Goal: Communication & Community: Share content

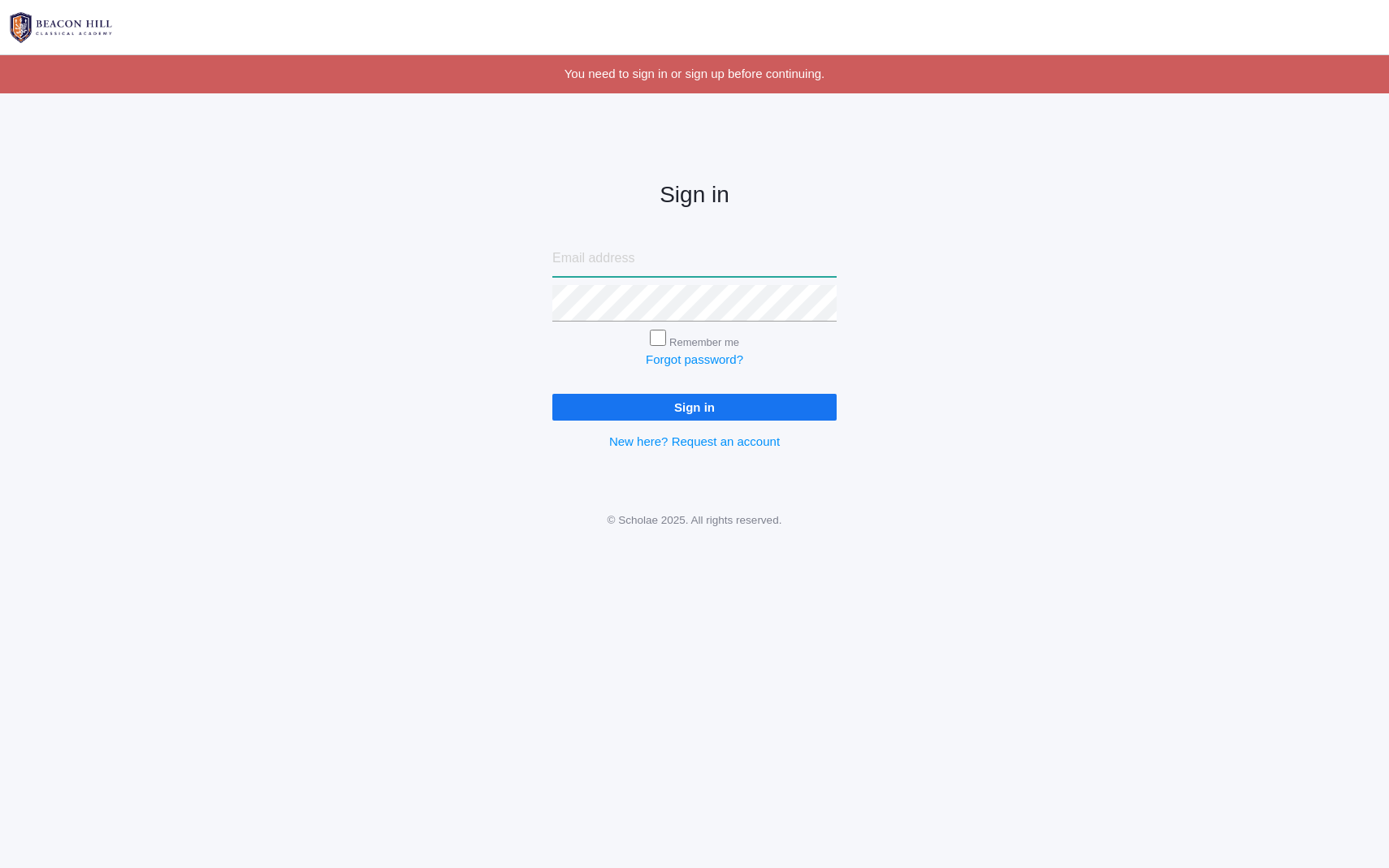
type input "[PERSON_NAME][EMAIL_ADDRESS][DOMAIN_NAME]"
click at [655, 414] on input "Sign in" at bounding box center [694, 407] width 284 height 27
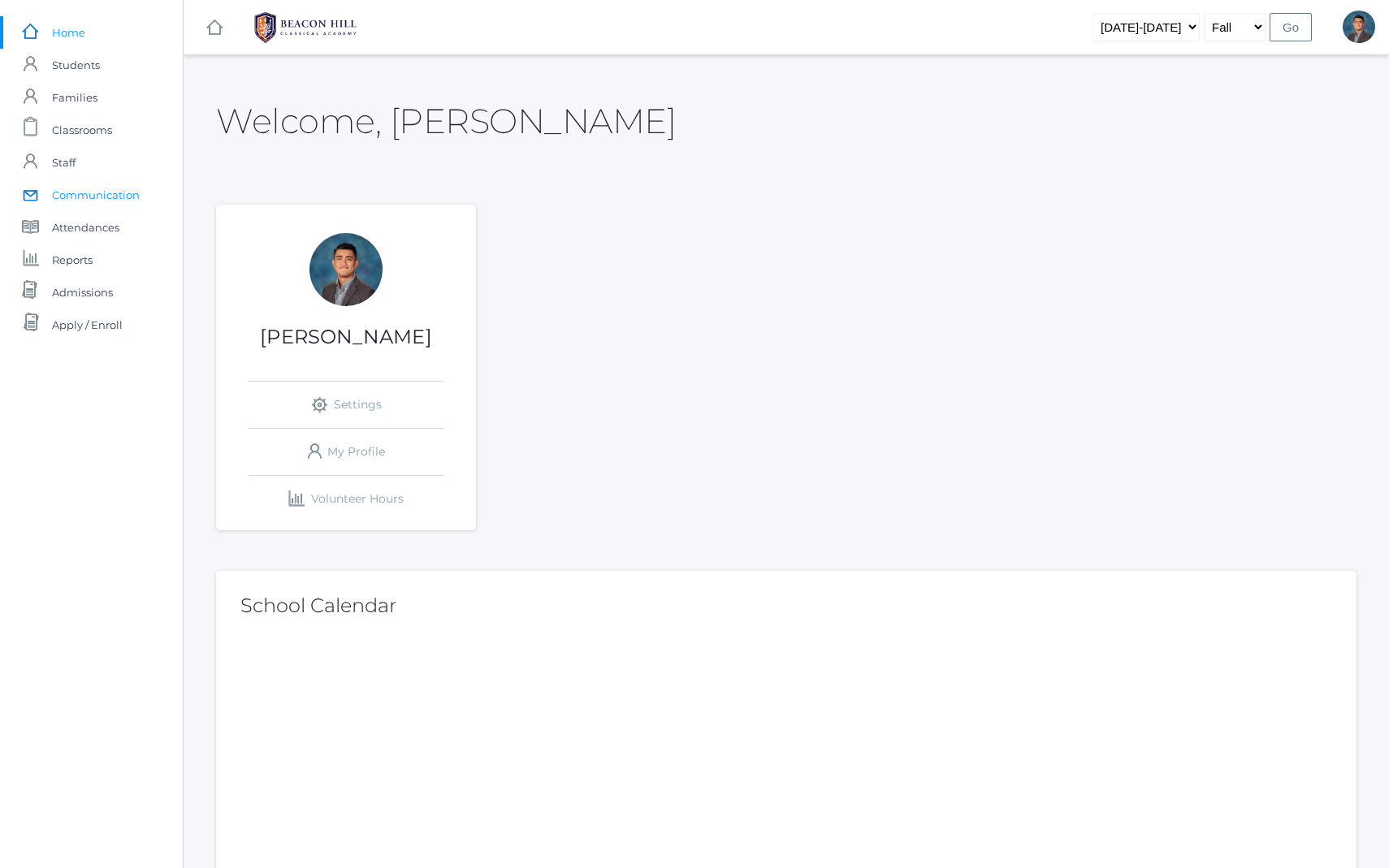
click at [88, 194] on span "Communication" at bounding box center [96, 195] width 88 height 33
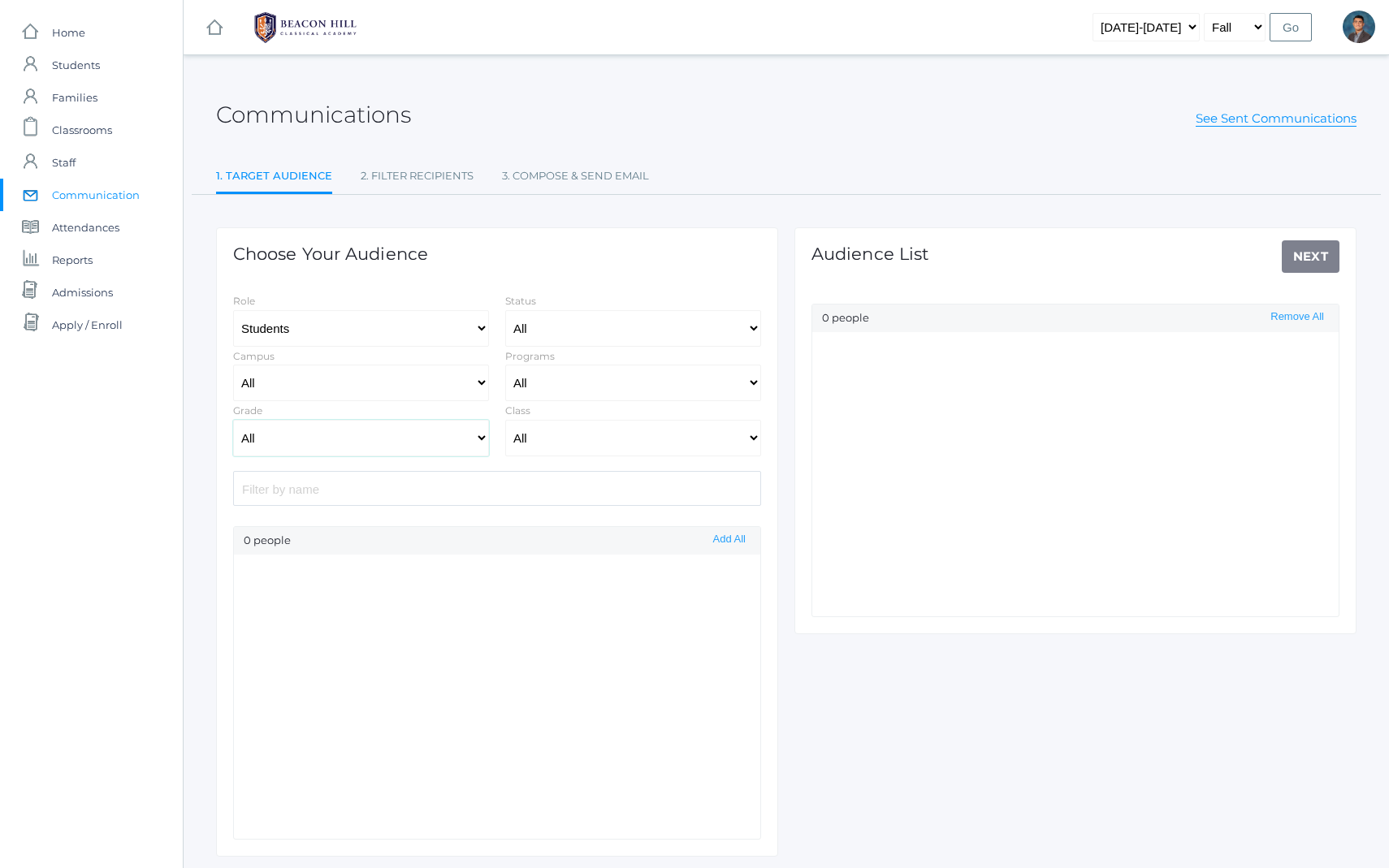
click at [383, 428] on select "All Grammar - Kindergarten - 1st Grade - 2nd Grade - 3rd Grade - 4th Grade - 5t…" at bounding box center [361, 438] width 256 height 37
select select "Enrolled"
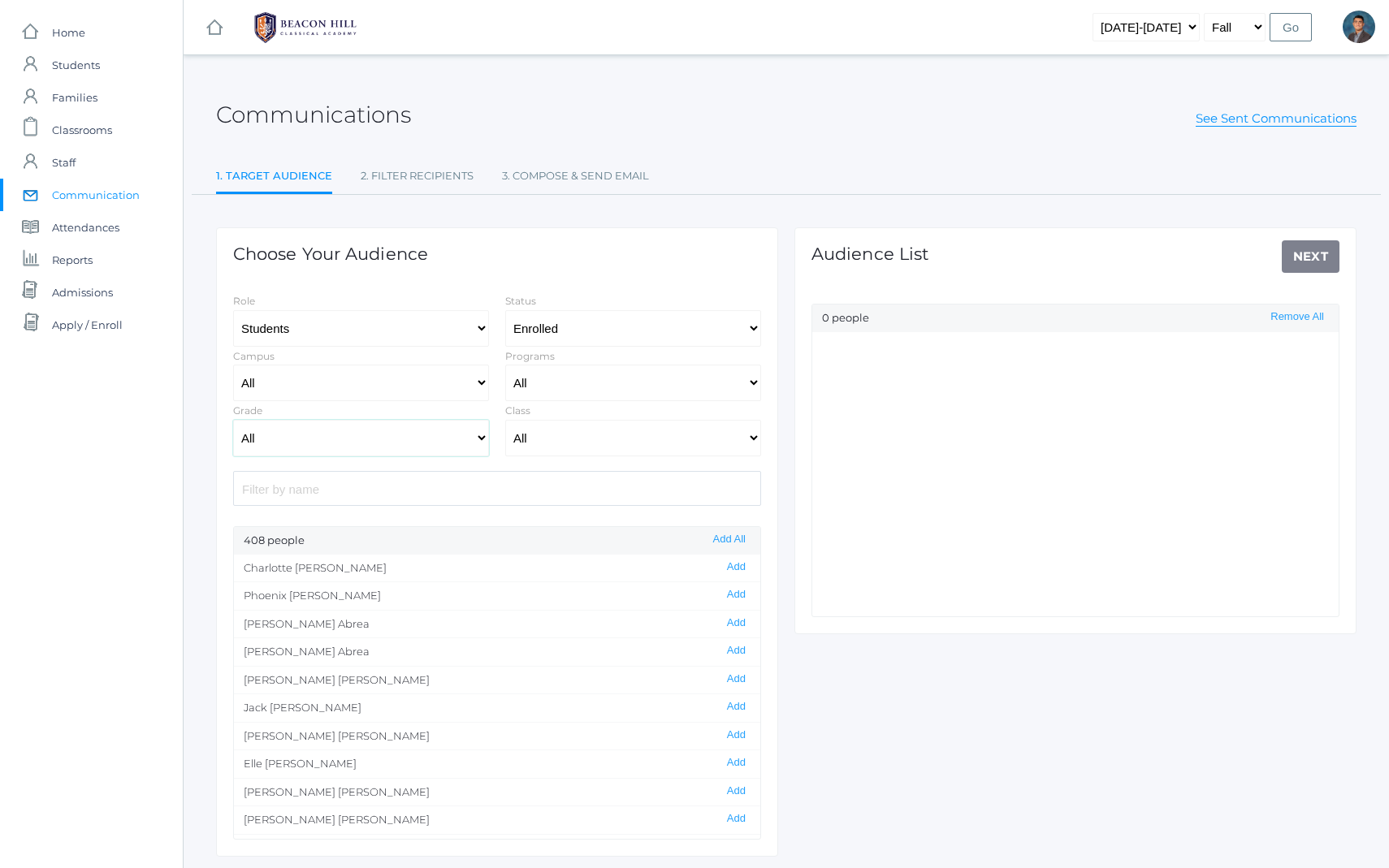
select select "12"
click at [233, 420] on select "All Grammar - Kindergarten - 1st Grade - 2nd Grade - 3rd Grade - 4th Grade - 5t…" at bounding box center [361, 438] width 256 height 37
click at [726, 537] on button "Add All" at bounding box center [730, 539] width 42 height 14
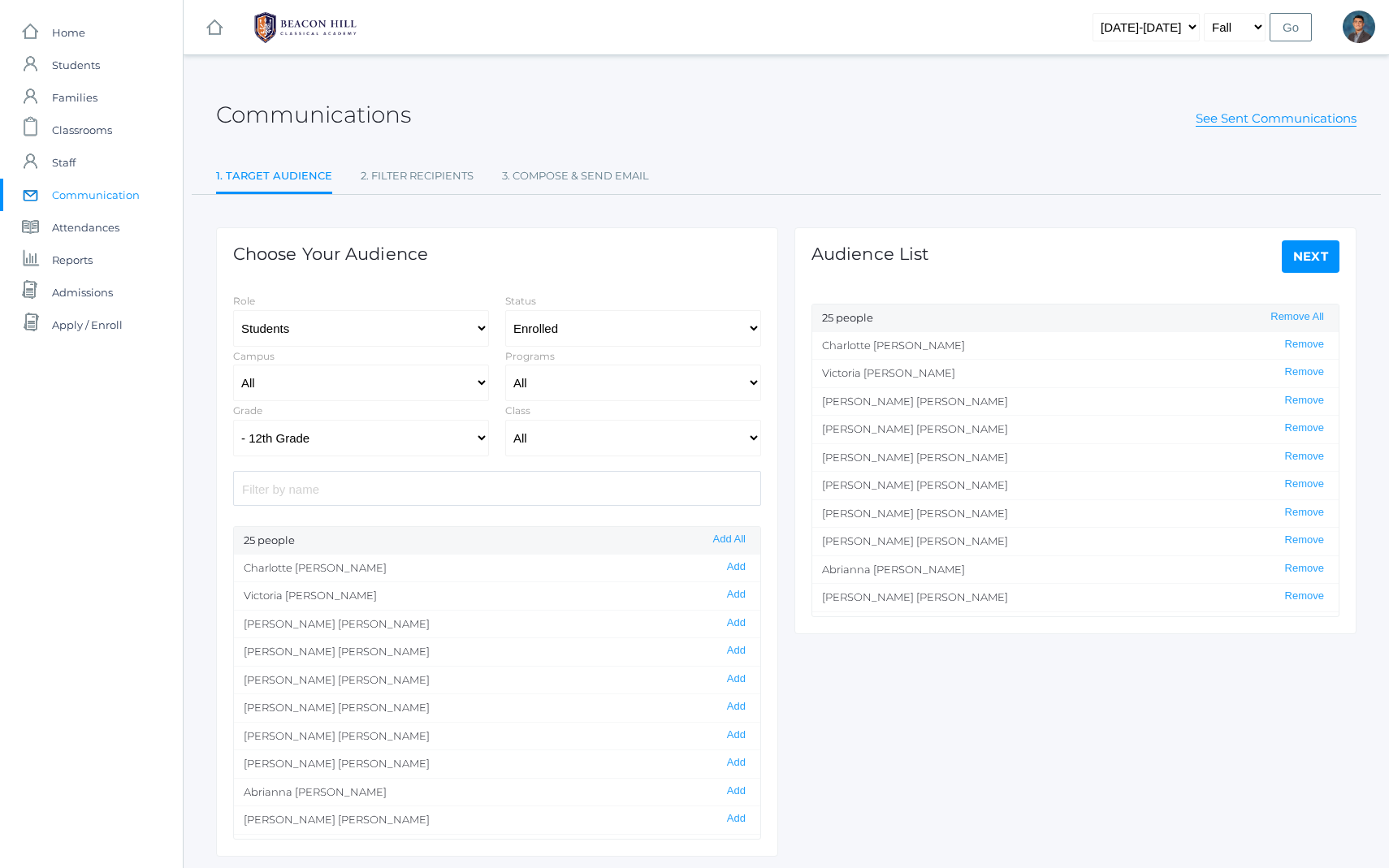
click at [1286, 274] on div "Audience List Next 25 people Remove All [PERSON_NAME] Remove [PERSON_NAME] Remo…" at bounding box center [1076, 431] width 562 height 407
click at [1303, 260] on link "Next" at bounding box center [1311, 256] width 59 height 33
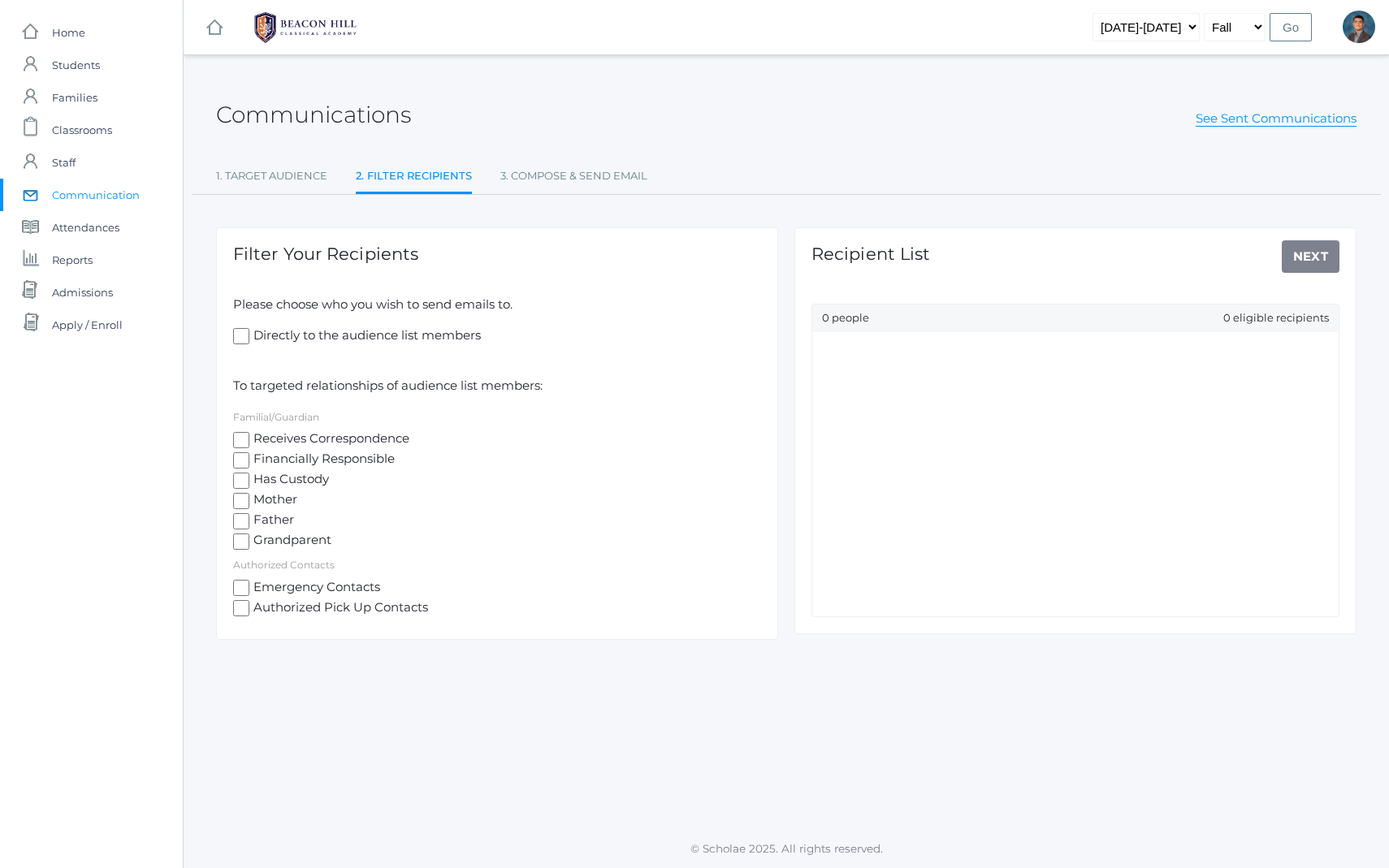
click at [275, 502] on span "Mother" at bounding box center [273, 501] width 48 height 20
click at [249, 502] on input "Mother" at bounding box center [241, 502] width 16 height 16
checkbox input "true"
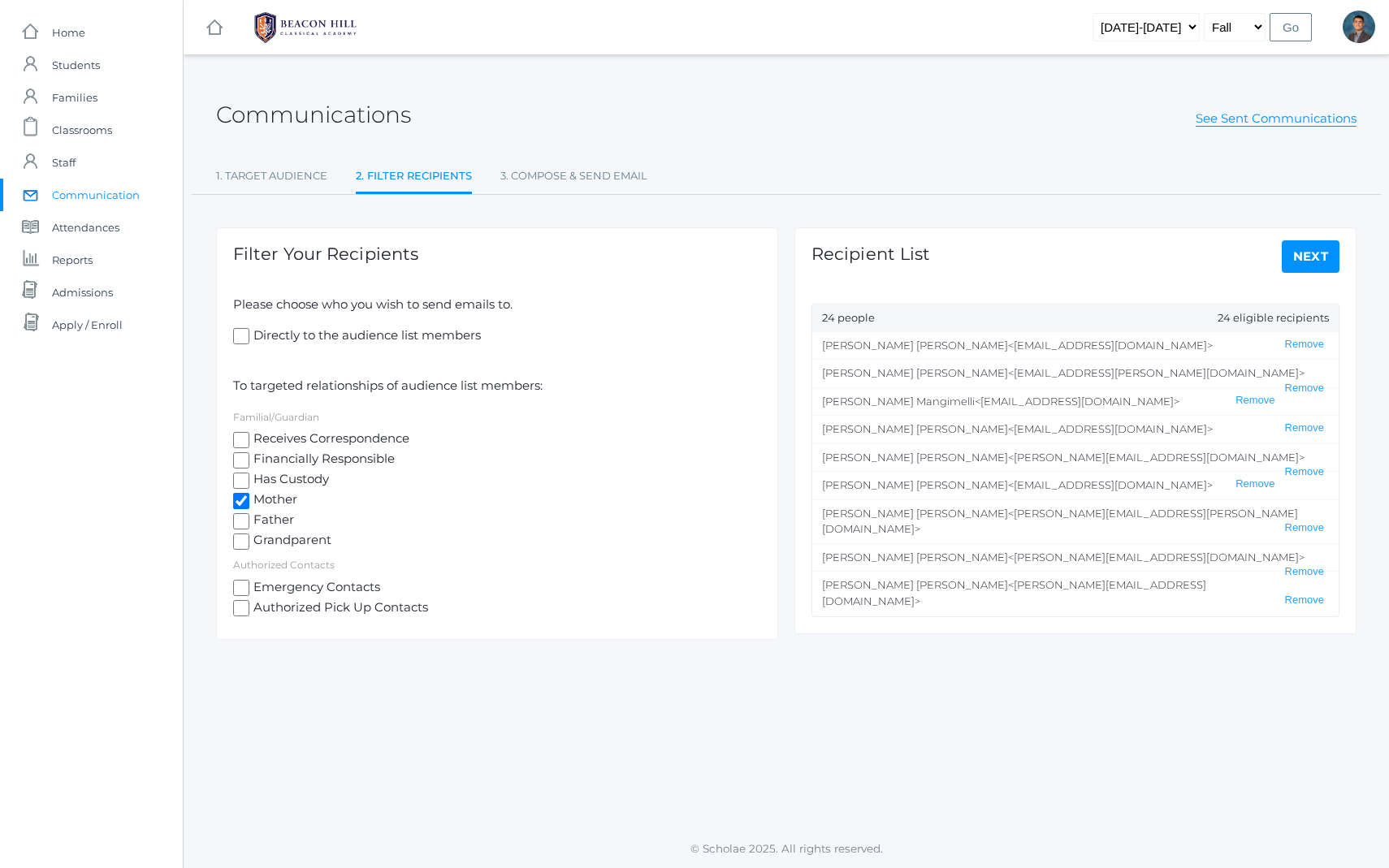
click at [275, 519] on span "Father" at bounding box center [271, 521] width 45 height 20
click at [249, 519] on input "Father" at bounding box center [241, 522] width 16 height 16
checkbox input "true"
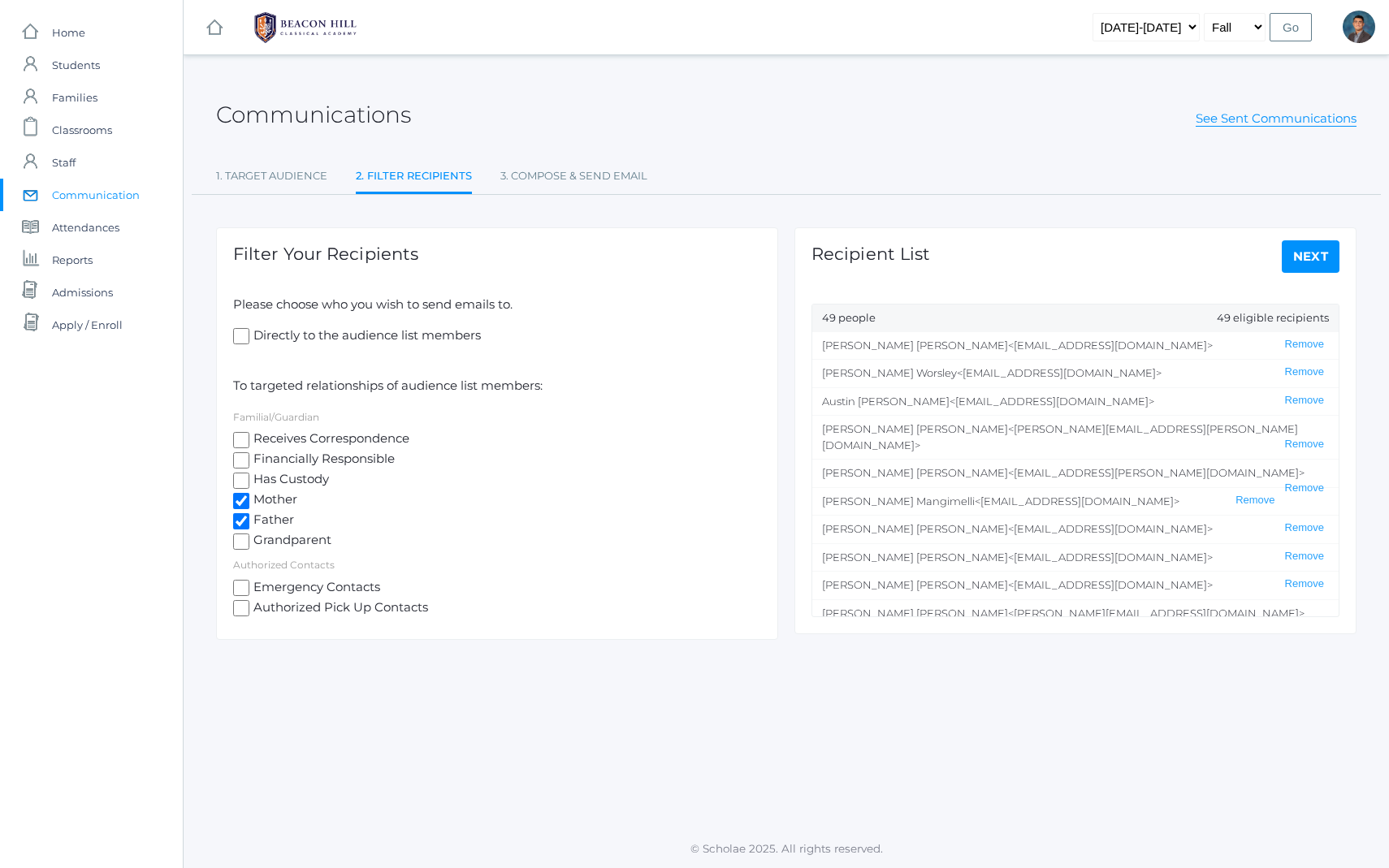
click at [1305, 265] on link "Next" at bounding box center [1311, 256] width 59 height 33
select select "2"
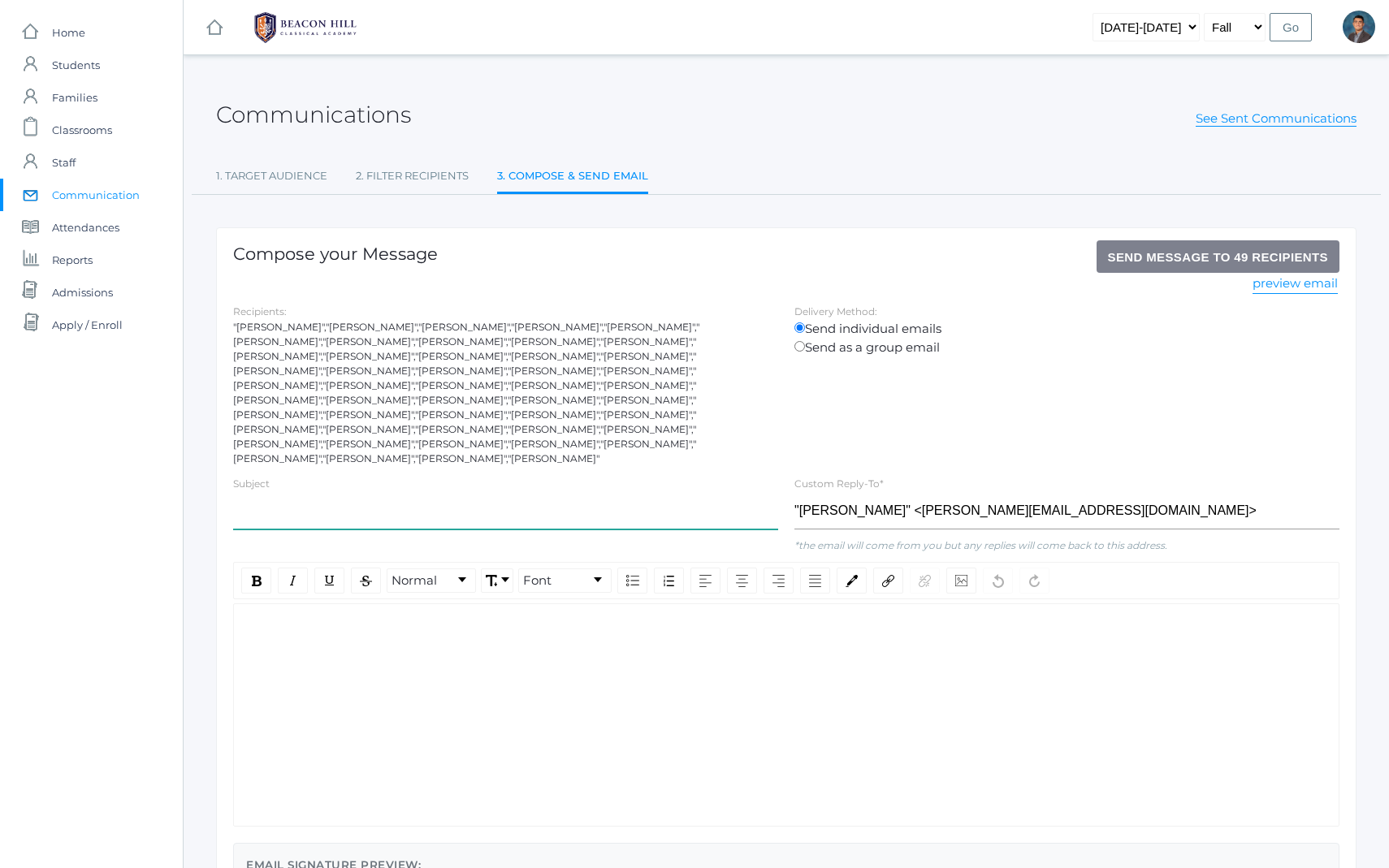
click at [484, 493] on input "text" at bounding box center [505, 511] width 545 height 37
type input "Rhetoric Retreat Senior Photos"
click at [427, 661] on div "rdw-wrapper" at bounding box center [786, 715] width 1106 height 223
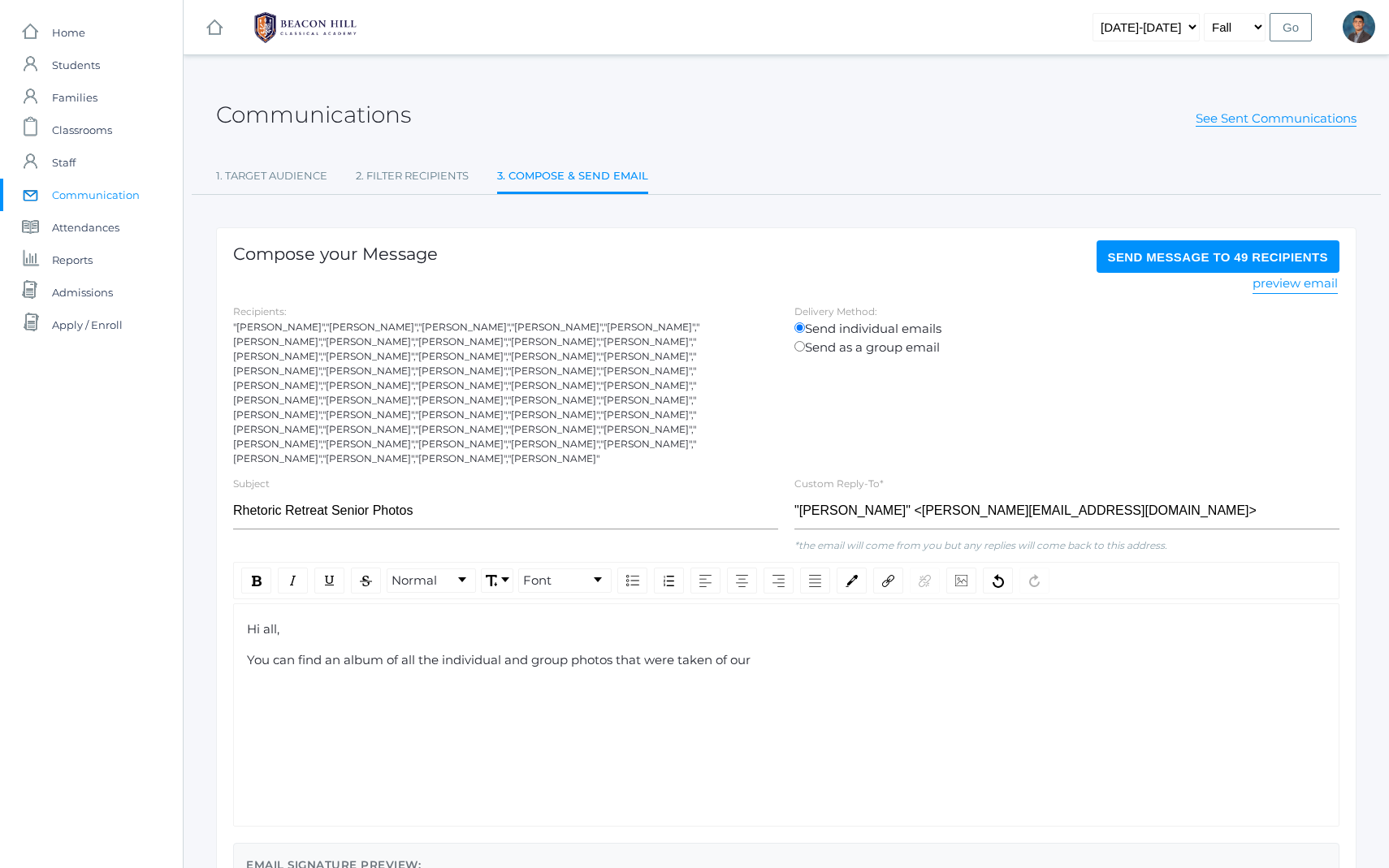
click at [664, 640] on div "Hi all, You can find an album of all the individual and group photos that were …" at bounding box center [786, 715] width 1106 height 223
click at [658, 652] on span "You can find an album of all the individual and group photos that were taken of…" at bounding box center [498, 660] width 504 height 15
drag, startPoint x: 658, startPoint y: 633, endPoint x: 761, endPoint y: 631, distance: 103.0
click at [760, 651] on div "You can find an album of all the individual and group photos that were taken of…" at bounding box center [787, 660] width 1080 height 19
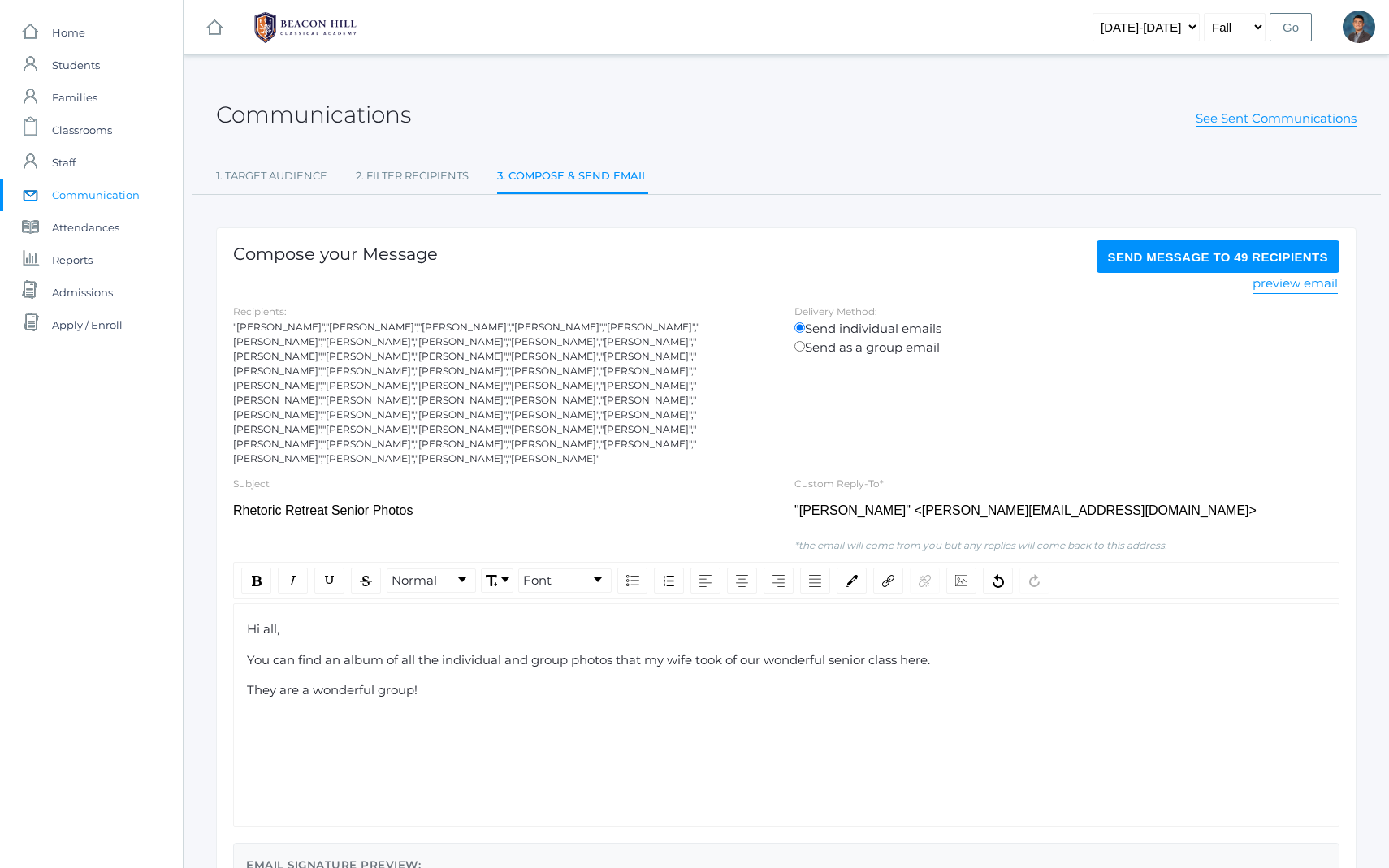
click at [308, 682] on span "They are a wonderful group!" at bounding box center [332, 690] width 171 height 15
click at [307, 712] on div "rdw-editor" at bounding box center [787, 721] width 1080 height 19
click at [499, 682] on div "They are a truly wonderful group!" at bounding box center [787, 690] width 1080 height 19
click at [336, 712] on div "In [DEMOGRAPHIC_DATA]" at bounding box center [787, 721] width 1080 height 19
drag, startPoint x: 338, startPoint y: 686, endPoint x: 230, endPoint y: 589, distance: 145.2
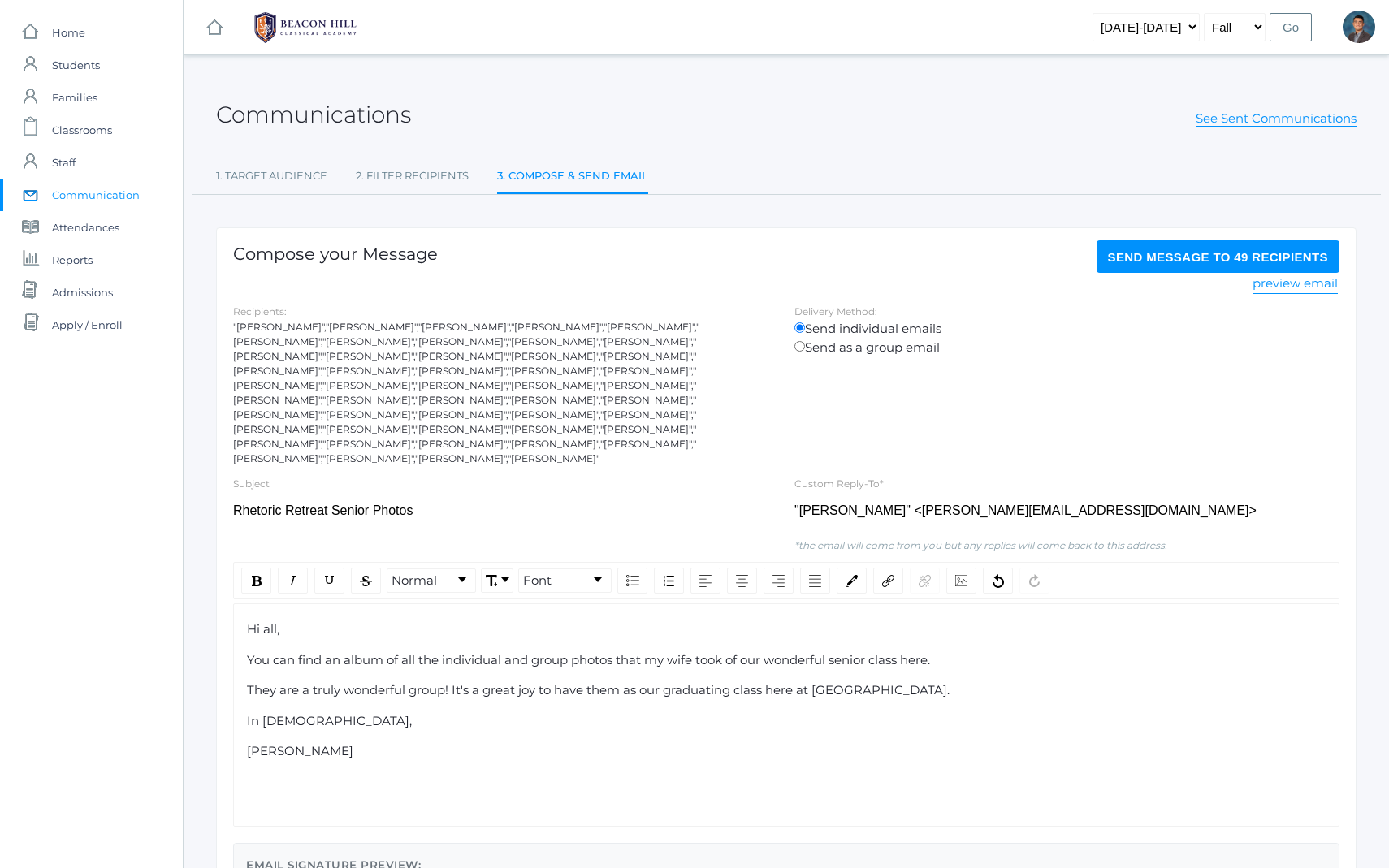
click at [232, 589] on div "Normal Font Hi all, You can find an album of all the individual and group photo…" at bounding box center [786, 694] width 1123 height 265
click at [537, 572] on span "Font" at bounding box center [537, 581] width 28 height 19
click at [561, 613] on li "[US_STATE]" at bounding box center [576, 623] width 112 height 20
click at [806, 654] on span "You can find an album of all the individual and group photos that my wife took …" at bounding box center [526, 660] width 559 height 13
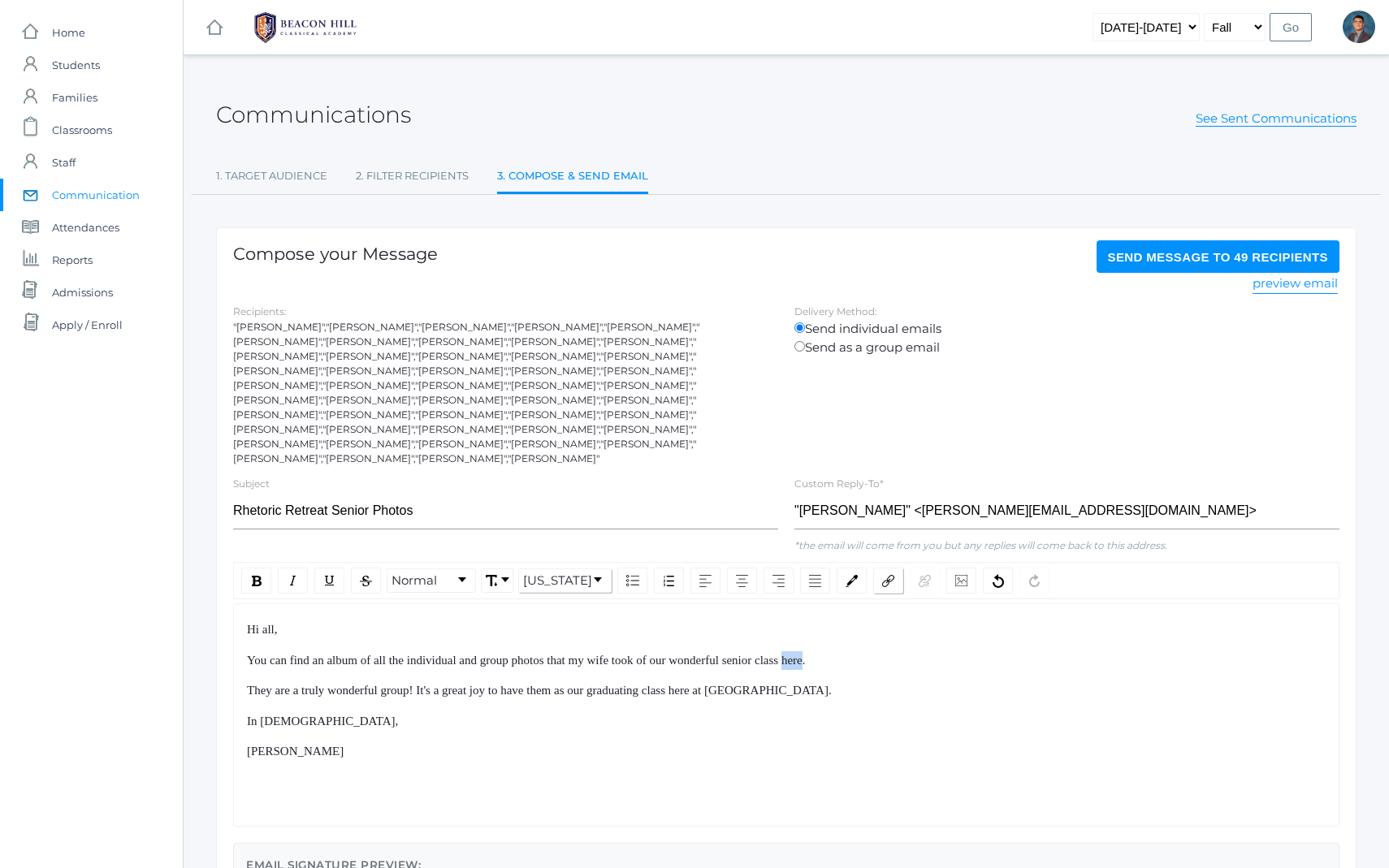
click at [882, 575] on img "rdw-link-control" at bounding box center [887, 581] width 12 height 12
click at [909, 668] on input "Link Target" at bounding box center [969, 675] width 165 height 15
paste input "[URL][DOMAIN_NAME]"
type input "[URL][DOMAIN_NAME]"
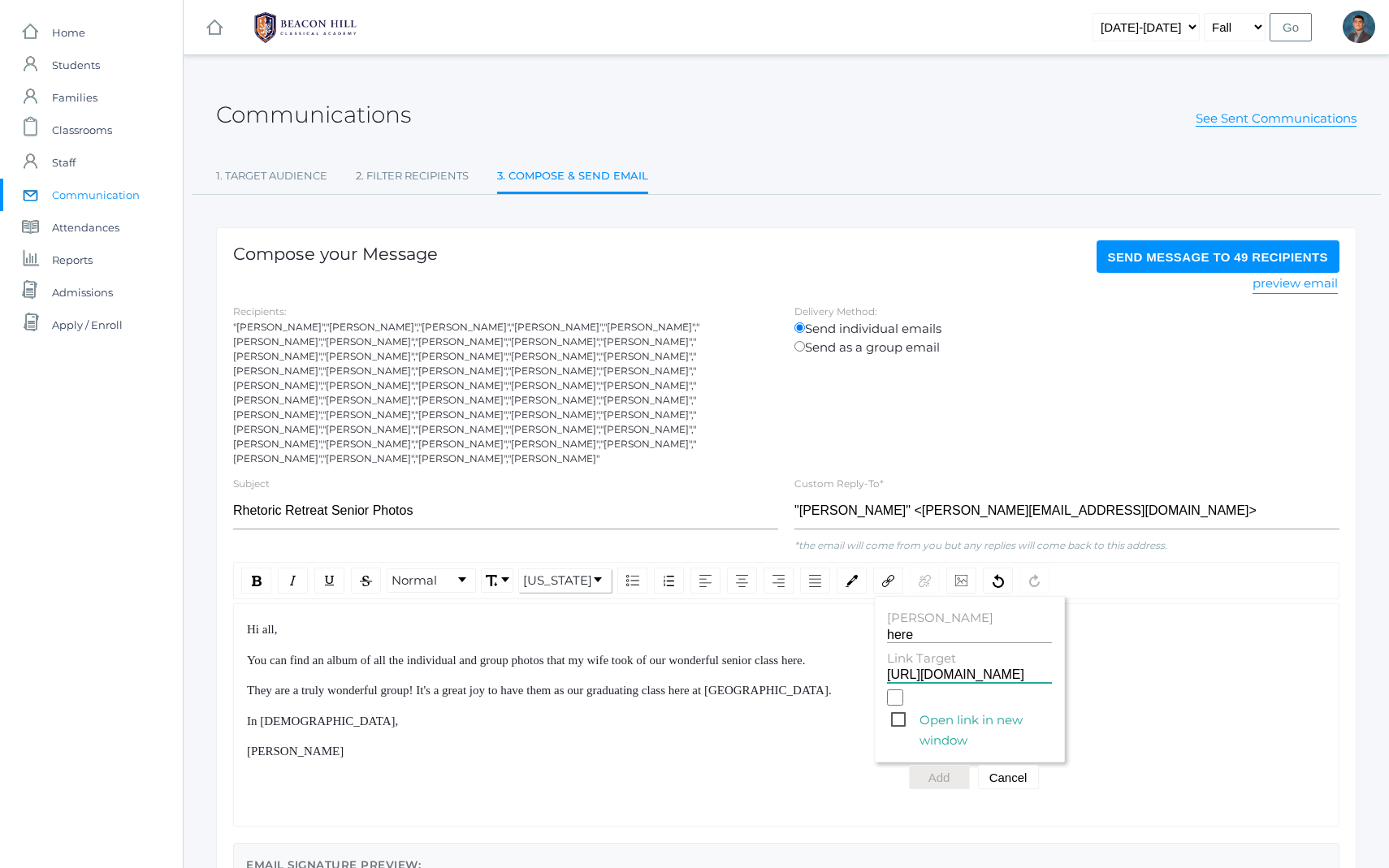
scroll to position [0, 234]
click at [957, 765] on button "Add" at bounding box center [939, 778] width 61 height 24
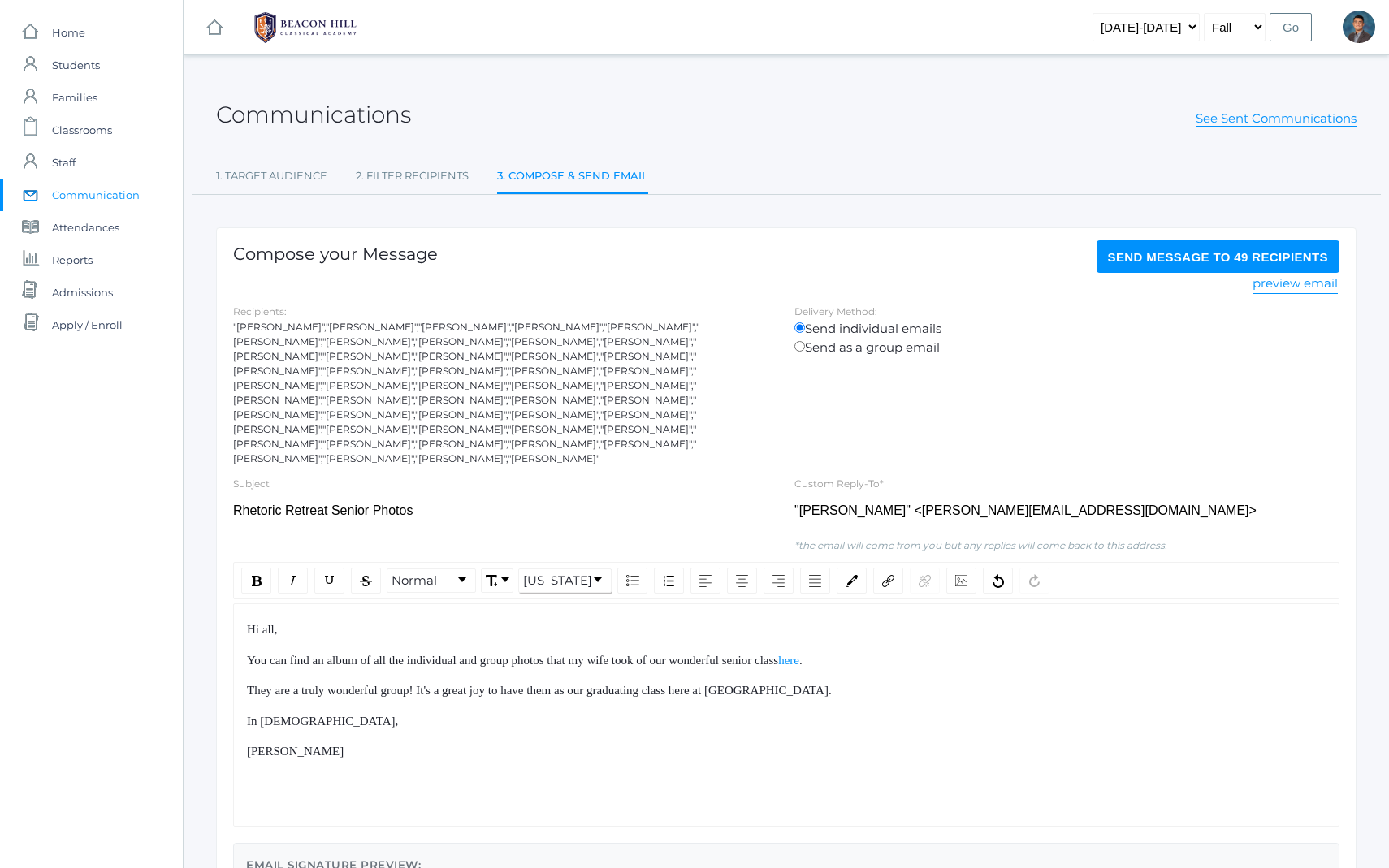
click at [882, 739] on div "Hi all, You can find an album of all the individual and group photos that my wi…" at bounding box center [786, 715] width 1106 height 223
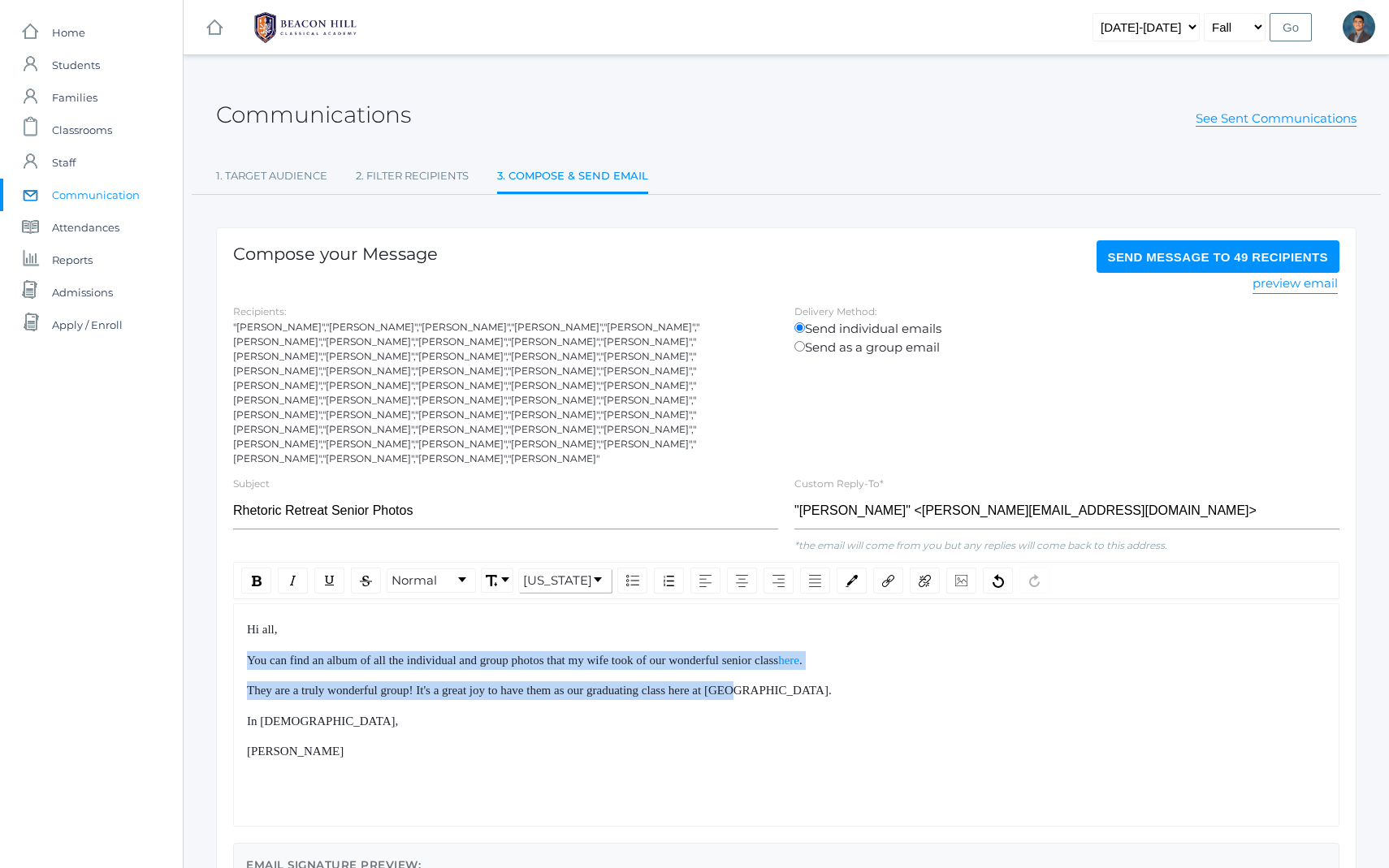
drag, startPoint x: 734, startPoint y: 614, endPoint x: 791, endPoint y: 664, distance: 75.8
click at [787, 661] on div "Hi all, You can find an album of all the individual and group photos that my wi…" at bounding box center [787, 690] width 1080 height 141
click at [791, 682] on div "They are a truly wonderful group! It's a great joy to have them as our graduati…" at bounding box center [787, 690] width 1080 height 19
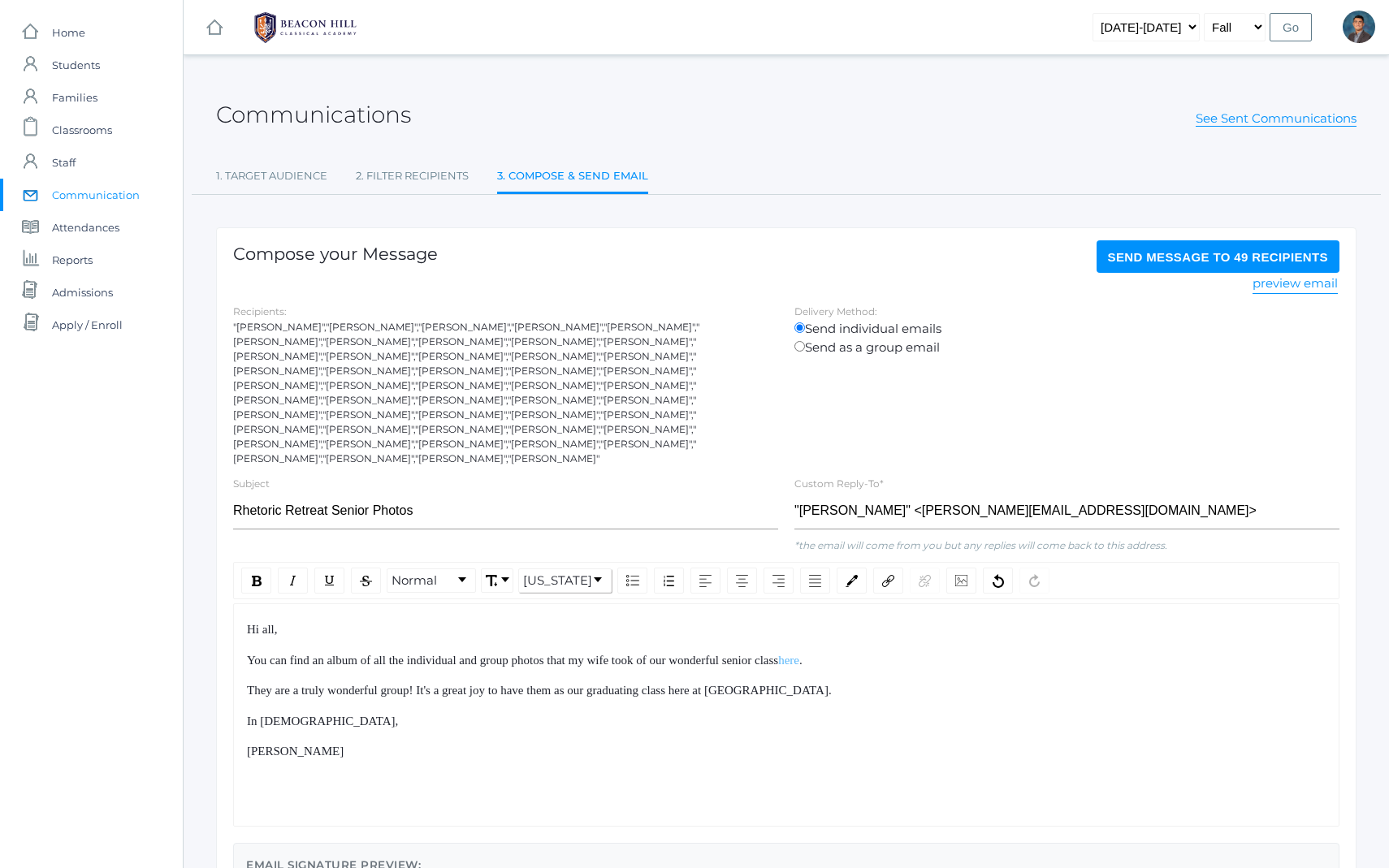
click at [800, 654] on span "here" at bounding box center [789, 660] width 21 height 13
click at [800, 652] on img "rdw-editor" at bounding box center [793, 658] width 12 height 12
click at [313, 620] on div "Hi all, You can find an album of all the individual and group photos that my wi…" at bounding box center [787, 690] width 1080 height 141
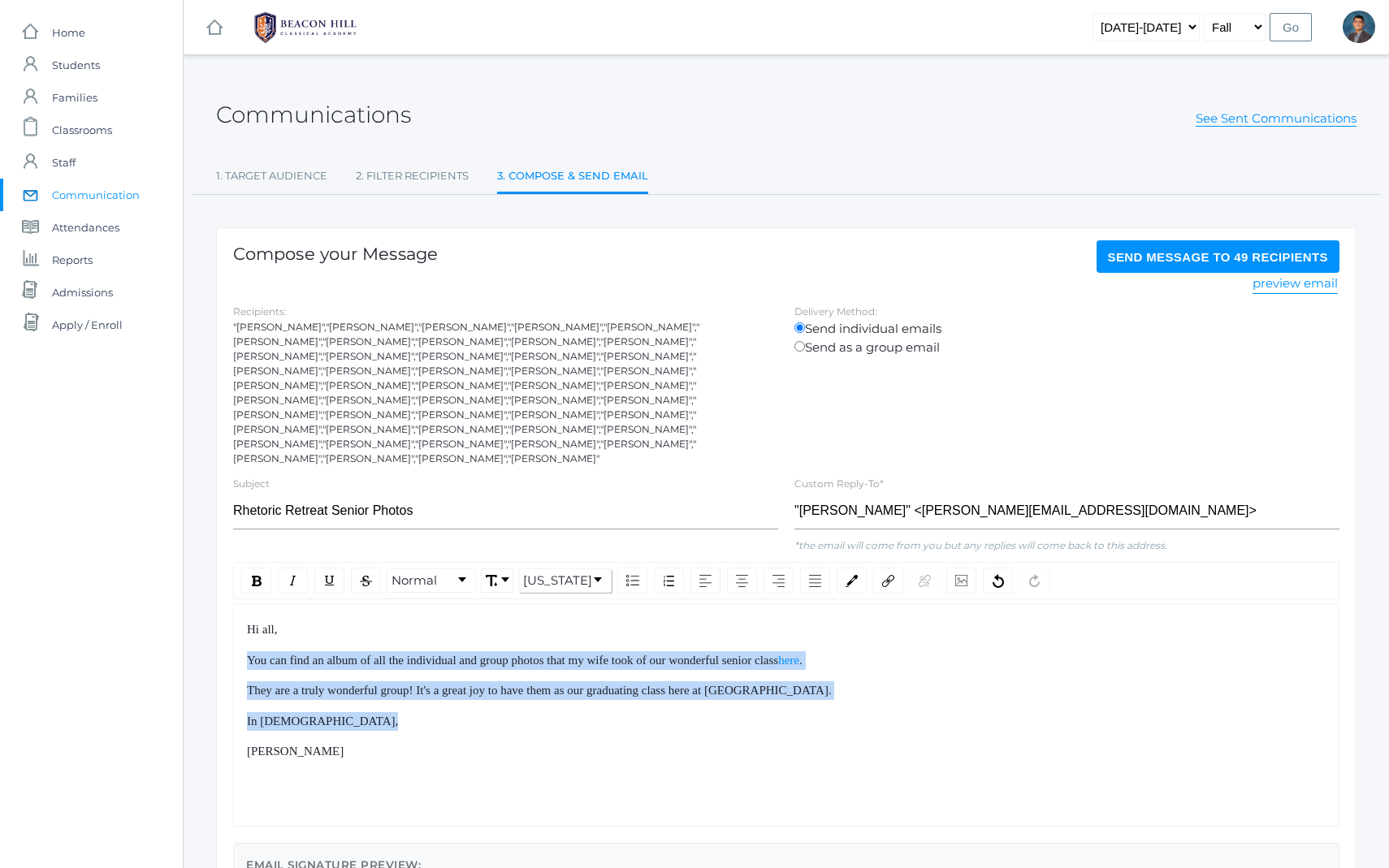
drag, startPoint x: 313, startPoint y: 617, endPoint x: 408, endPoint y: 732, distance: 149.2
click at [398, 718] on div "Hi all, You can find an album of all the individual and group photos that my wi…" at bounding box center [787, 690] width 1080 height 141
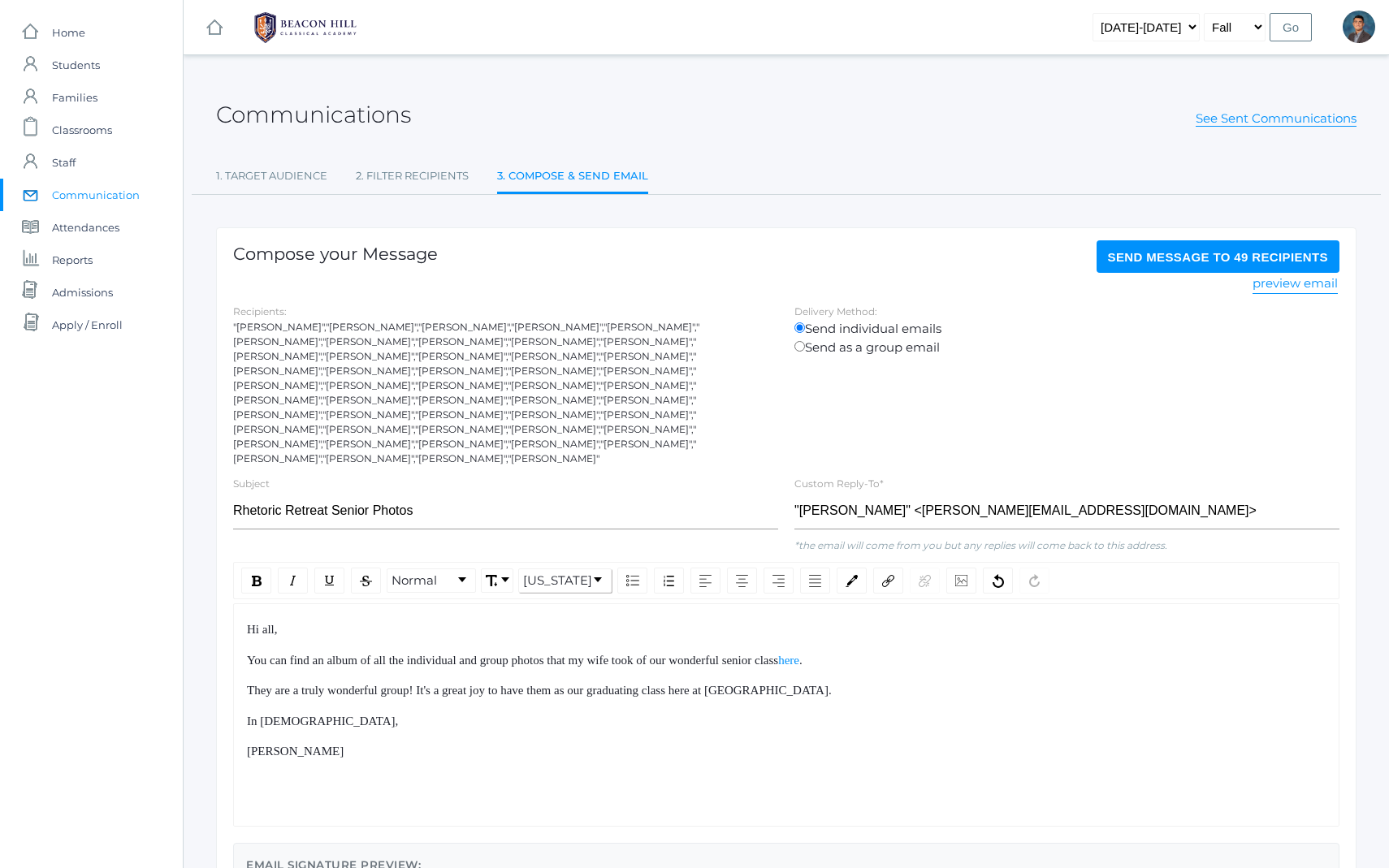
click at [408, 732] on div "Hi all, You can find an album of all the individual and group photos that my wi…" at bounding box center [786, 715] width 1106 height 223
drag, startPoint x: 408, startPoint y: 732, endPoint x: 327, endPoint y: 625, distance: 134.2
click at [328, 625] on div "Hi all, You can find an album of all the individual and group photos that my wi…" at bounding box center [786, 715] width 1106 height 223
click at [327, 654] on span "You can find an album of all the individual and group photos that my wife took …" at bounding box center [512, 660] width 531 height 13
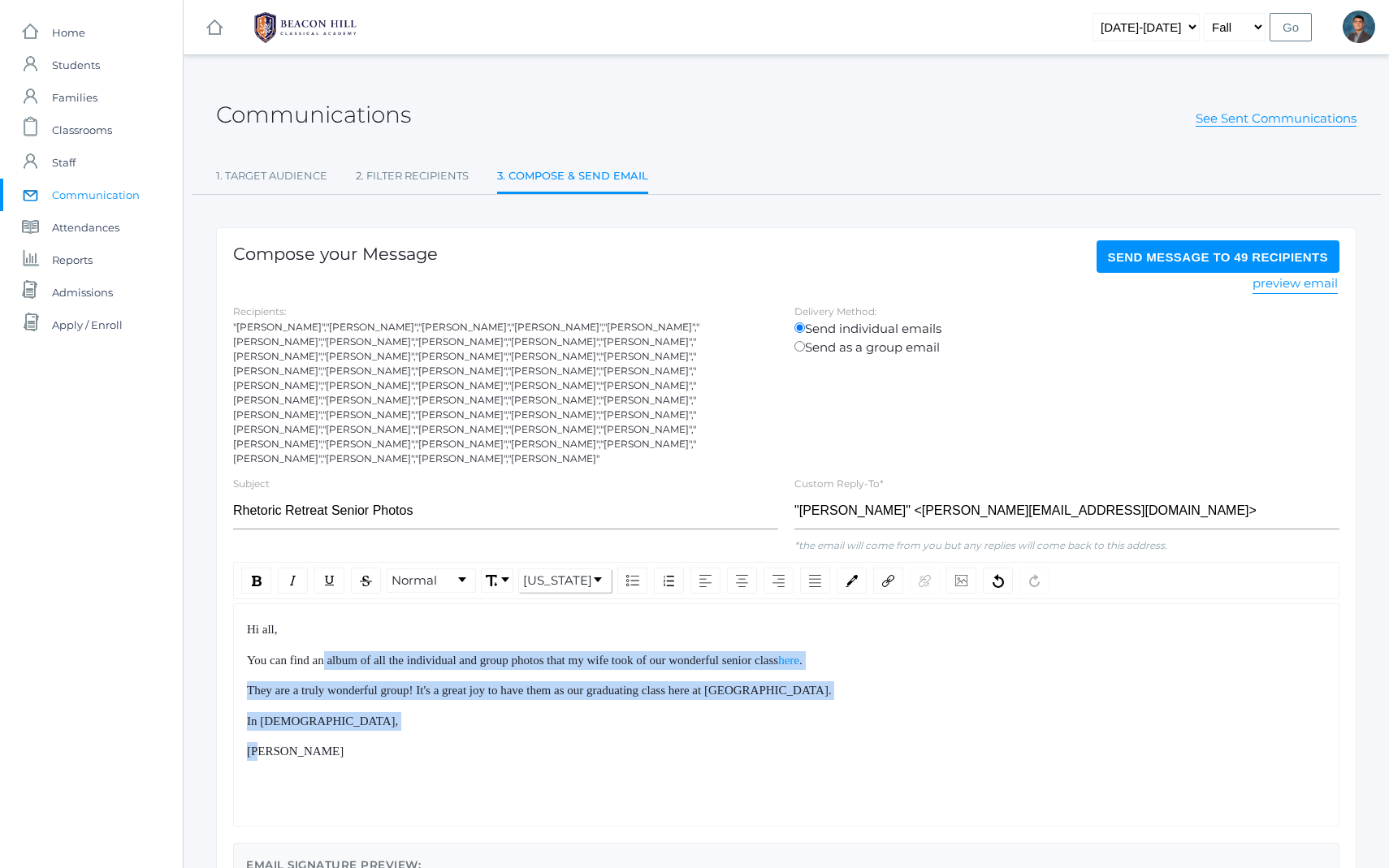
drag, startPoint x: 327, startPoint y: 625, endPoint x: 368, endPoint y: 707, distance: 91.7
click at [368, 706] on div "Hi all, You can find an album of all the individual and group photos that my wi…" at bounding box center [787, 690] width 1080 height 141
click at [368, 707] on div "Hi all, You can find an album of all the individual and group photos that my wi…" at bounding box center [787, 690] width 1080 height 141
drag, startPoint x: 368, startPoint y: 728, endPoint x: 323, endPoint y: 620, distance: 117.0
click at [324, 620] on div "Hi all, You can find an album of all the individual and group photos that my wi…" at bounding box center [787, 690] width 1080 height 141
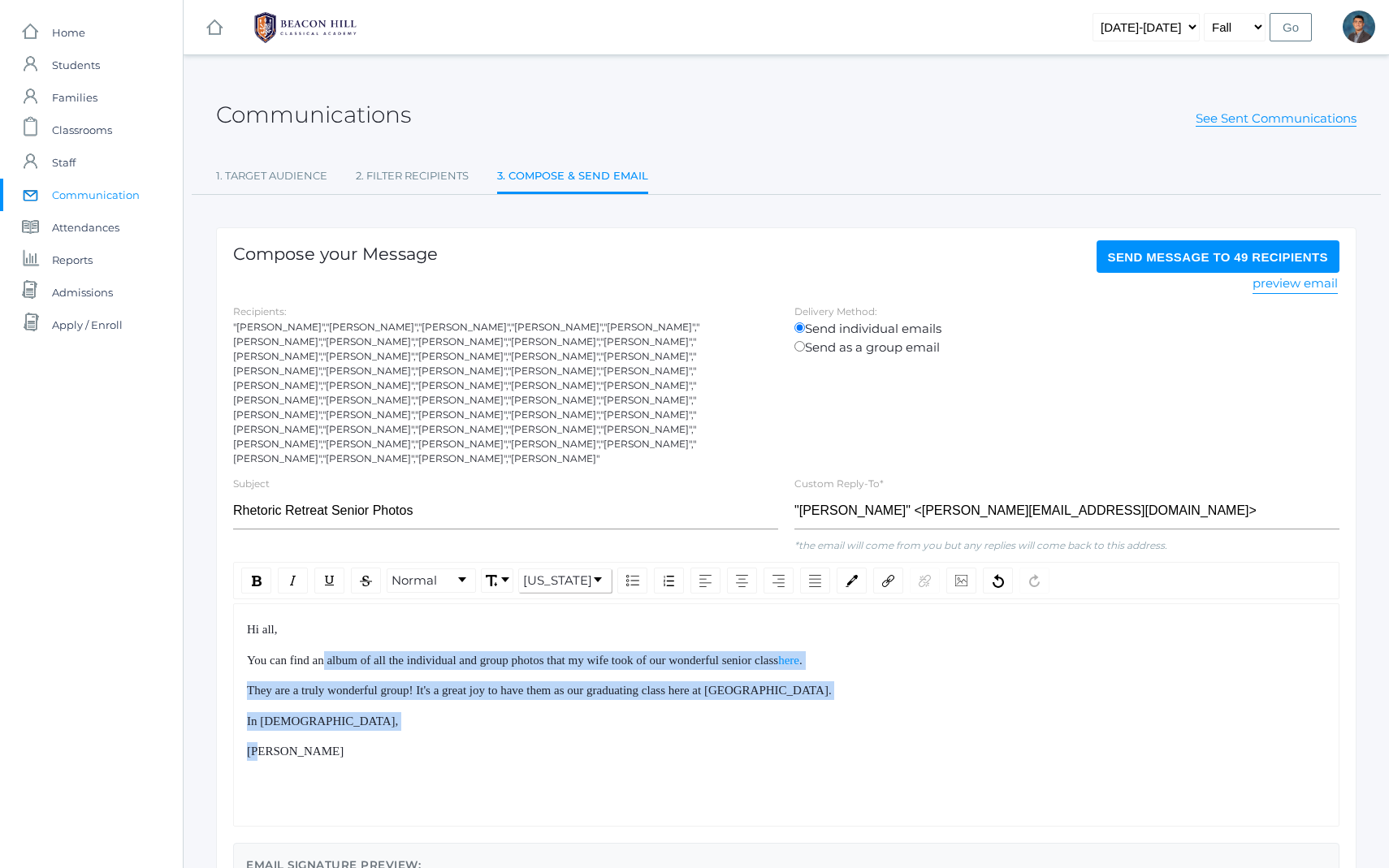
click at [323, 620] on div "Hi all, You can find an album of all the individual and group photos that my wi…" at bounding box center [787, 690] width 1080 height 141
drag, startPoint x: 323, startPoint y: 620, endPoint x: 385, endPoint y: 722, distance: 119.4
click at [384, 721] on div "Hi all, You can find an album of all the individual and group photos that my wi…" at bounding box center [787, 690] width 1080 height 141
click at [385, 743] on div "[PERSON_NAME]" at bounding box center [787, 752] width 1080 height 19
drag, startPoint x: 385, startPoint y: 722, endPoint x: 334, endPoint y: 619, distance: 114.9
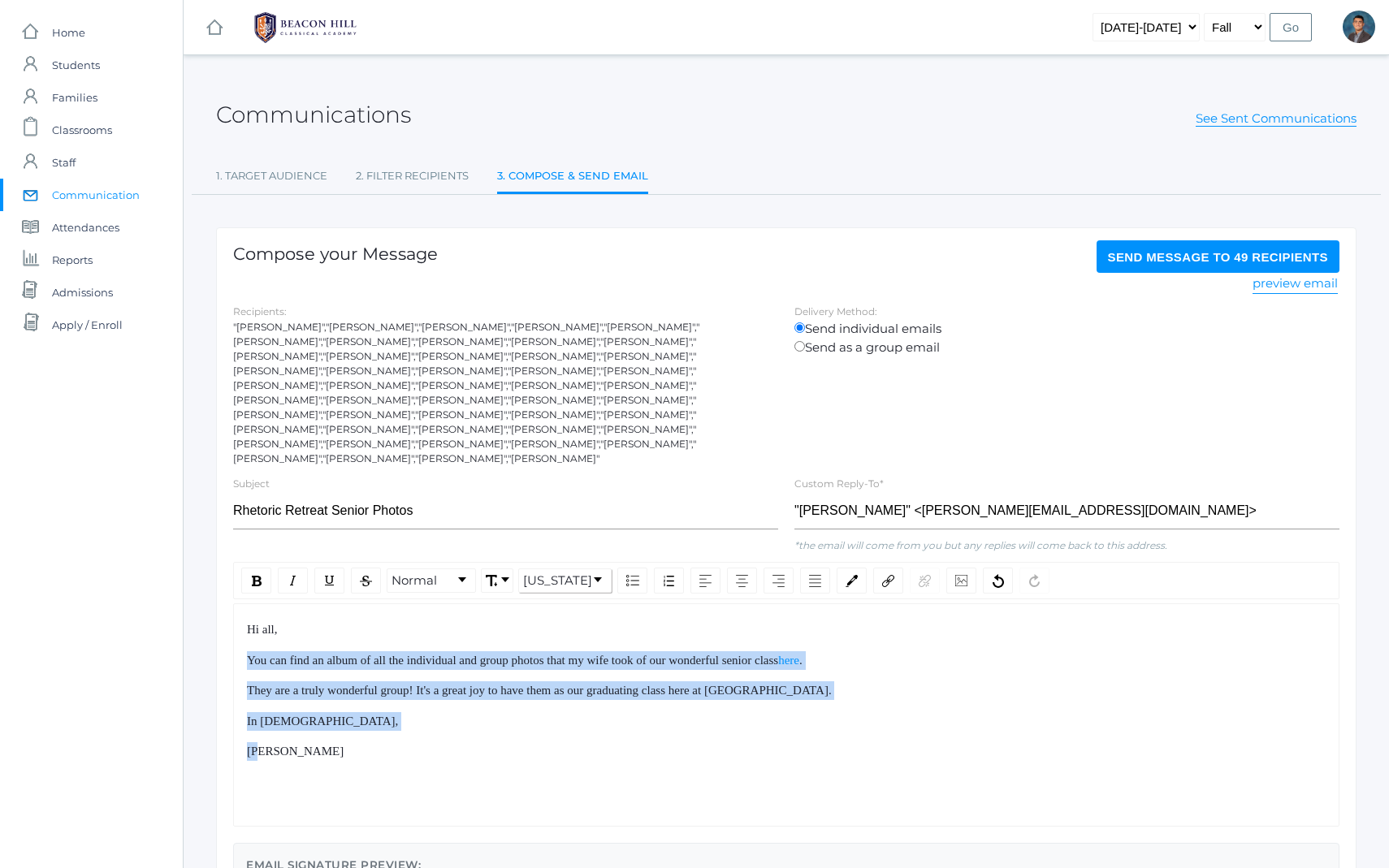
click at [334, 620] on div "Hi all, You can find an album of all the individual and group photos that my wi…" at bounding box center [787, 690] width 1080 height 141
click at [331, 620] on div "Hi all, You can find an album of all the individual and group photos that my wi…" at bounding box center [787, 690] width 1080 height 141
drag, startPoint x: 331, startPoint y: 616, endPoint x: 405, endPoint y: 727, distance: 133.4
click at [402, 725] on div "Hi all, You can find an album of all the individual and group photos that my wi…" at bounding box center [787, 690] width 1080 height 141
click at [405, 743] on div "[PERSON_NAME]" at bounding box center [787, 752] width 1080 height 19
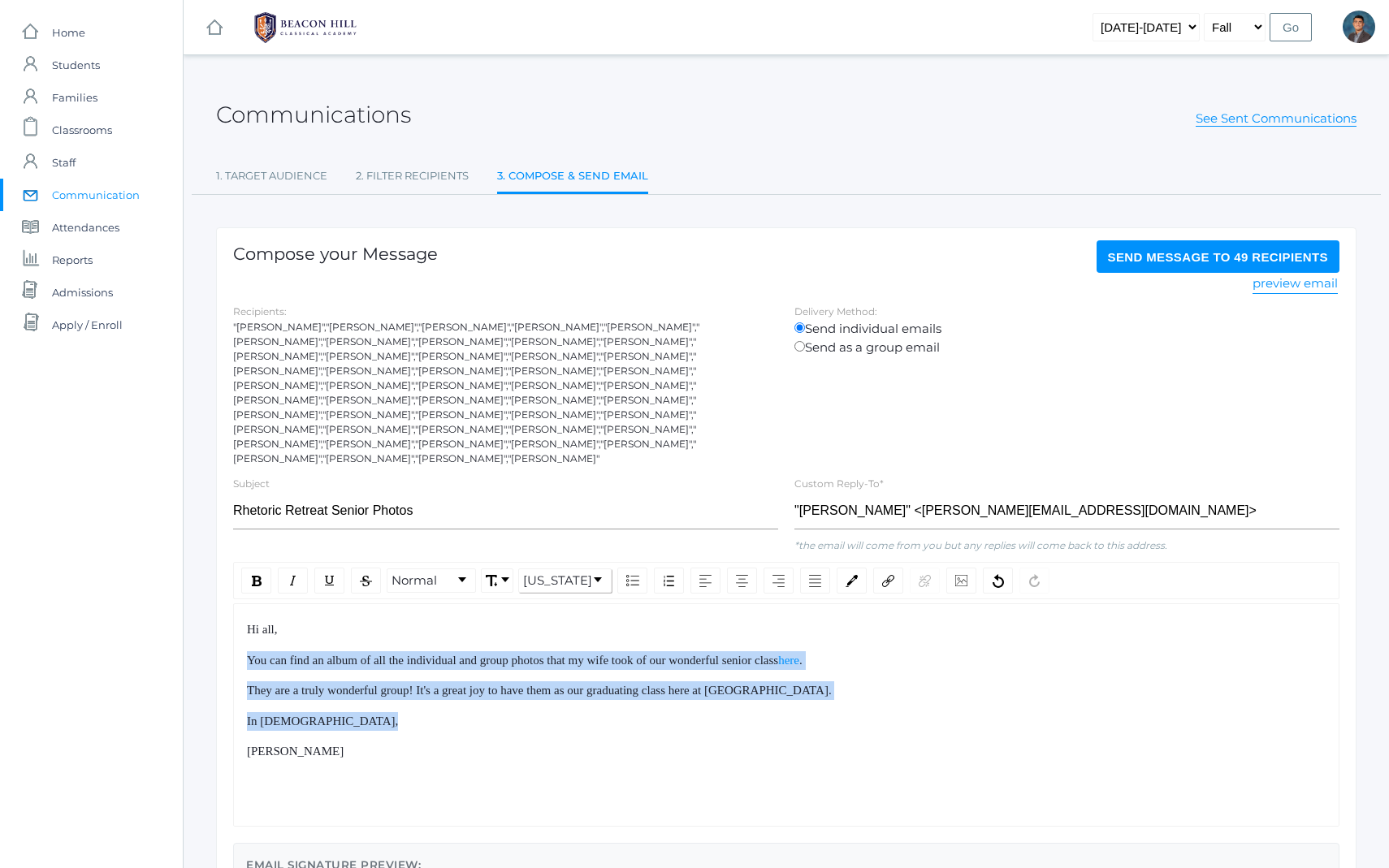
drag, startPoint x: 405, startPoint y: 727, endPoint x: 362, endPoint y: 633, distance: 103.4
click at [362, 633] on div "Hi all, You can find an album of all the individual and group photos that my wi…" at bounding box center [787, 690] width 1080 height 141
click at [362, 654] on span "You can find an album of all the individual and group photos that my wife took …" at bounding box center [512, 660] width 531 height 13
drag, startPoint x: 362, startPoint y: 633, endPoint x: 424, endPoint y: 726, distance: 111.8
click at [416, 717] on div "Hi all, You can find an album of all the individual and group photos that my wi…" at bounding box center [787, 690] width 1080 height 141
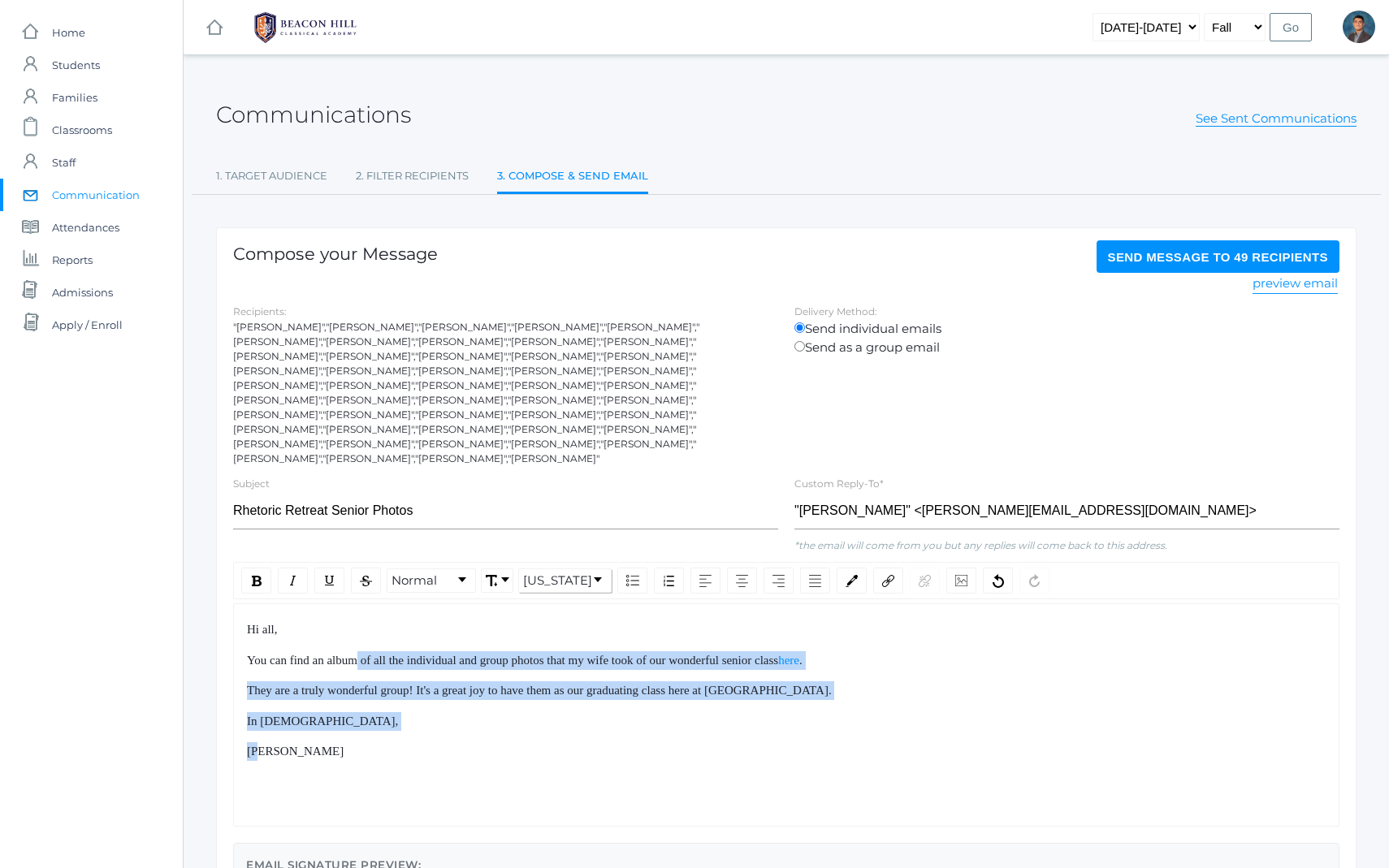
click at [424, 743] on div "[PERSON_NAME]" at bounding box center [787, 752] width 1080 height 19
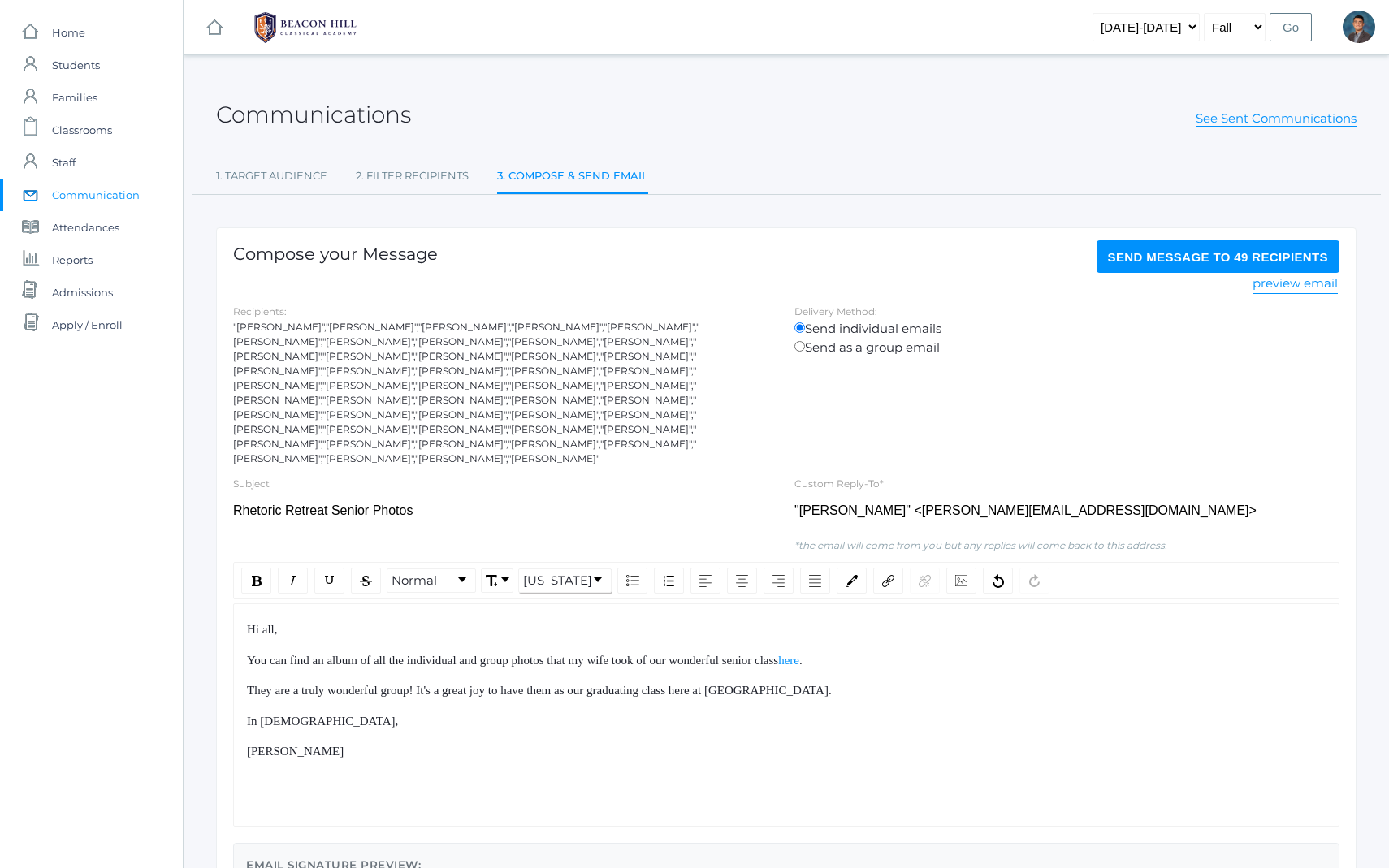
click at [476, 654] on span "You can find an album of all the individual and group photos that my wife took …" at bounding box center [512, 660] width 531 height 13
drag, startPoint x: 497, startPoint y: 675, endPoint x: 520, endPoint y: 714, distance: 45.3
click at [519, 710] on div "Hi all, You can find an album of all the individual photos and group photos tha…" at bounding box center [787, 690] width 1080 height 141
click at [520, 743] on div "[PERSON_NAME]" at bounding box center [787, 752] width 1080 height 19
drag, startPoint x: 520, startPoint y: 714, endPoint x: 495, endPoint y: 616, distance: 101.1
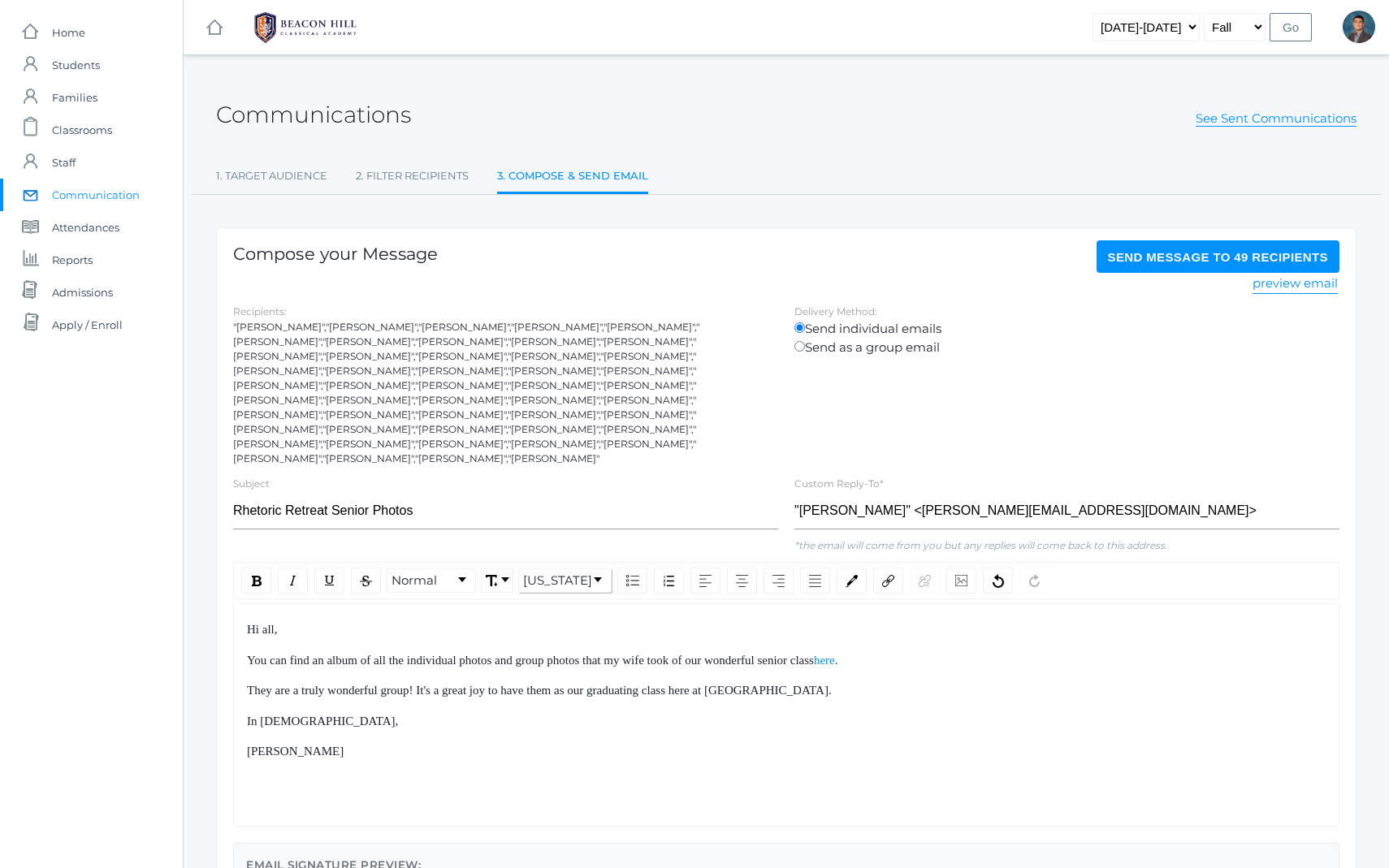
click at [496, 620] on div "Hi all, You can find an album of all the individual photos and group photos tha…" at bounding box center [787, 690] width 1080 height 141
click at [495, 620] on div "Hi all, You can find an album of all the individual photos and group photos tha…" at bounding box center [787, 690] width 1080 height 141
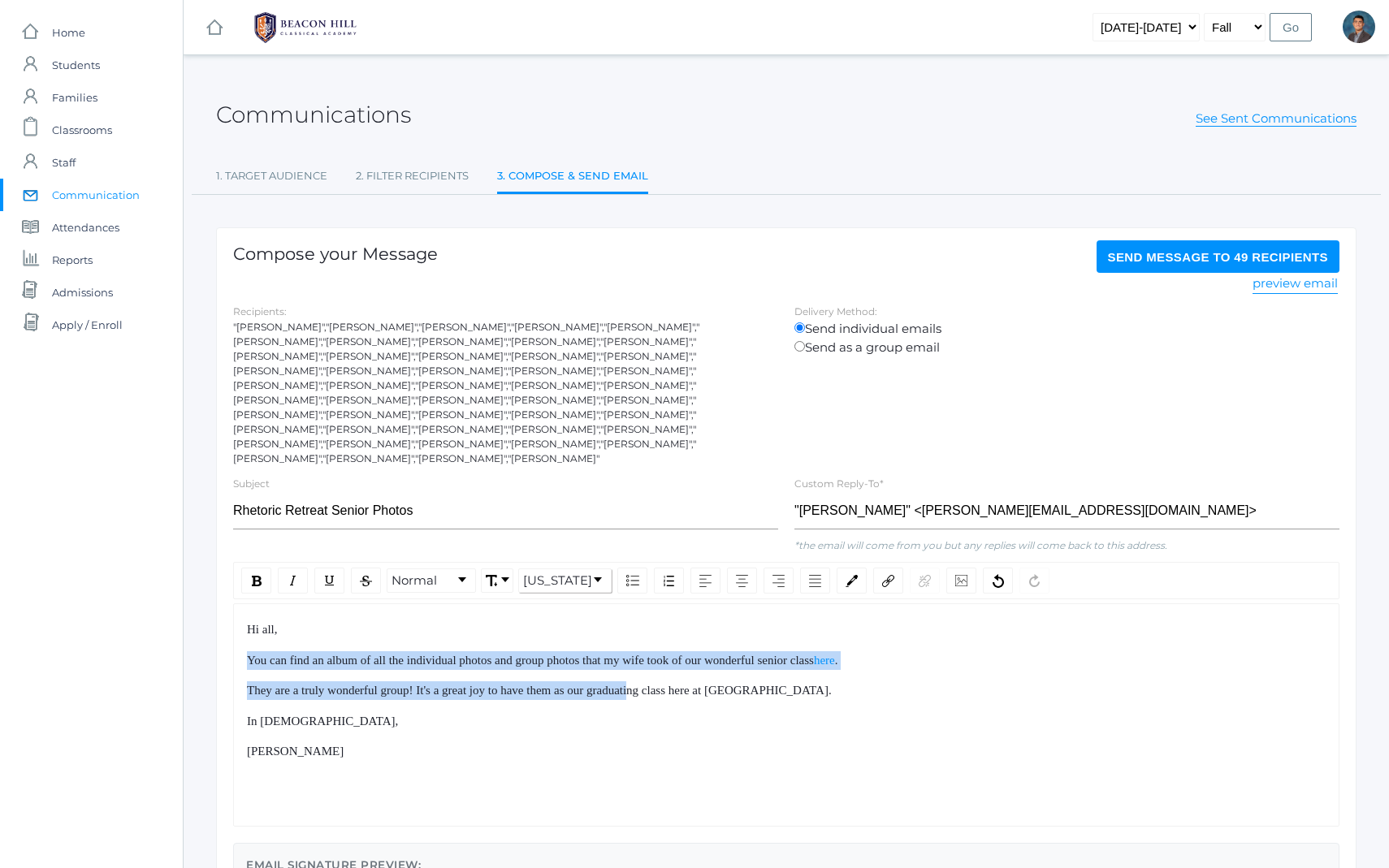
drag, startPoint x: 632, startPoint y: 615, endPoint x: 668, endPoint y: 665, distance: 61.6
click at [668, 665] on div "Hi all, You can find an album of all the individual photos and group photos tha…" at bounding box center [787, 690] width 1080 height 141
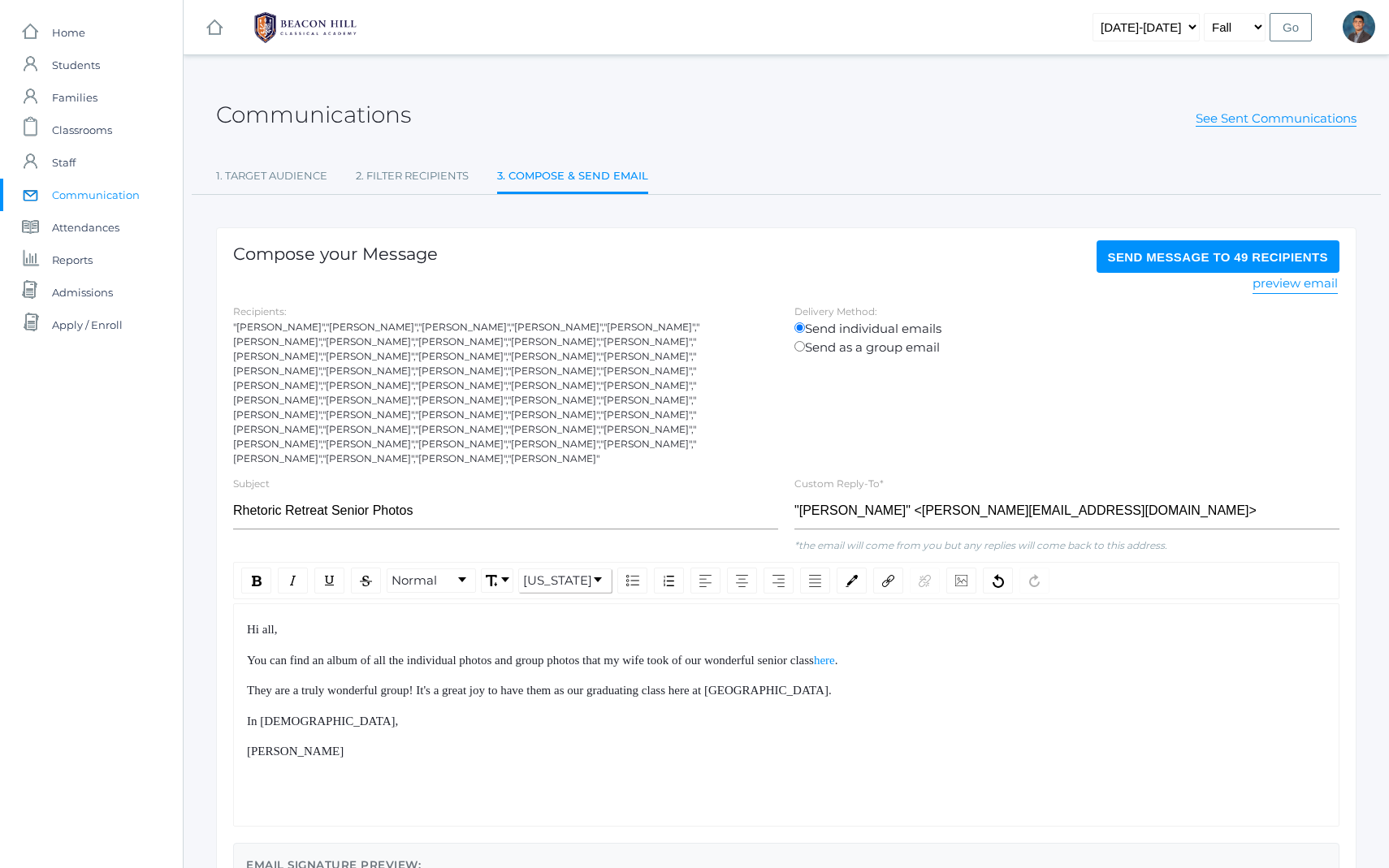
click at [673, 673] on div "Hi all, You can find an album of all the individual photos and group photos tha…" at bounding box center [787, 690] width 1080 height 141
click at [350, 684] on span "They are a truly wonderful group! It's a great joy to have them as our graduati…" at bounding box center [539, 690] width 585 height 13
click at [778, 651] on div "You can find an album of all the individual photos and group photos that my wif…" at bounding box center [787, 660] width 1080 height 19
click at [788, 654] on span "You can find an album of all the individual photos and group photos that my wif…" at bounding box center [530, 660] width 567 height 13
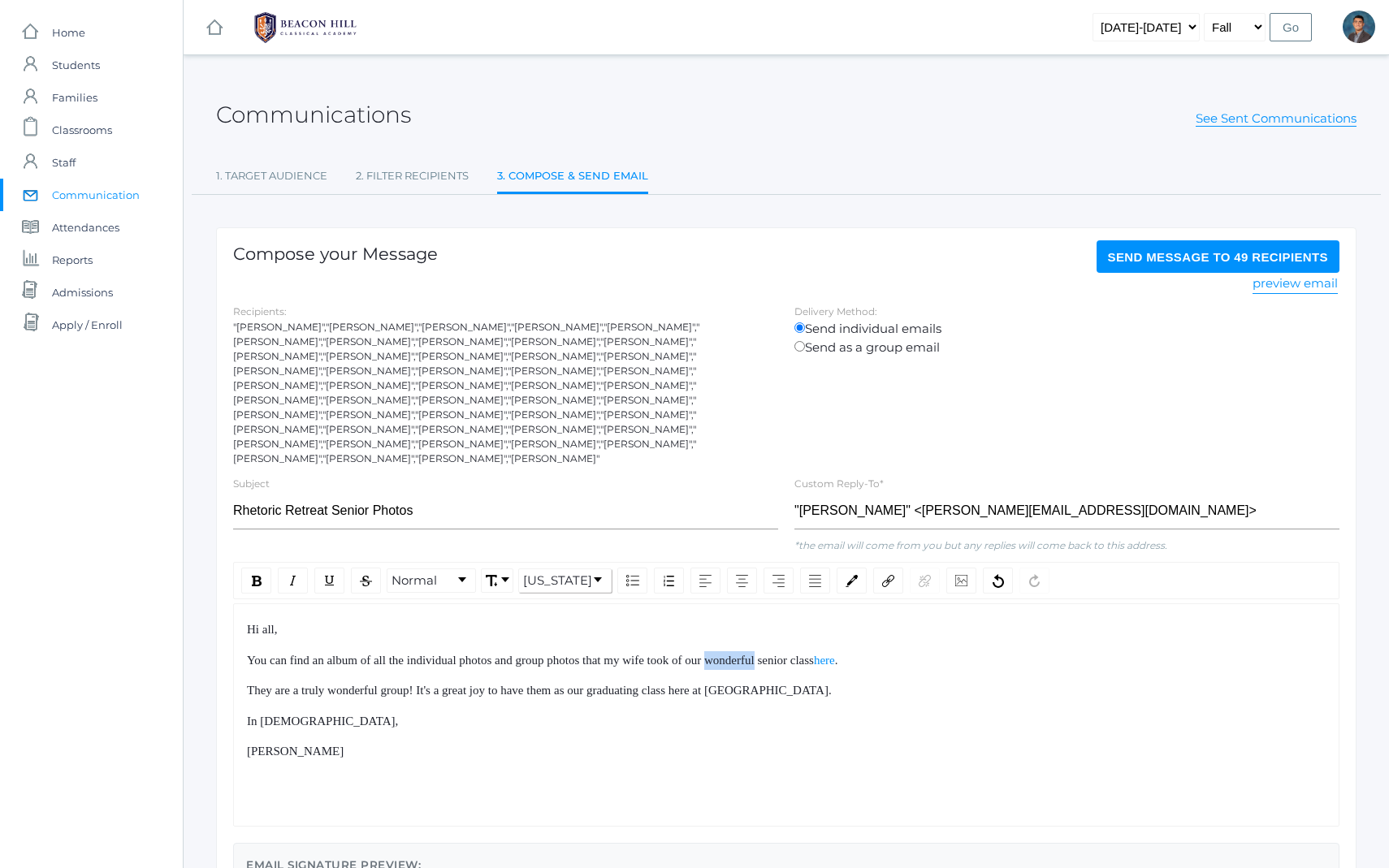
click at [788, 654] on span "You can find an album of all the individual photos and group photos that my wif…" at bounding box center [530, 660] width 567 height 13
click at [722, 654] on span "You can find an album of all the individual photos and group photos that my wif…" at bounding box center [505, 660] width 517 height 13
click at [740, 654] on span "You can find an album of all the individual photos and group photos that my wif…" at bounding box center [505, 660] width 517 height 13
click at [609, 654] on span "You can find an album of all the individual photos and group photos that my wif…" at bounding box center [503, 660] width 513 height 13
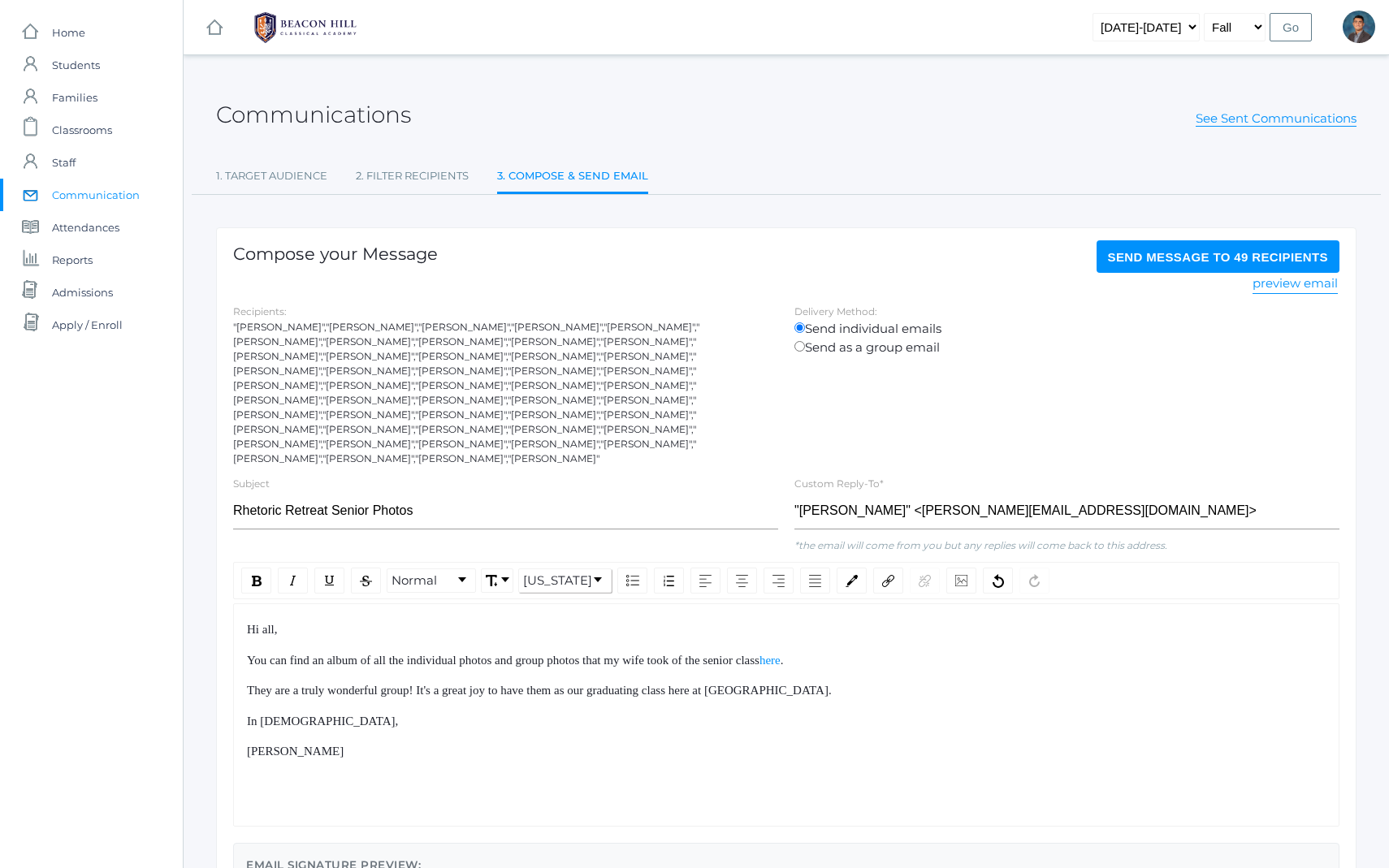
click at [711, 654] on span "You can find an album of all the individual photos and group photos that my wif…" at bounding box center [503, 660] width 513 height 13
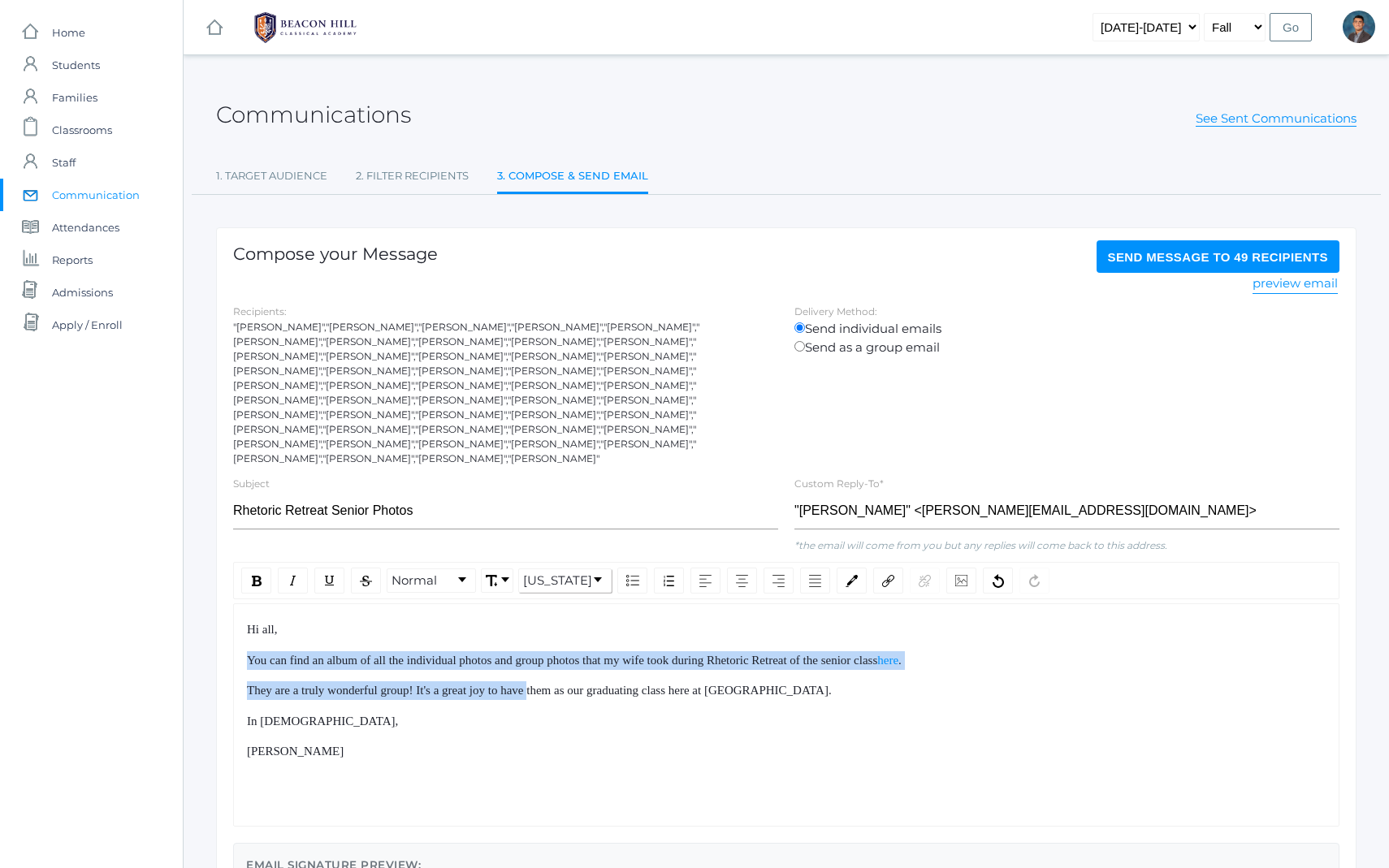
drag, startPoint x: 522, startPoint y: 612, endPoint x: 568, endPoint y: 695, distance: 94.9
click at [567, 694] on div "Hi all, You can find an album of all the individual photos and group photos tha…" at bounding box center [787, 690] width 1080 height 141
click at [568, 712] on div "In [DEMOGRAPHIC_DATA]," at bounding box center [787, 721] width 1080 height 19
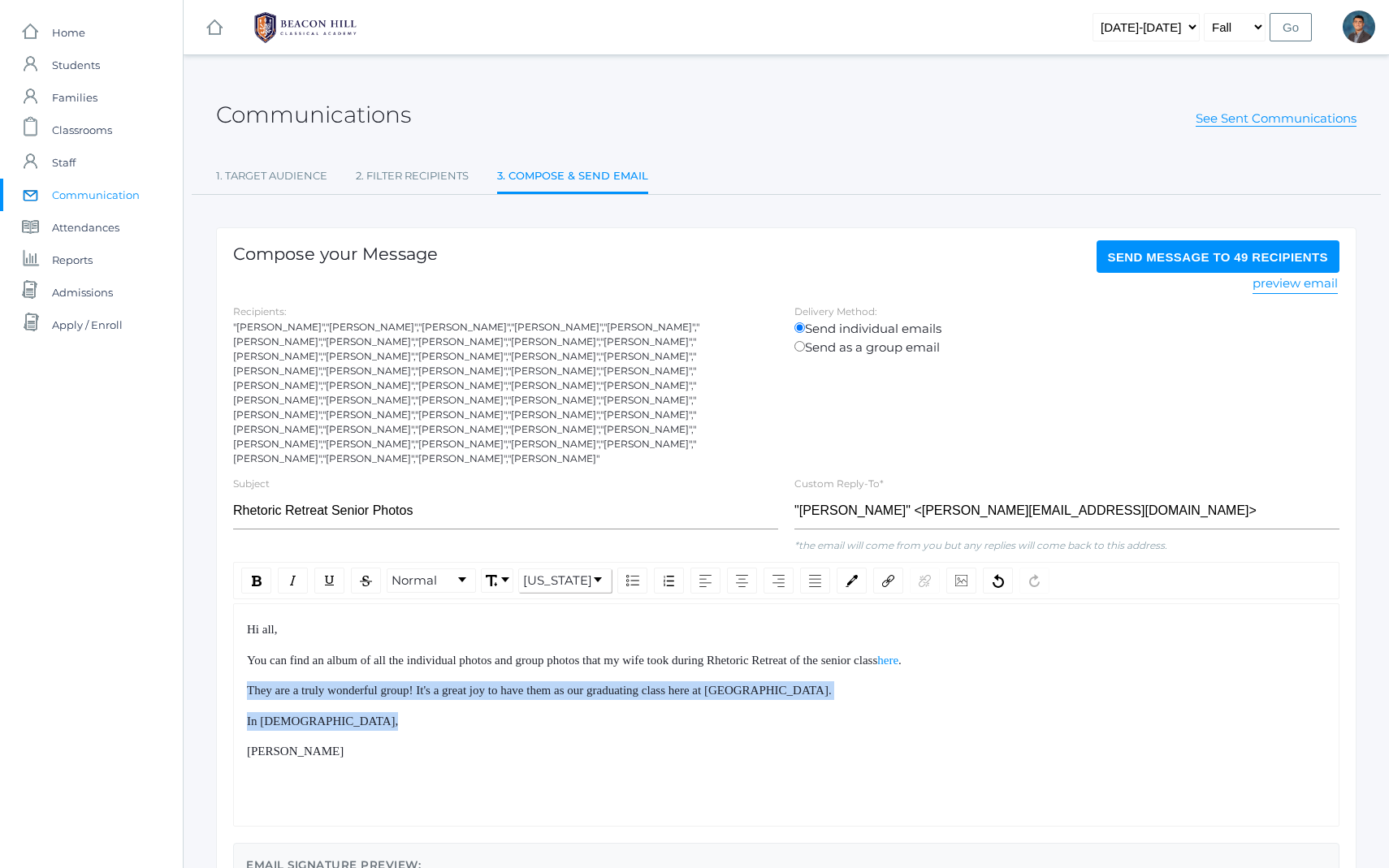
drag, startPoint x: 568, startPoint y: 695, endPoint x: 519, endPoint y: 629, distance: 82.2
click at [520, 633] on div "Hi all, You can find an album of all the individual photos and group photos tha…" at bounding box center [787, 690] width 1080 height 141
click at [519, 654] on span "You can find an album of all the individual photos and group photos that my wif…" at bounding box center [562, 660] width 630 height 13
drag, startPoint x: 519, startPoint y: 629, endPoint x: 564, endPoint y: 707, distance: 90.0
click at [562, 704] on div "Hi all, You can find an album of all the individual photos and group photos tha…" at bounding box center [787, 690] width 1080 height 141
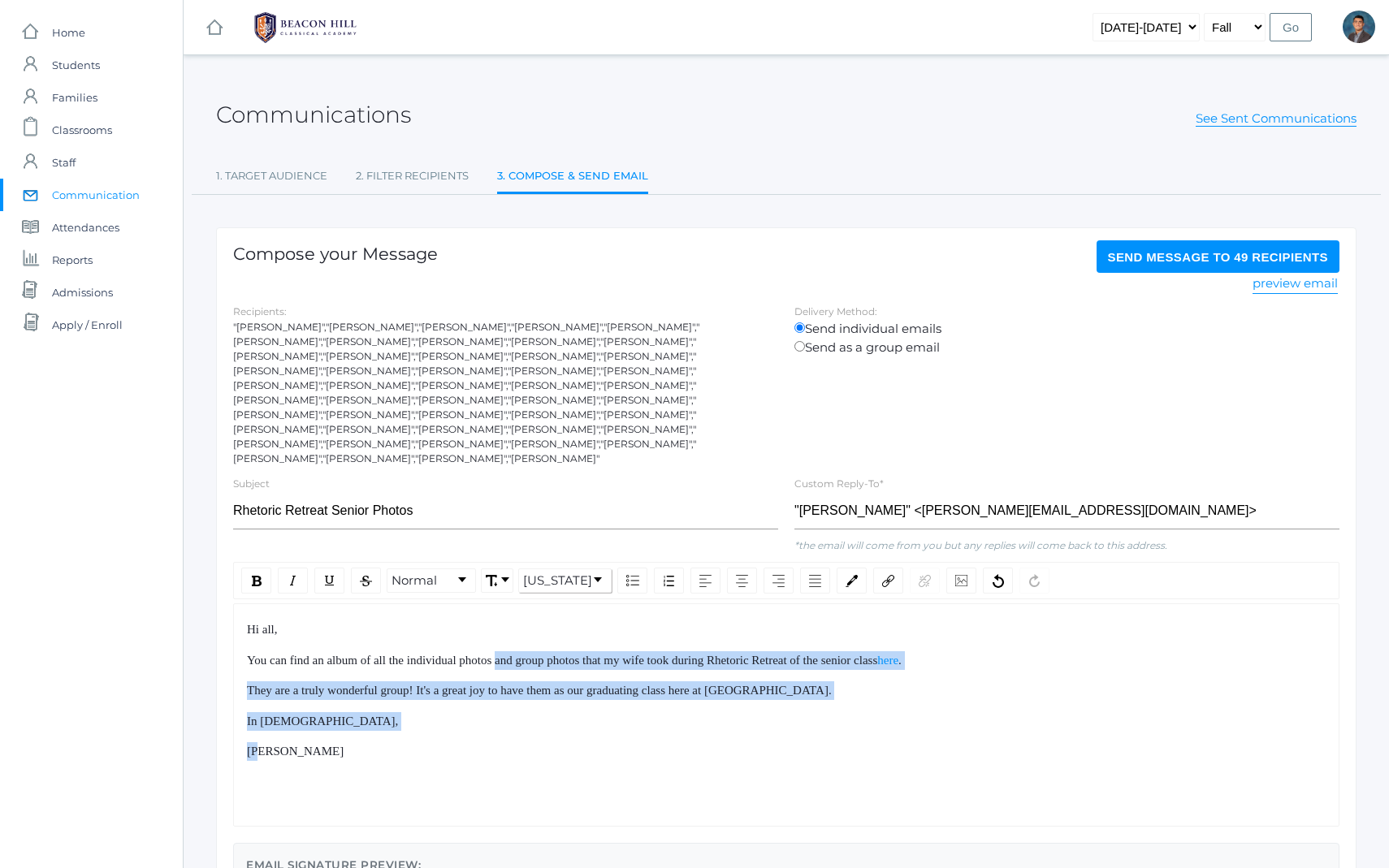
click at [564, 707] on div "Hi all, You can find an album of all the individual photos and group photos tha…" at bounding box center [787, 690] width 1080 height 141
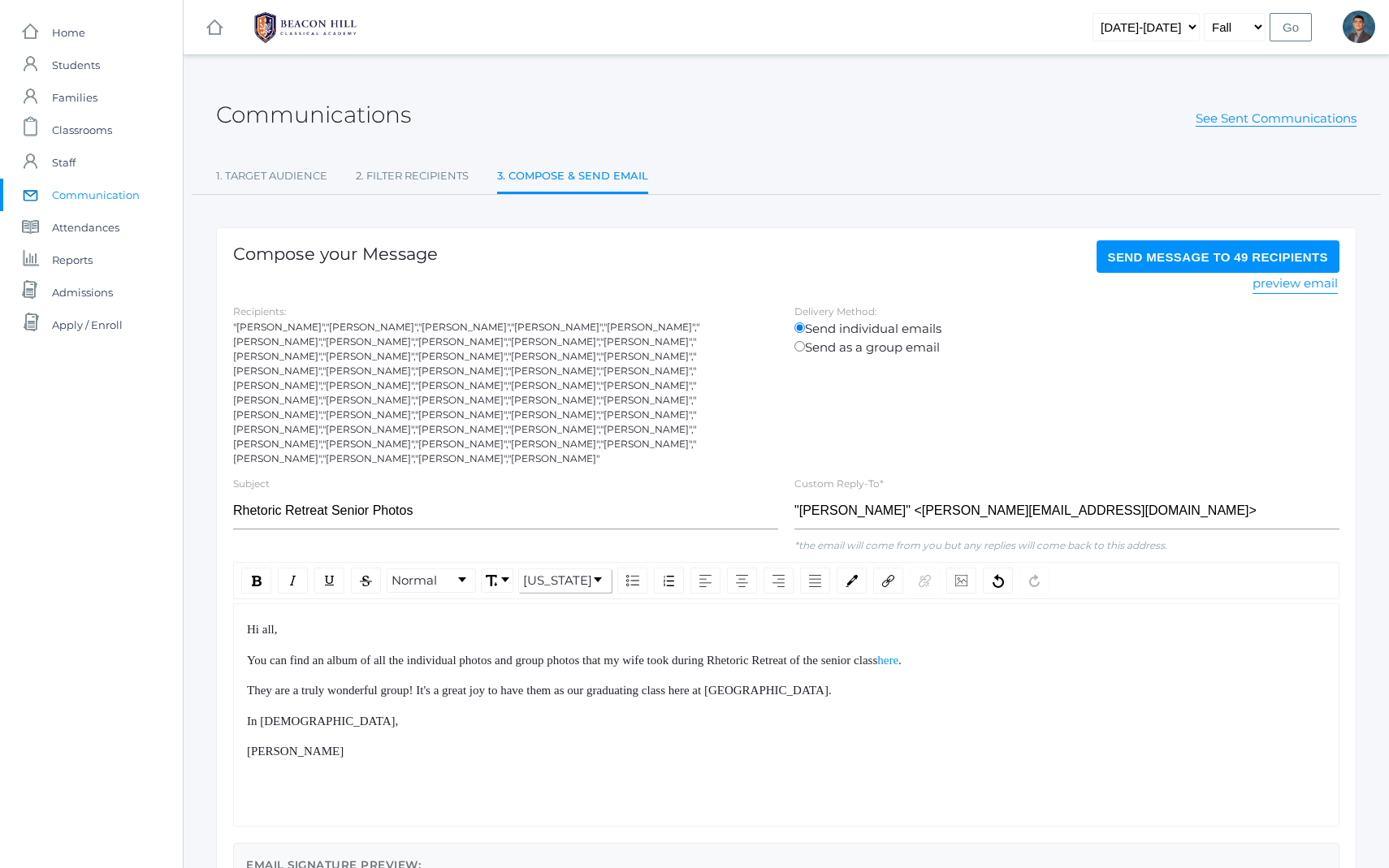
click at [845, 654] on span "You can find an album of all the individual photos and group photos that my wif…" at bounding box center [562, 660] width 630 height 13
drag, startPoint x: 845, startPoint y: 635, endPoint x: 922, endPoint y: 635, distance: 77.0
click at [877, 654] on span "You can find an album of all the individual photos and group photos that my wif…" at bounding box center [562, 660] width 630 height 13
copy span "of the senior class"
click at [611, 654] on span "You can find an album of all the individual photos and group photos that my wif…" at bounding box center [516, 660] width 540 height 13
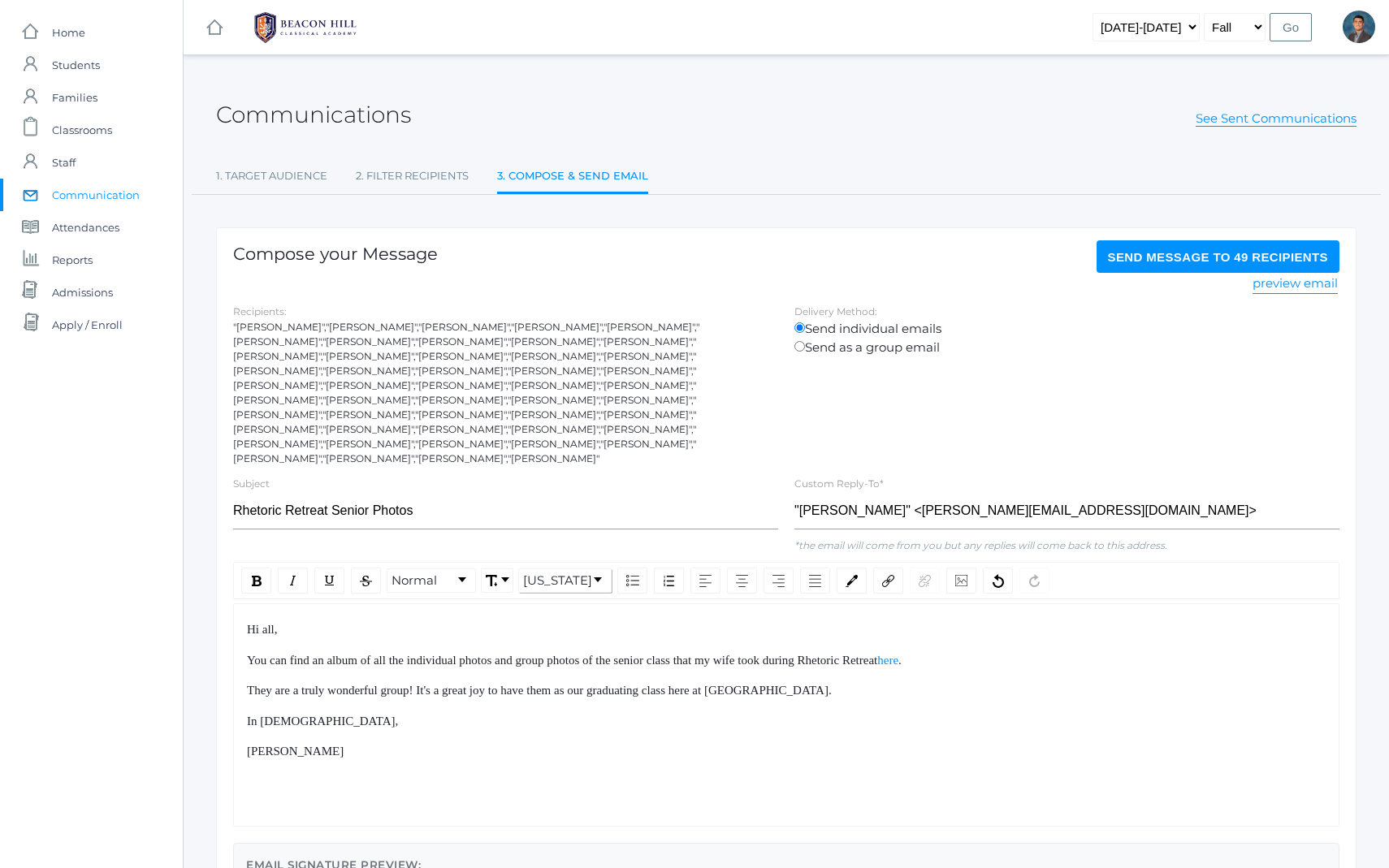
drag, startPoint x: 686, startPoint y: 647, endPoint x: 660, endPoint y: 616, distance: 40.5
click at [665, 621] on div "Hi all, You can find an album of all the individual photos and group photos of …" at bounding box center [787, 690] width 1080 height 141
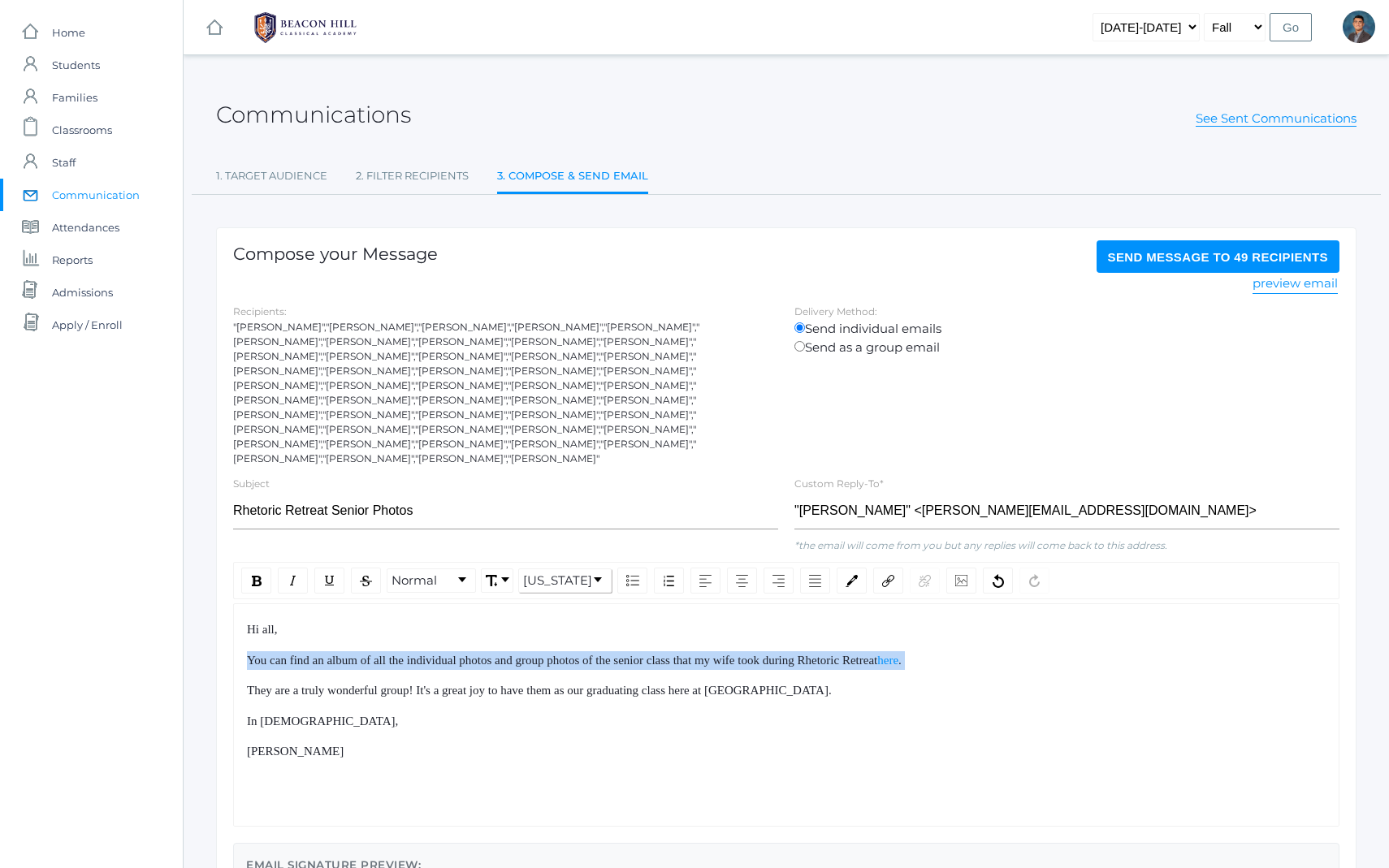
click at [660, 620] on div "Hi all, You can find an album of all the individual photos and group photos of …" at bounding box center [787, 690] width 1080 height 141
drag, startPoint x: 660, startPoint y: 616, endPoint x: 707, endPoint y: 695, distance: 91.9
click at [702, 686] on div "Hi all, You can find an album of all the individual photos and group photos of …" at bounding box center [787, 690] width 1080 height 141
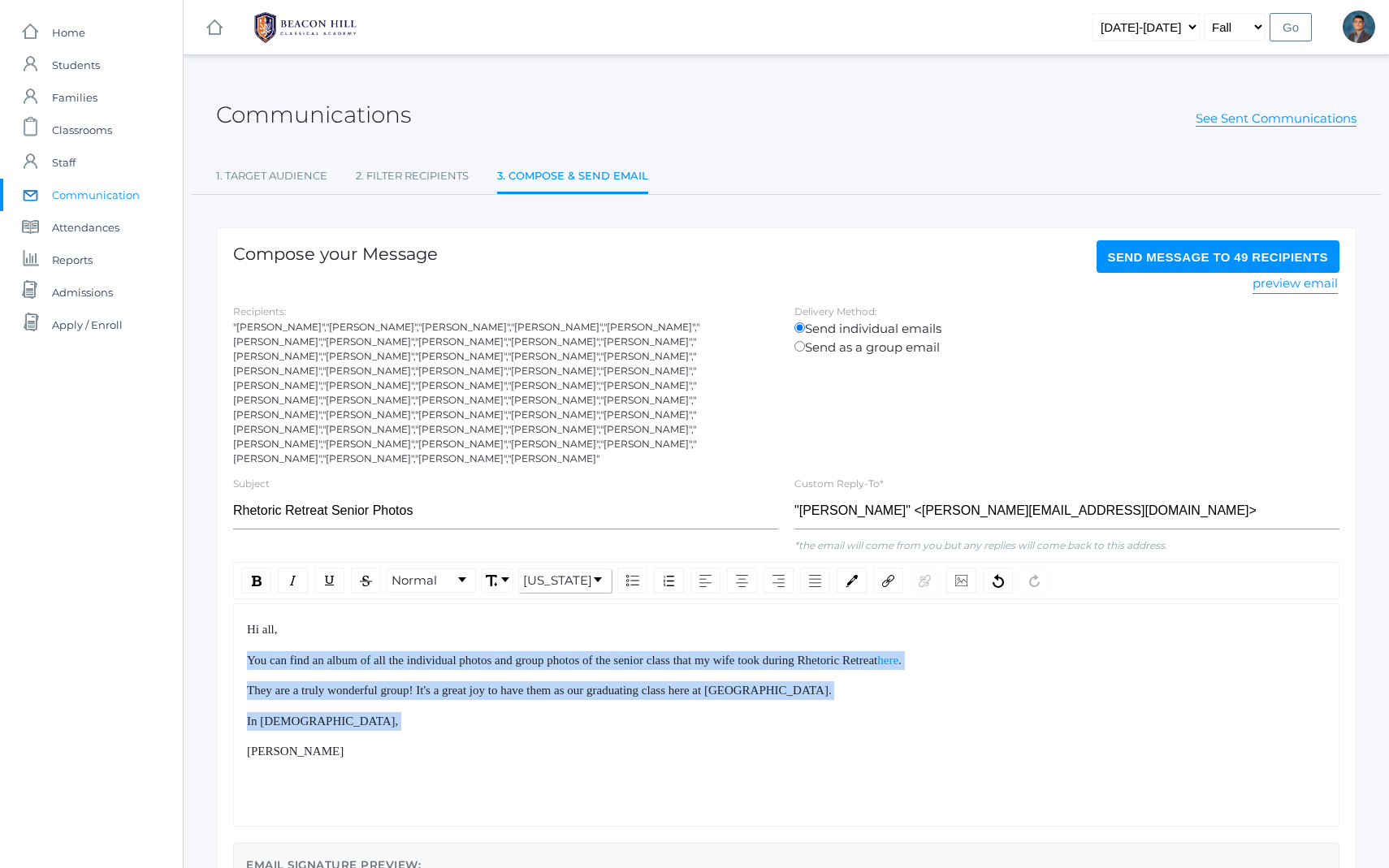
click at [707, 712] on div "In [DEMOGRAPHIC_DATA]," at bounding box center [787, 721] width 1080 height 19
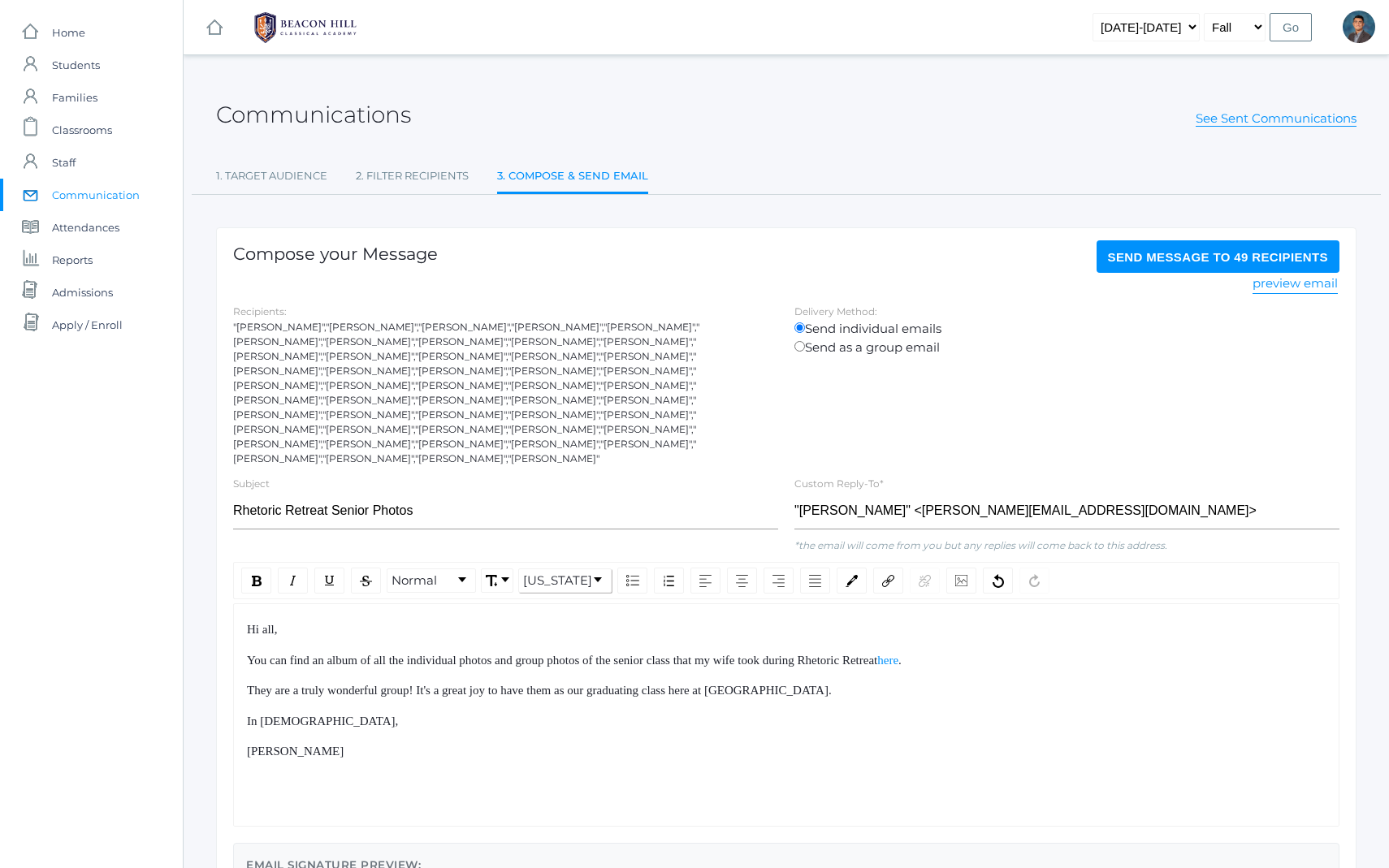
drag, startPoint x: 638, startPoint y: 578, endPoint x: 693, endPoint y: 694, distance: 128.4
click at [693, 694] on div "Hi all, You can find an album of all the individual photos and group photos of …" at bounding box center [786, 715] width 1106 height 223
click at [693, 712] on div "In [DEMOGRAPHIC_DATA]," at bounding box center [787, 721] width 1080 height 19
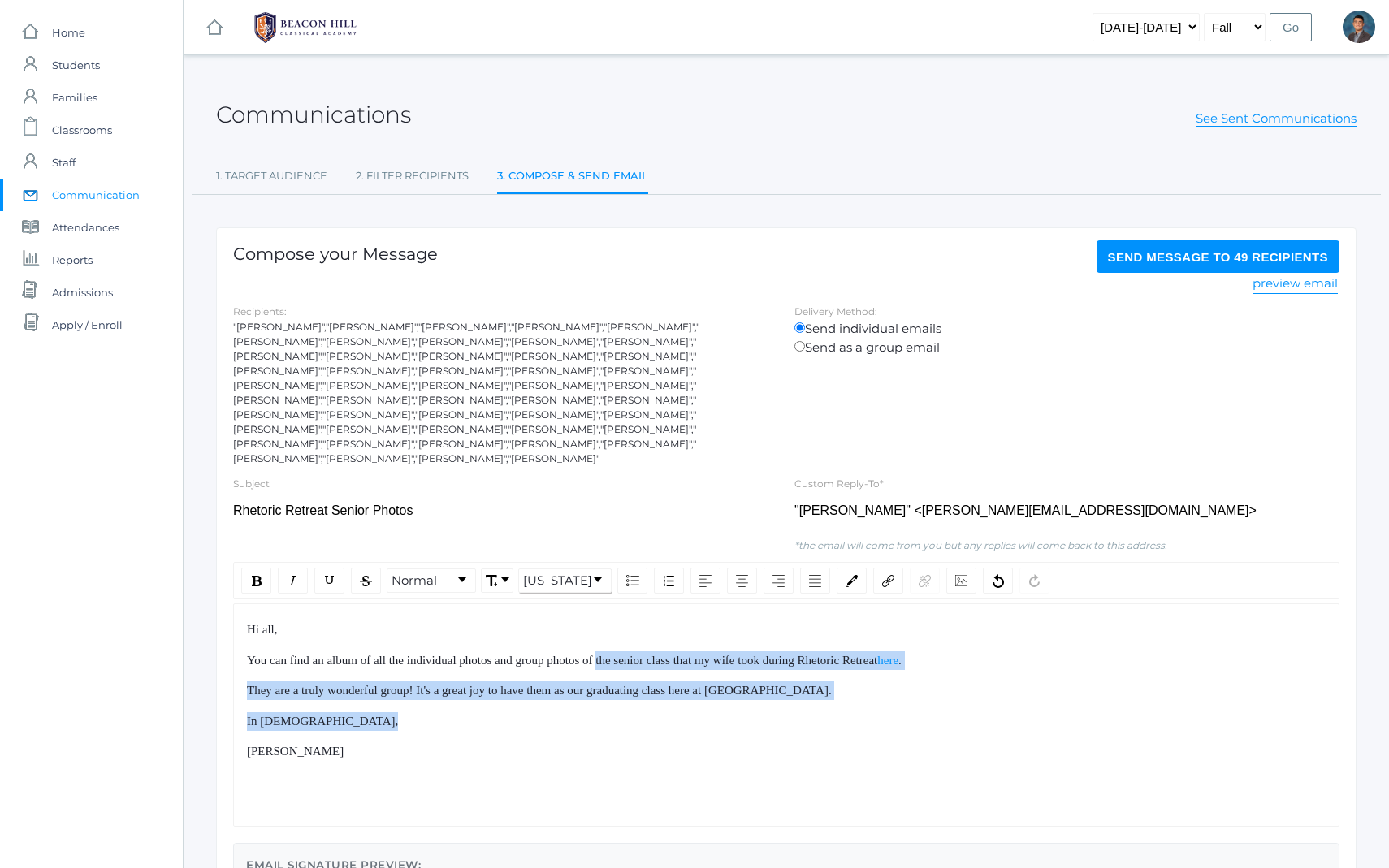
drag, startPoint x: 693, startPoint y: 694, endPoint x: 617, endPoint y: 621, distance: 105.4
click at [620, 622] on div "Hi all, You can find an album of all the individual photos and group photos of …" at bounding box center [787, 690] width 1080 height 141
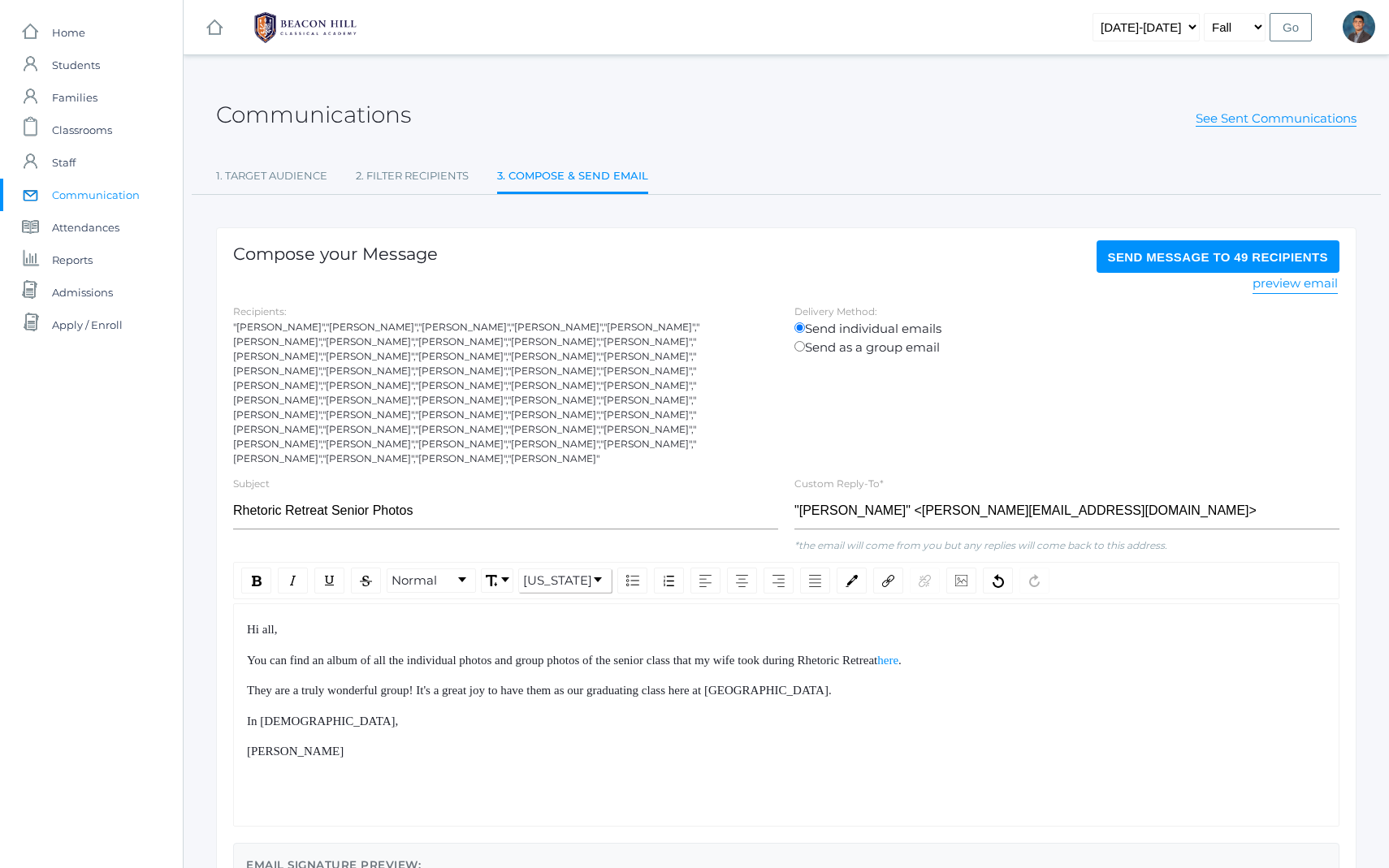
click at [617, 621] on div "Hi all, You can find an album of all the individual photos and group photos of …" at bounding box center [787, 690] width 1080 height 141
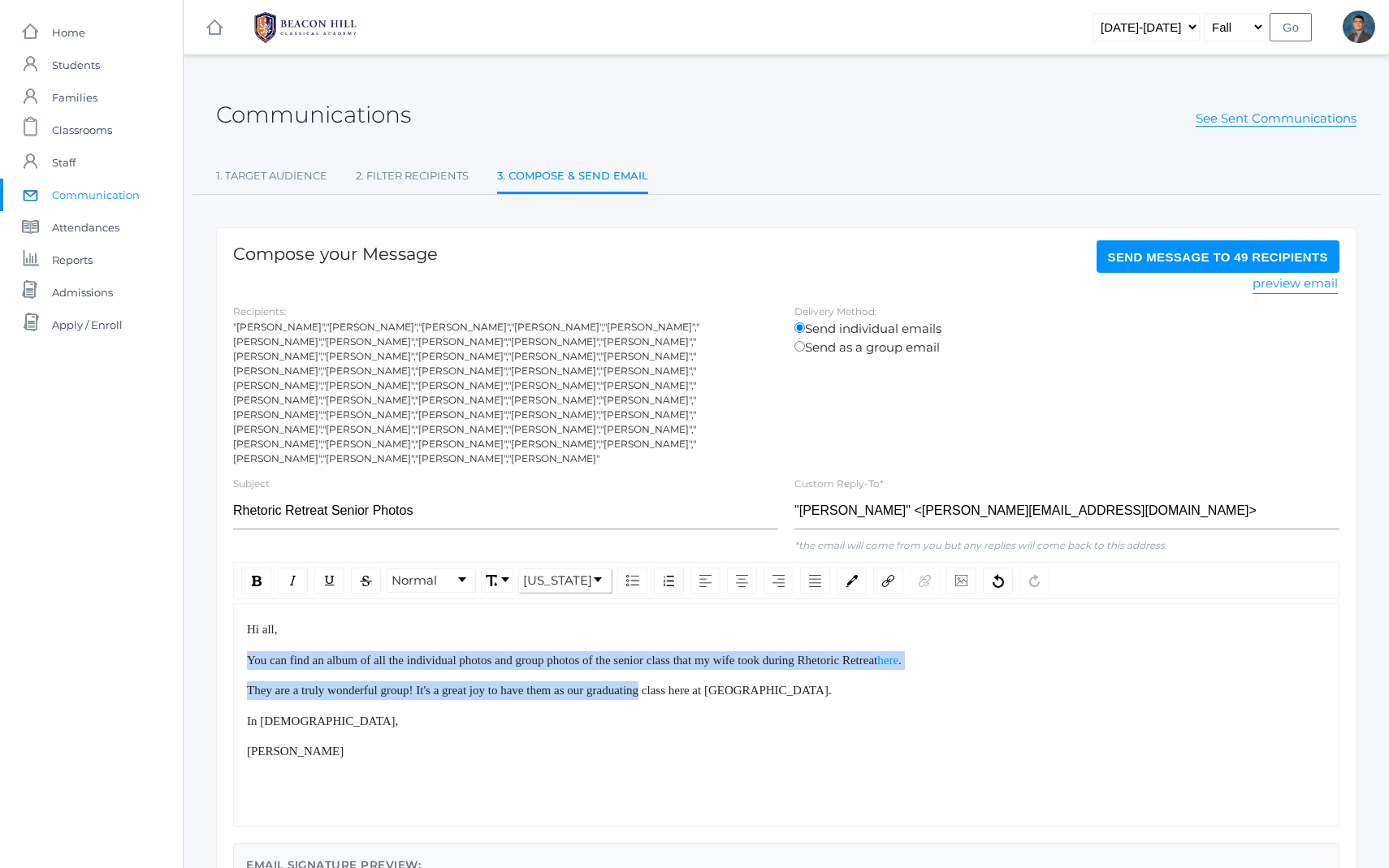
drag, startPoint x: 617, startPoint y: 621, endPoint x: 671, endPoint y: 723, distance: 115.4
click at [668, 720] on div "Hi all, You can find an album of all the individual photos and group photos of …" at bounding box center [787, 690] width 1080 height 141
click at [671, 743] on div "[PERSON_NAME]" at bounding box center [787, 752] width 1080 height 19
drag, startPoint x: 671, startPoint y: 723, endPoint x: 604, endPoint y: 625, distance: 118.7
click at [605, 629] on div "Hi all, You can find an album of all the individual photos and group photos of …" at bounding box center [787, 690] width 1080 height 141
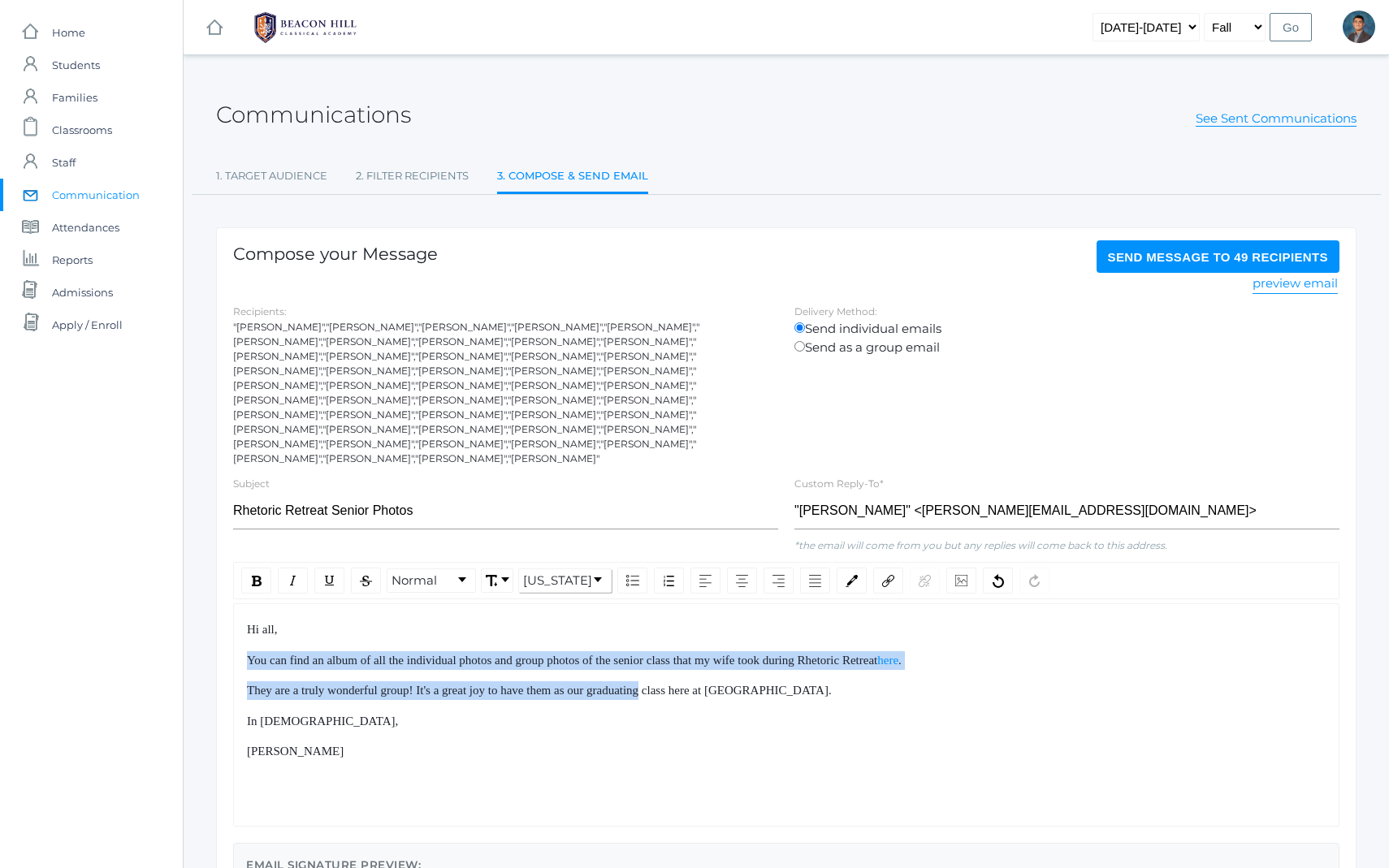
click at [604, 654] on span "You can find an album of all the individual photos and group photos of the seni…" at bounding box center [562, 660] width 630 height 13
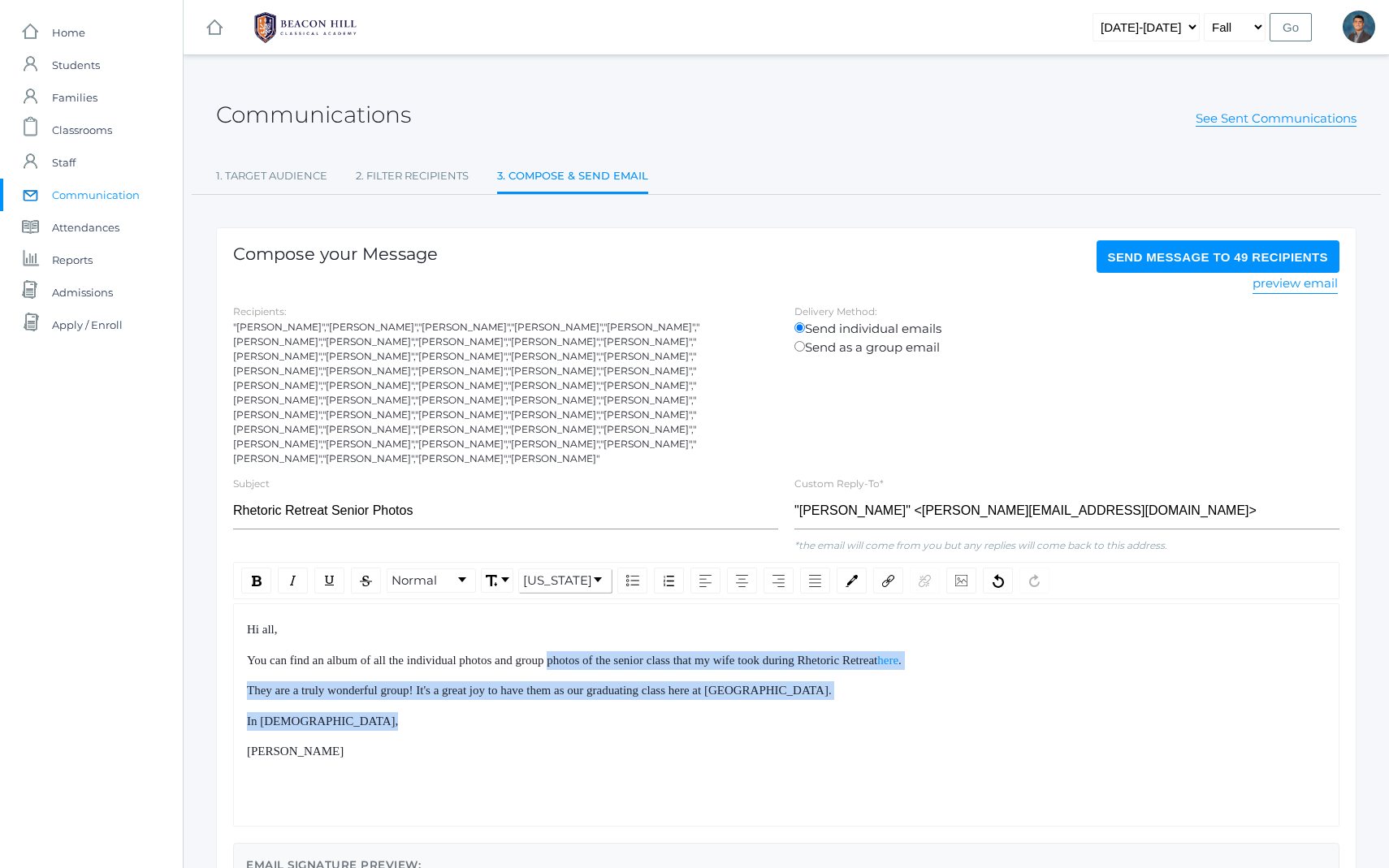
drag, startPoint x: 604, startPoint y: 625, endPoint x: 660, endPoint y: 705, distance: 97.7
click at [656, 702] on div "Hi all, You can find an album of all the individual photos and group photos of …" at bounding box center [787, 690] width 1080 height 141
click at [660, 705] on div "Hi all, You can find an album of all the individual photos and group photos of …" at bounding box center [787, 690] width 1080 height 141
drag, startPoint x: 660, startPoint y: 705, endPoint x: 633, endPoint y: 620, distance: 89.2
click at [637, 625] on div "Hi all, You can find an album of all the individual photos and group photos of …" at bounding box center [787, 690] width 1080 height 141
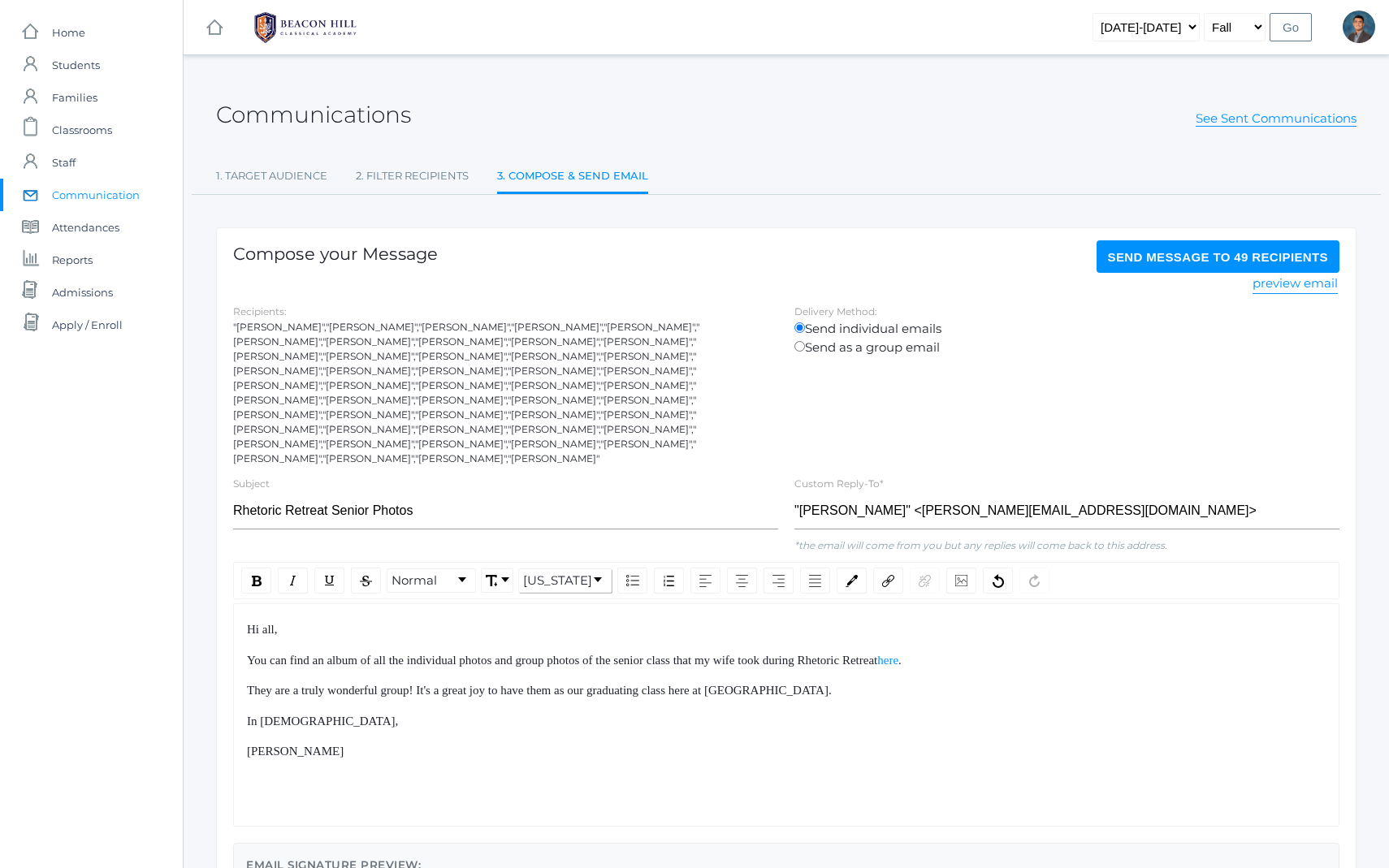
click at [633, 620] on div "Hi all, You can find an album of all the individual photos and group photos of …" at bounding box center [787, 690] width 1080 height 141
click at [877, 654] on span "You can find an album of all the individual photos and group photos of the seni…" at bounding box center [562, 660] width 630 height 13
drag, startPoint x: 868, startPoint y: 604, endPoint x: 892, endPoint y: 675, distance: 74.9
click at [892, 673] on div "Hi all, You can find an album of all the individual photos and group photos of …" at bounding box center [787, 690] width 1080 height 141
click at [892, 675] on div "Hi all, You can find an album of all the individual photos and group photos of …" at bounding box center [787, 690] width 1080 height 141
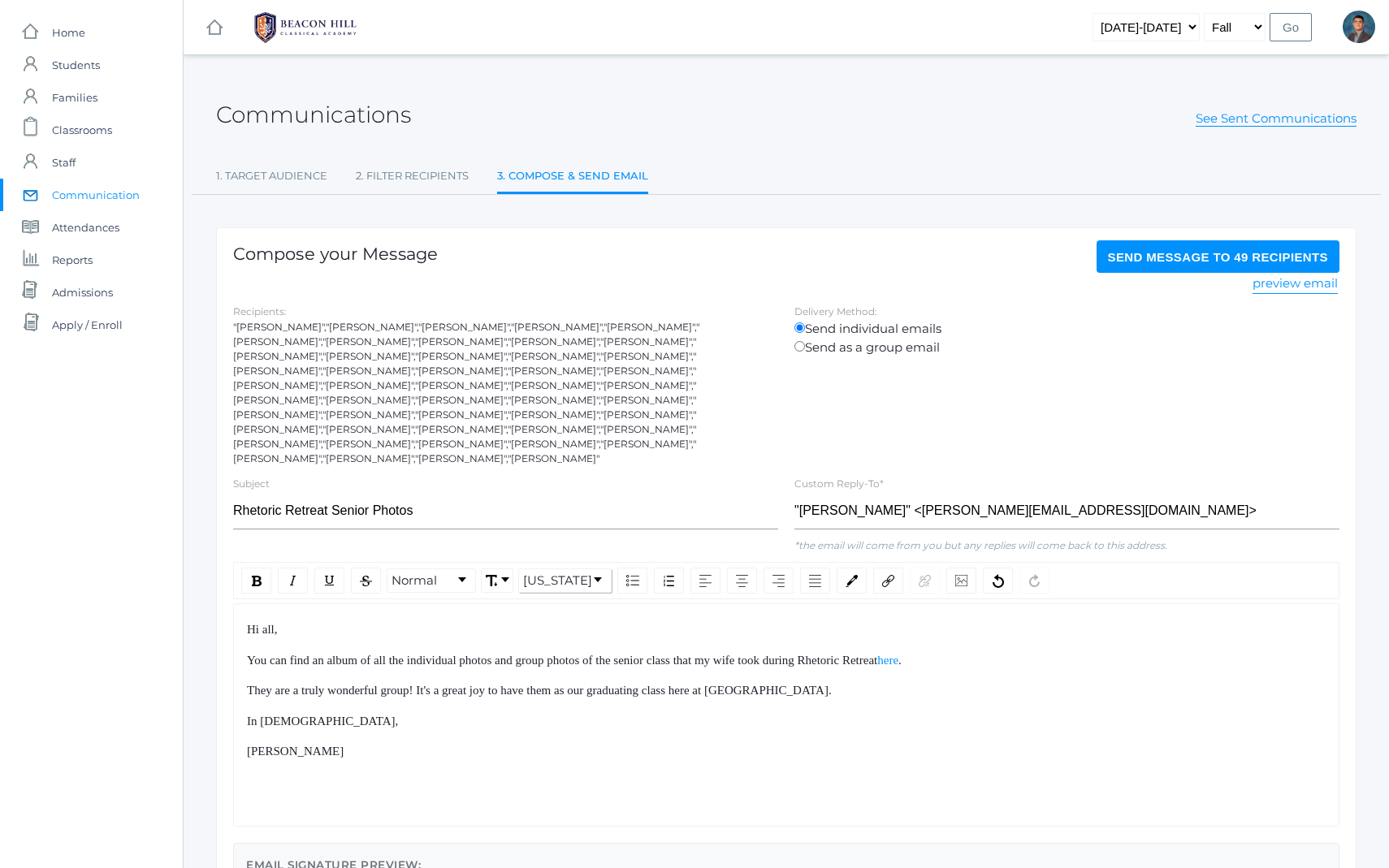
drag, startPoint x: 892, startPoint y: 675, endPoint x: 803, endPoint y: 604, distance: 113.9
click at [808, 620] on div "Hi all, You can find an album of all the individual photos and group photos of …" at bounding box center [787, 690] width 1080 height 141
click at [803, 620] on div "Hi all," at bounding box center [787, 629] width 1080 height 19
drag, startPoint x: 803, startPoint y: 604, endPoint x: 821, endPoint y: 731, distance: 128.3
click at [821, 731] on div "Hi all, You can find an album of all the individual photos and group photos of …" at bounding box center [787, 690] width 1080 height 141
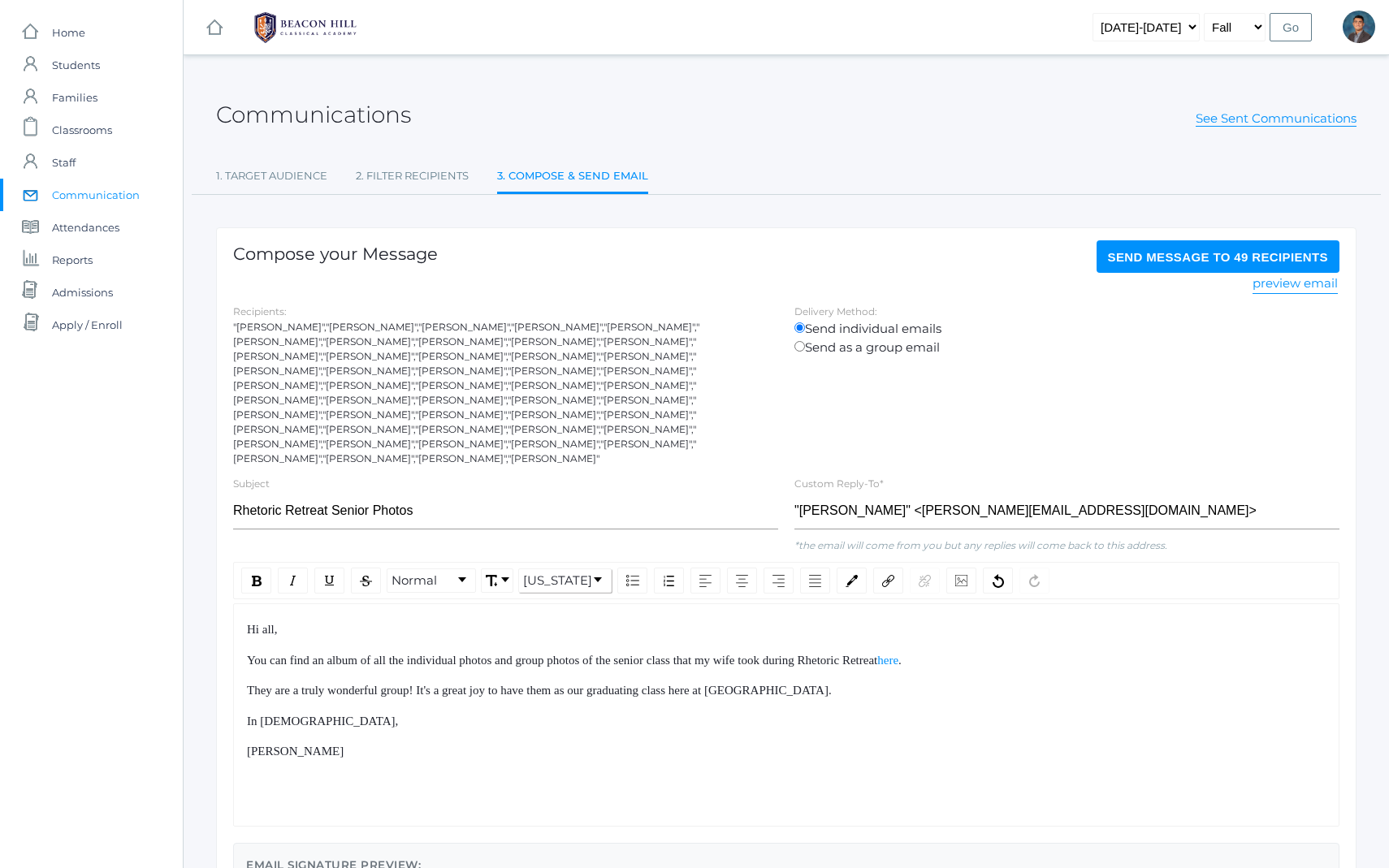
click at [824, 740] on div "Hi all, You can find an album of all the individual photos and group photos of …" at bounding box center [786, 715] width 1106 height 223
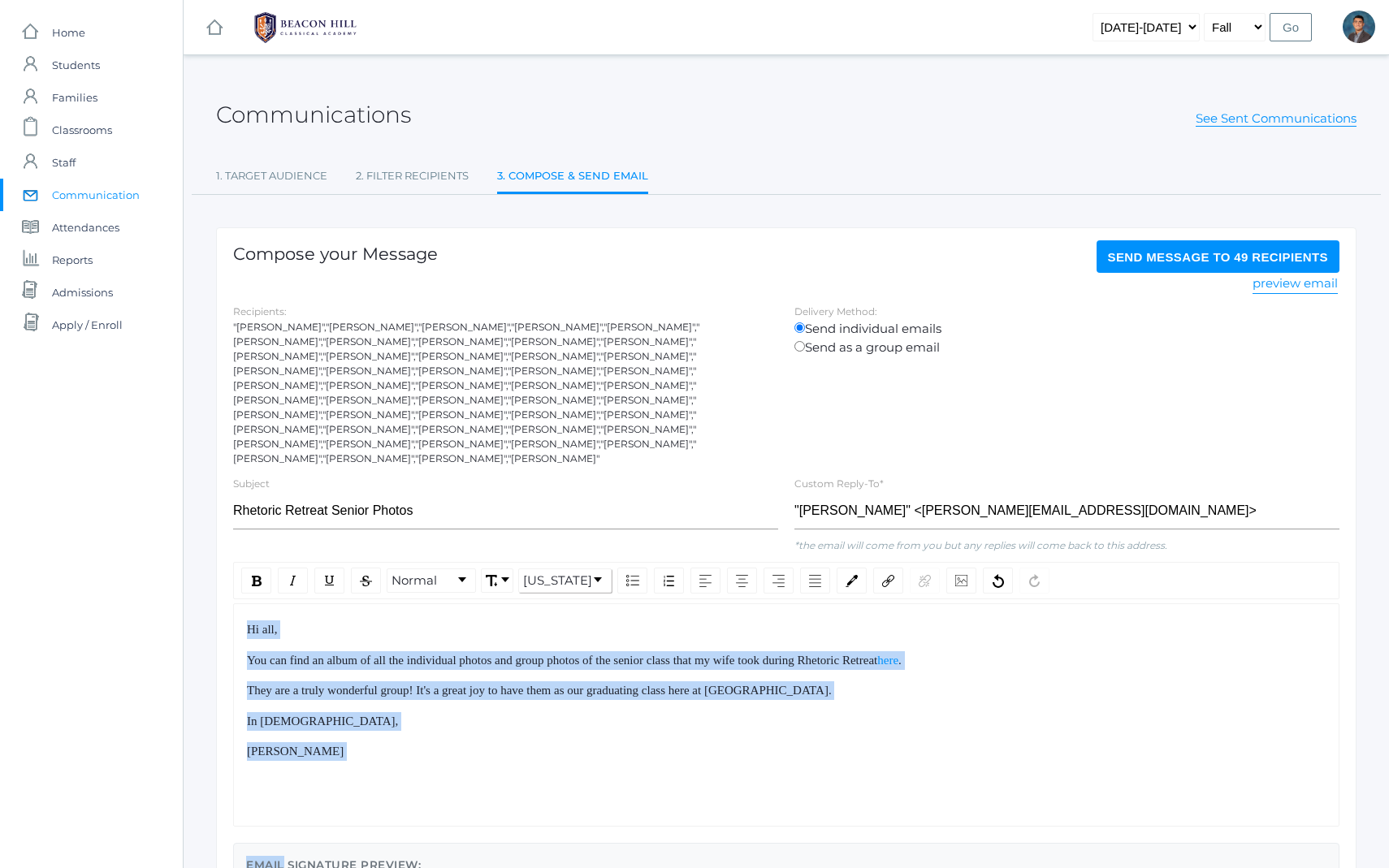
drag, startPoint x: 824, startPoint y: 740, endPoint x: 762, endPoint y: 620, distance: 135.1
click at [766, 625] on div "Hi all, You can find an album of all the individual photos and group photos of …" at bounding box center [786, 715] width 1106 height 223
click at [762, 620] on div "Hi all, You can find an album of all the individual photos and group photos of …" at bounding box center [787, 690] width 1080 height 141
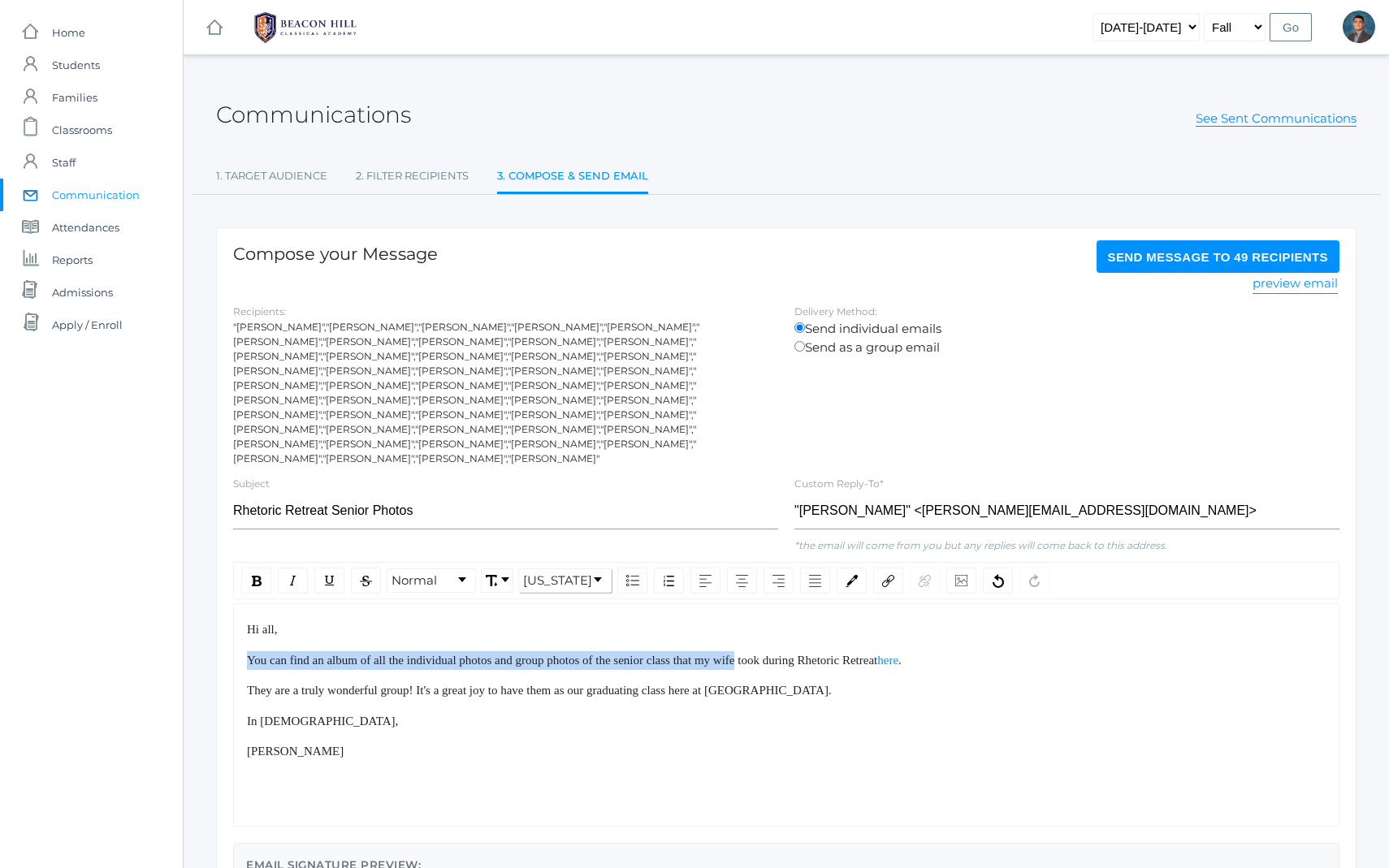
drag, startPoint x: 762, startPoint y: 620, endPoint x: 814, endPoint y: 683, distance: 81.7
click at [800, 671] on div "Hi all, You can find an album of all the individual photos and group photos of …" at bounding box center [787, 690] width 1080 height 141
click at [814, 712] on div "In [DEMOGRAPHIC_DATA]," at bounding box center [787, 721] width 1080 height 19
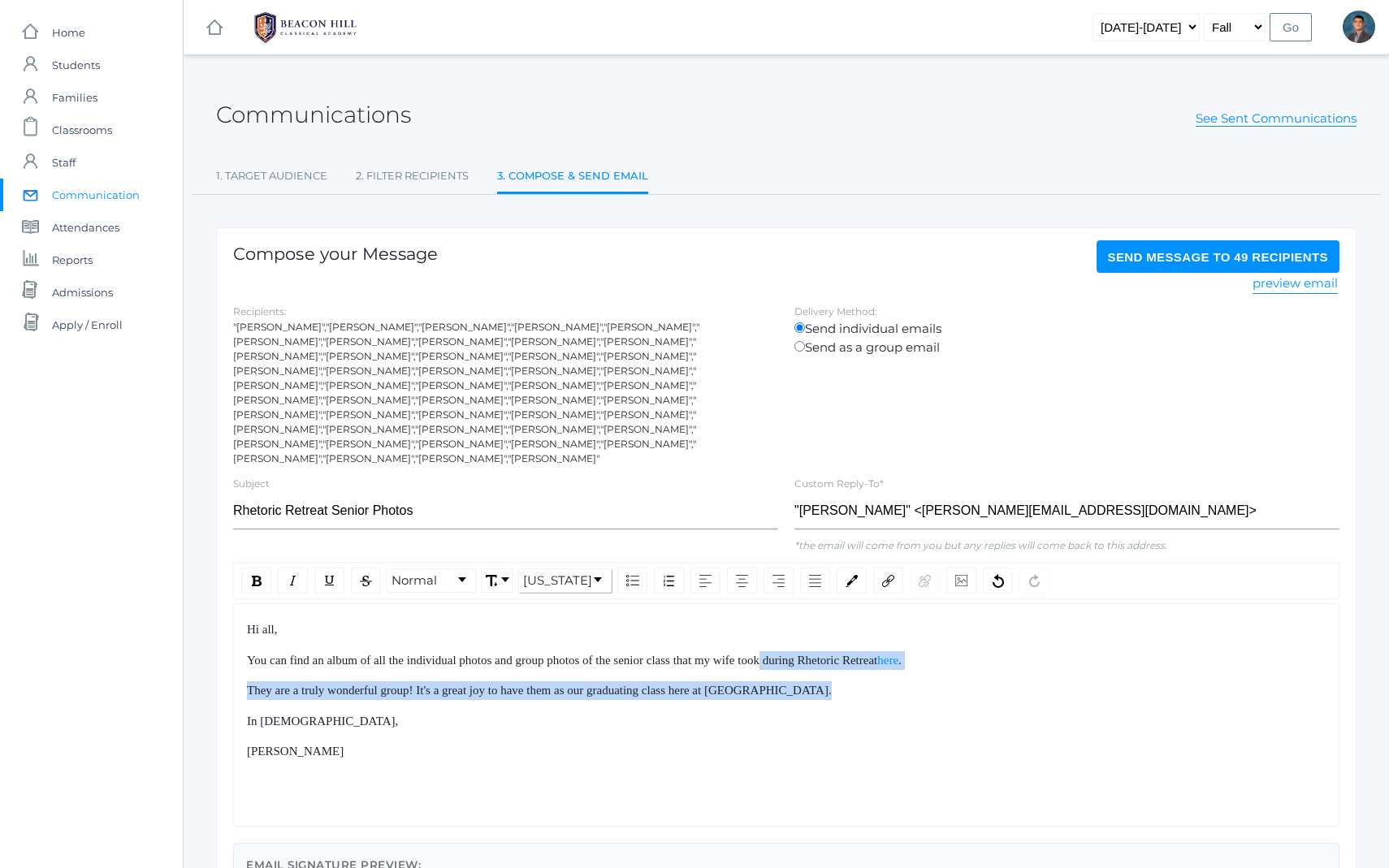
drag, startPoint x: 826, startPoint y: 678, endPoint x: 800, endPoint y: 615, distance: 68.2
click at [805, 625] on div "Hi all, You can find an album of all the individual photos and group photos of …" at bounding box center [787, 690] width 1080 height 141
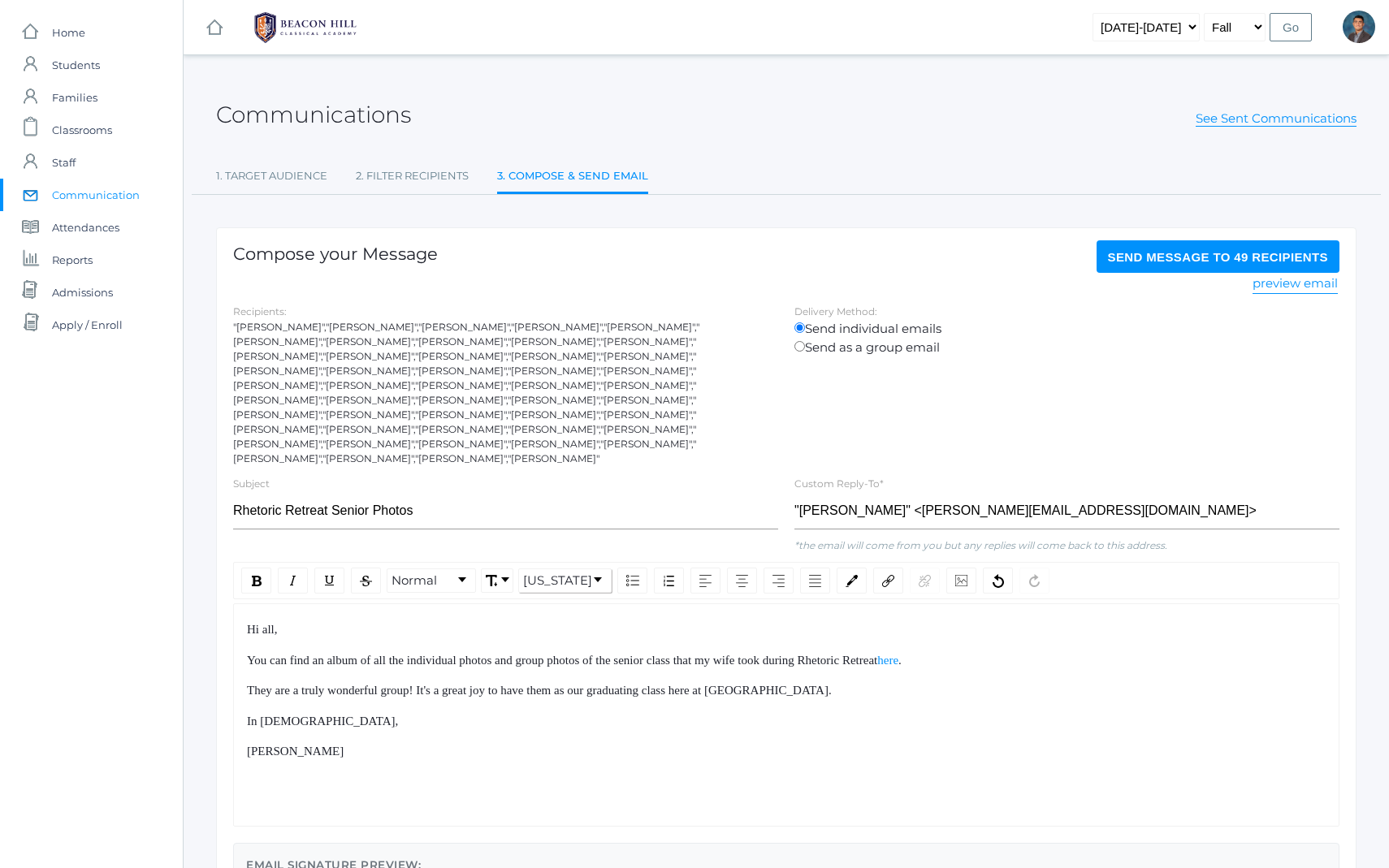
click at [800, 620] on div "Hi all, You can find an album of all the individual photos and group photos of …" at bounding box center [787, 690] width 1080 height 141
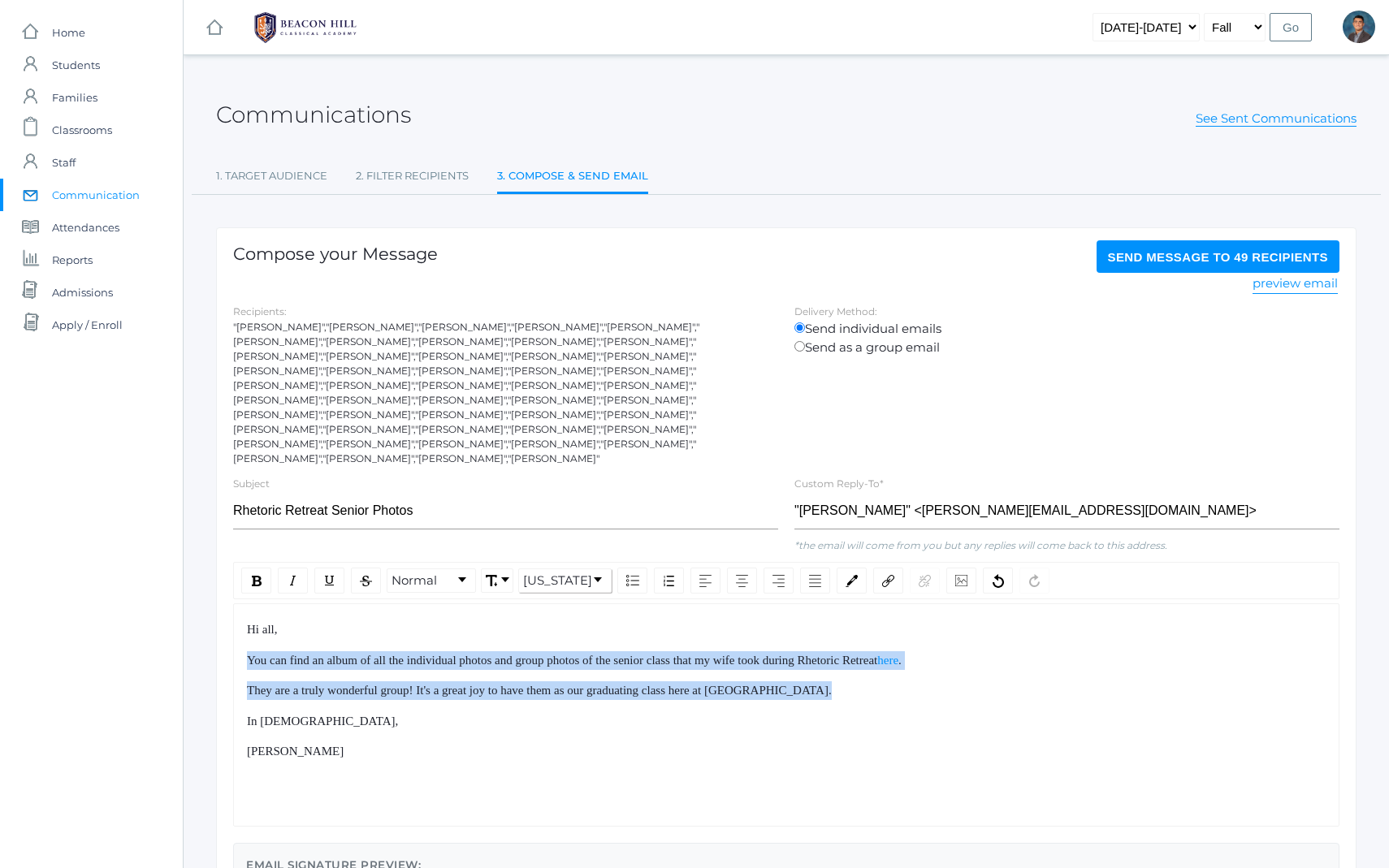
drag
click at [824, 719] on div "Hi all, You can find an album of all the individual photos and group photos of …" at bounding box center [787, 690] width 1080 height 141
click at [828, 743] on div "[PERSON_NAME]" at bounding box center [787, 752] width 1080 height 19
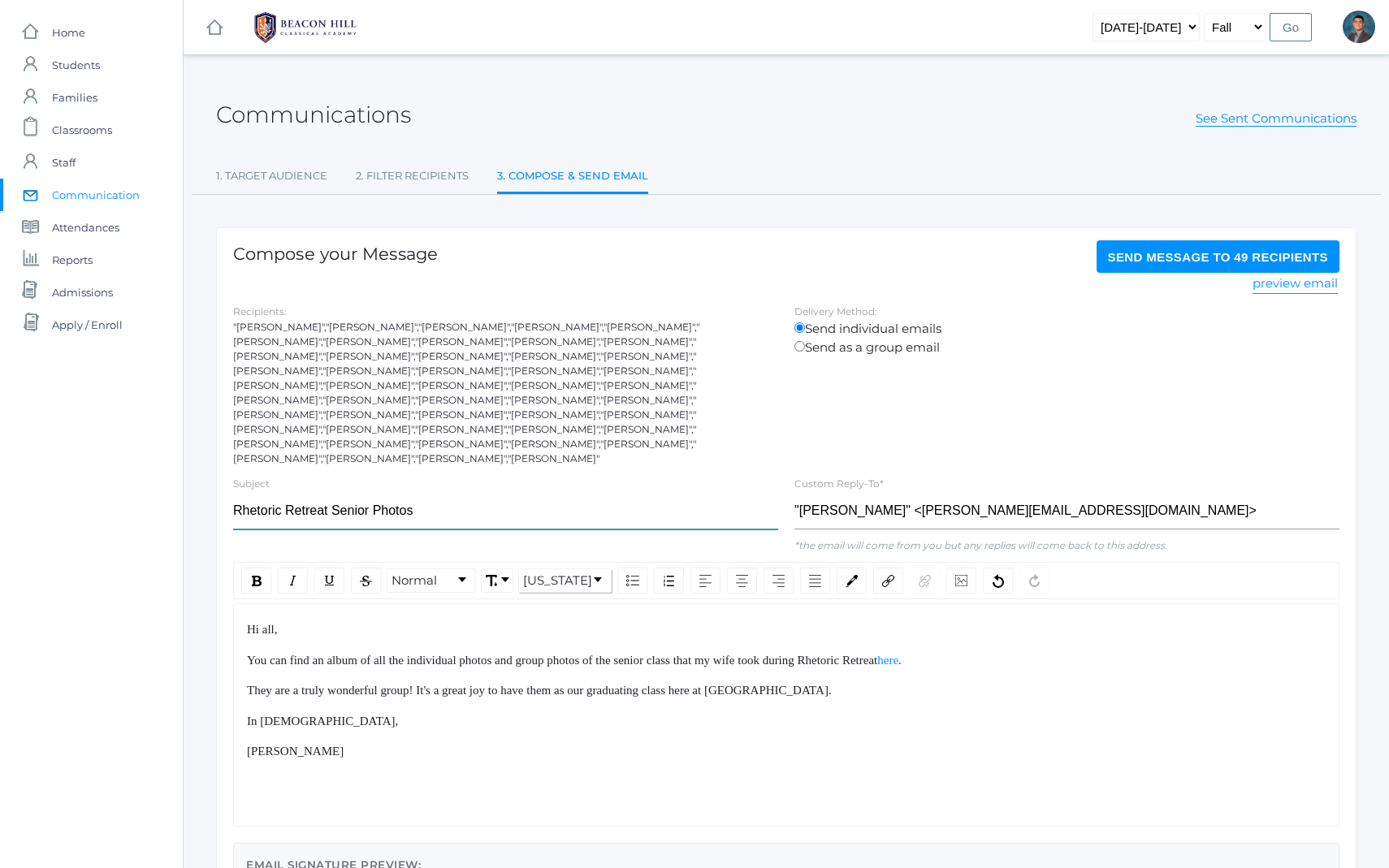
click at [445, 493] on input "Rhetoric Retreat Senior Photos" at bounding box center [505, 511] width 545 height 37
click at [383, 620] on div "Hi all, You can find an album of all the individual photos and group photos of …" at bounding box center [787, 690] width 1080 height 141
drag, startPoint x: 383, startPoint y: 617, endPoint x: 423, endPoint y: 715, distance: 105.8
click at [423, 715] on div "Hi all, You can find an album of all the individual photos and group photos of …" at bounding box center [787, 690] width 1080 height 141
click at [427, 743] on div "[PERSON_NAME]" at bounding box center [787, 752] width 1080 height 19
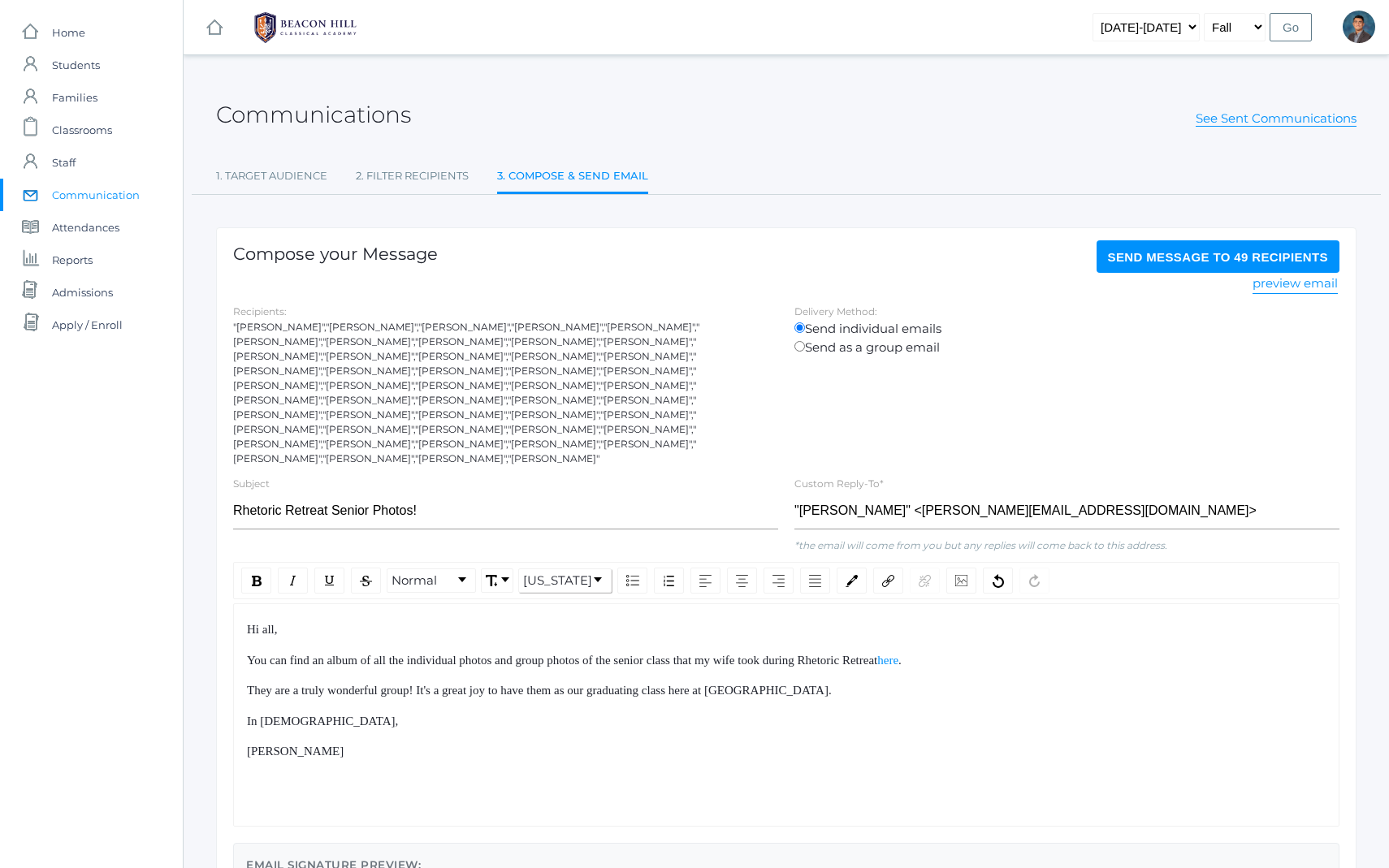
drag, startPoint x: 427, startPoint y: 724, endPoint x: 391, endPoint y: 633, distance: 97.9
click at [391, 634] on div "Hi all, You can find an album of all the individual photos and group photos of …" at bounding box center [787, 690] width 1080 height 141
click at [391, 654] on span "You can find an album of all the individual photos and group photos of the seni…" at bounding box center [562, 660] width 630 height 13
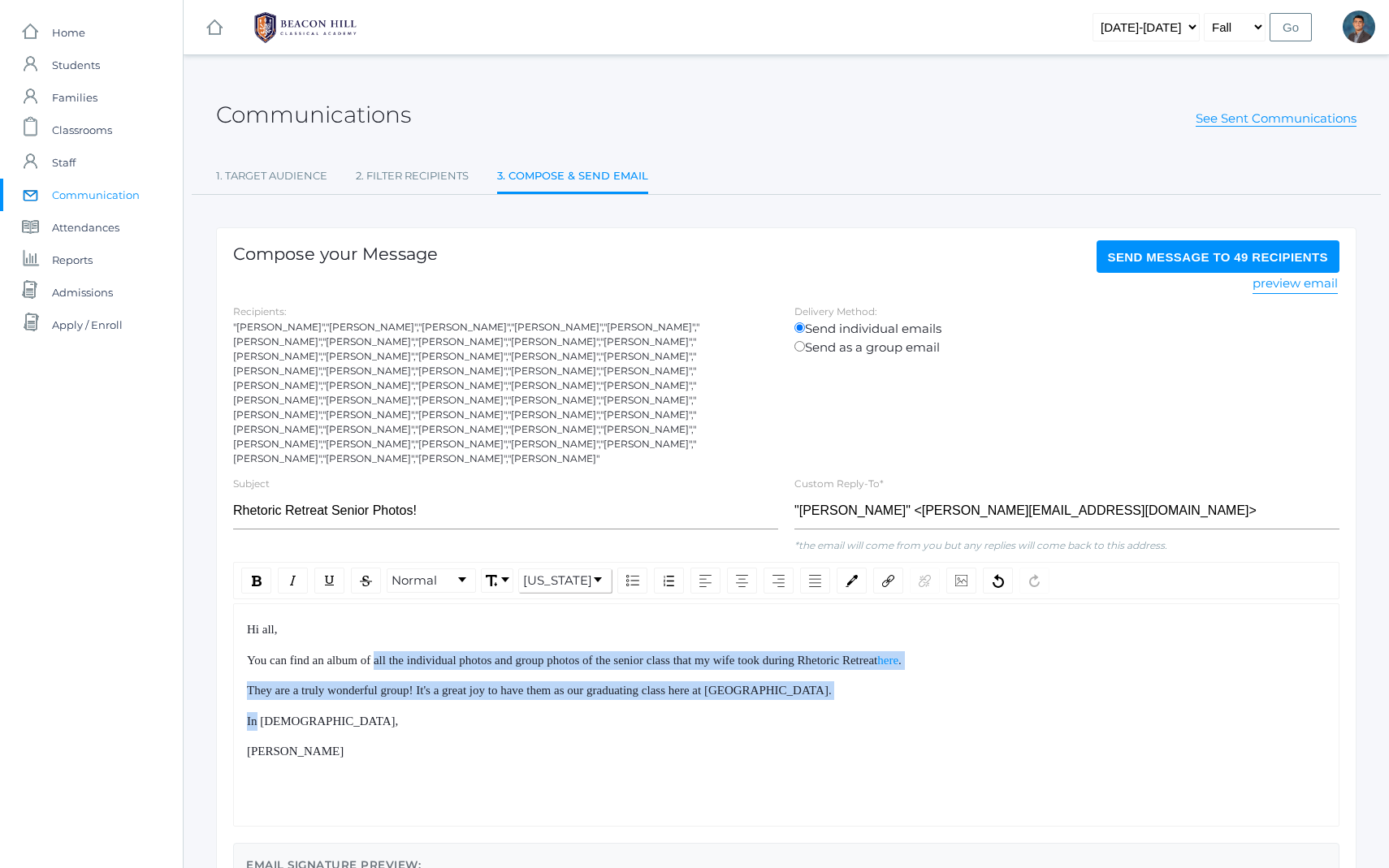
drag, startPoint x: 391, startPoint y: 633, endPoint x: 445, endPoint y: 726, distance: 107.5
click at [441, 721] on div "Hi all, You can find an album of all the individual photos and group photos of …" at bounding box center [787, 690] width 1080 height 141
click at [445, 743] on div "[PERSON_NAME]" at bounding box center [787, 752] width 1080 height 19
drag, startPoint x: 445, startPoint y: 726, endPoint x: 415, endPoint y: 625, distance: 105.4
click at [417, 627] on div "Hi all, You can find an album of all the individual photos and group photos of …" at bounding box center [787, 690] width 1080 height 141
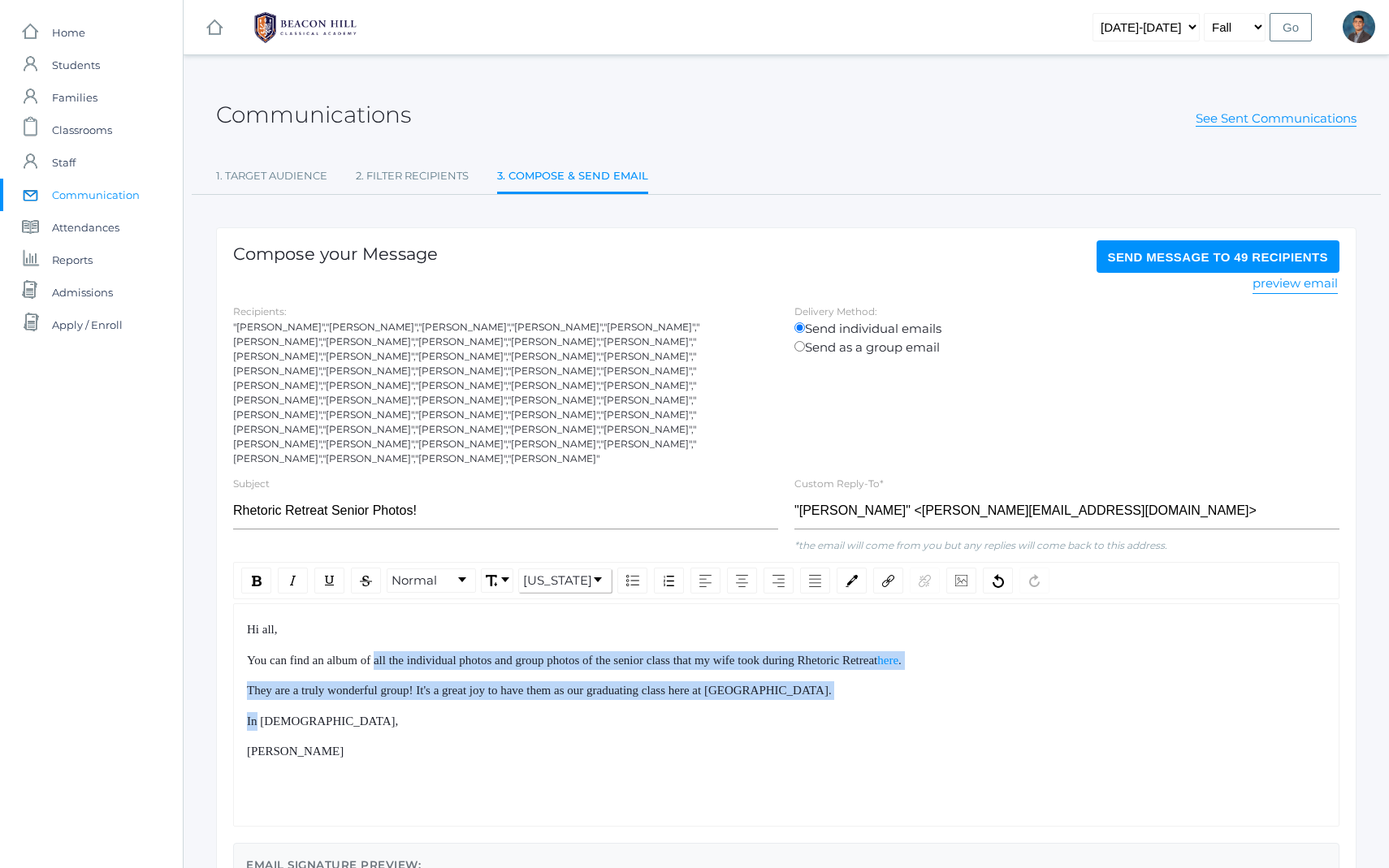
click at [415, 654] on span "You can find an album of all the individual photos and group photos of the seni…" at bounding box center [562, 660] width 630 height 13
drag, startPoint x: 948, startPoint y: 612, endPoint x: 984, endPoint y: 746, distance: 138.8
click at [984, 746] on div "Hi all, You can find an album of all the individual photos and group photos of …" at bounding box center [786, 715] width 1106 height 223
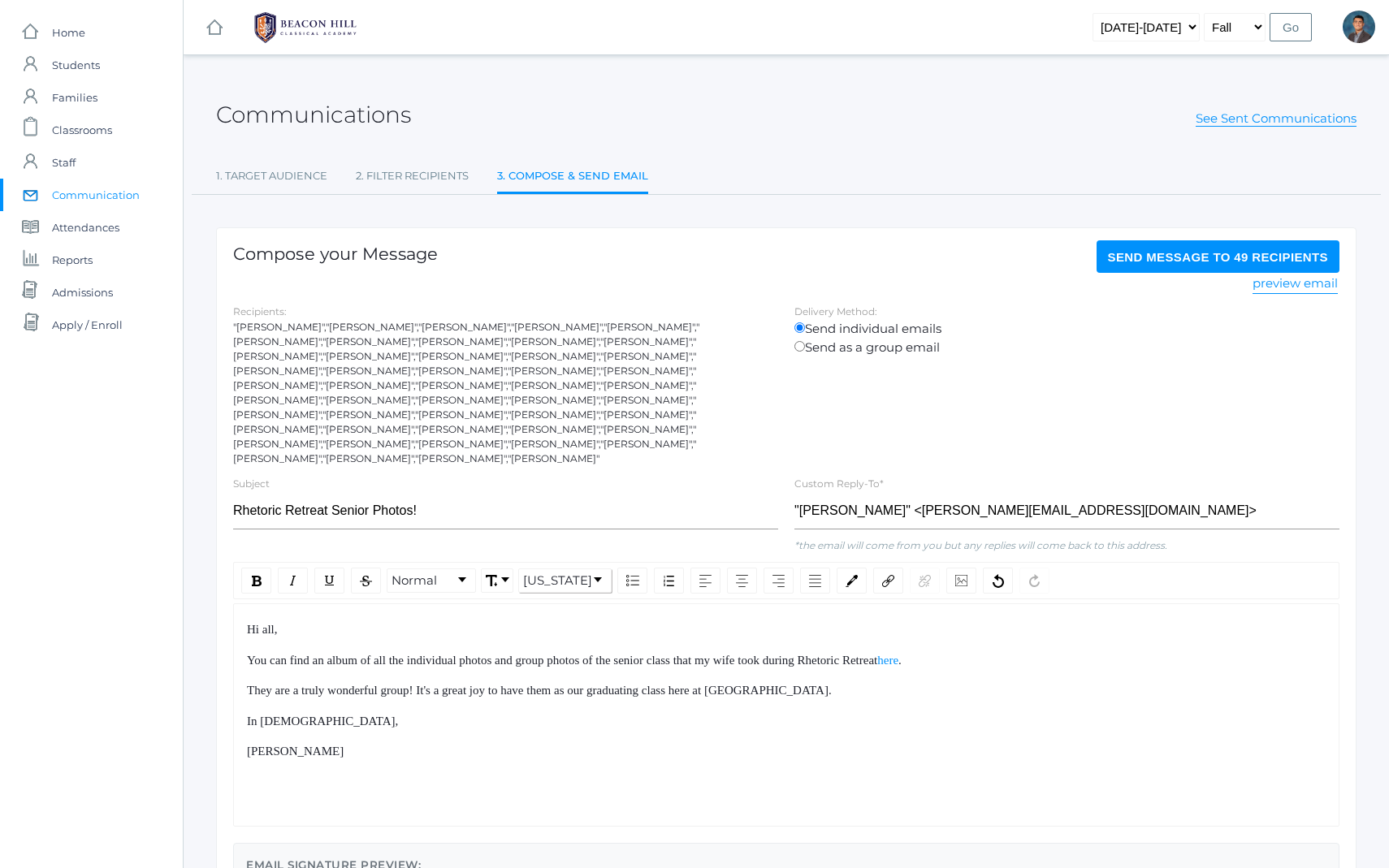
click at [985, 747] on div "Hi all, You can find an album of all the individual photos and group photos of …" at bounding box center [786, 715] width 1106 height 223
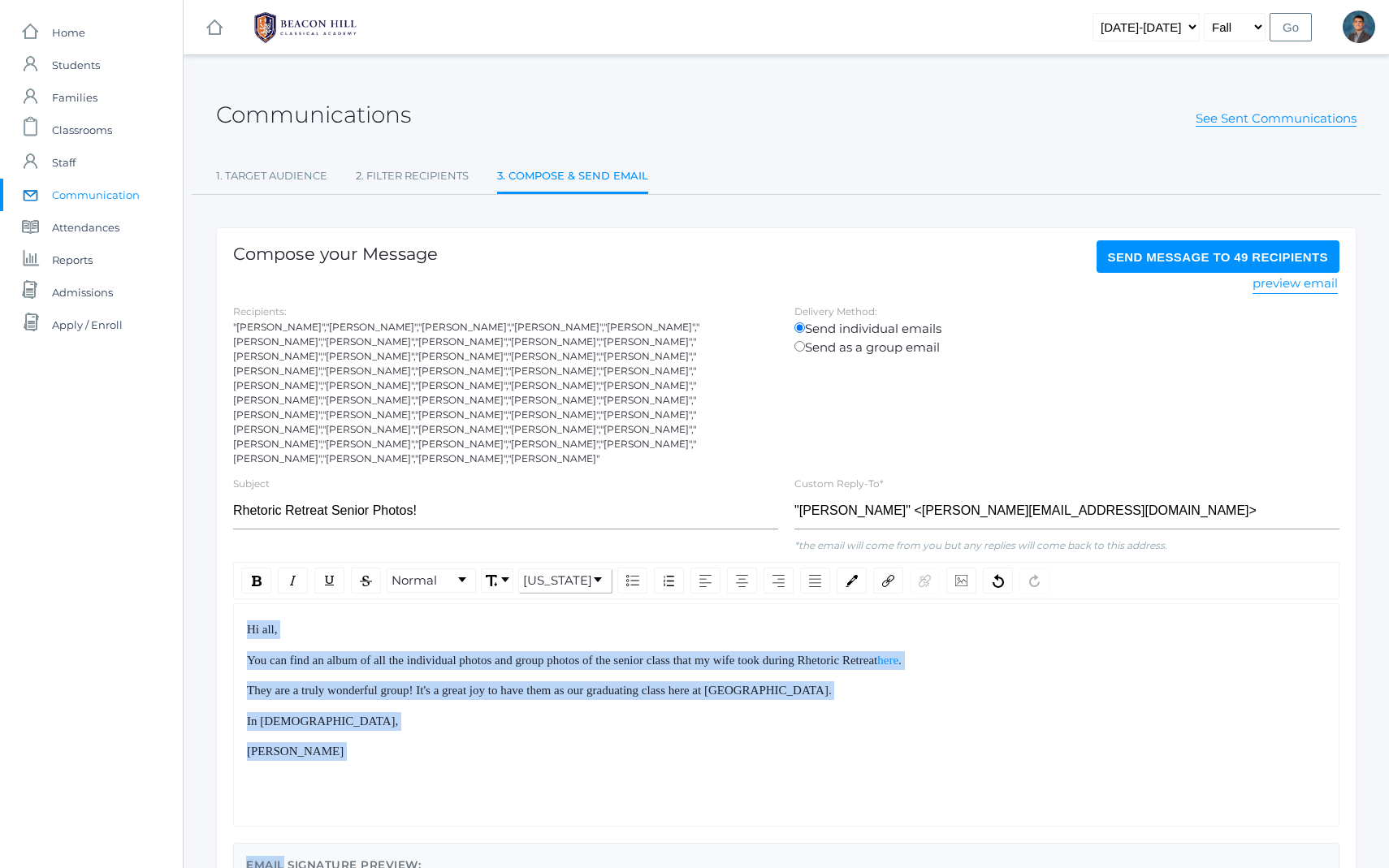
drag, startPoint x: 985, startPoint y: 747, endPoint x: 725, endPoint y: 592, distance: 302.7
click at [725, 603] on div "Hi all, You can find an album of all the individual photos and group photos of …" at bounding box center [786, 715] width 1106 height 223
click at [725, 620] on div "Hi all," at bounding box center [787, 629] width 1080 height 19
drag, startPoint x: 725, startPoint y: 592, endPoint x: 759, endPoint y: 695, distance: 108.5
click at [757, 691] on div "Hi all, You can find an album of all the individual photos and group photos of …" at bounding box center [787, 690] width 1080 height 141
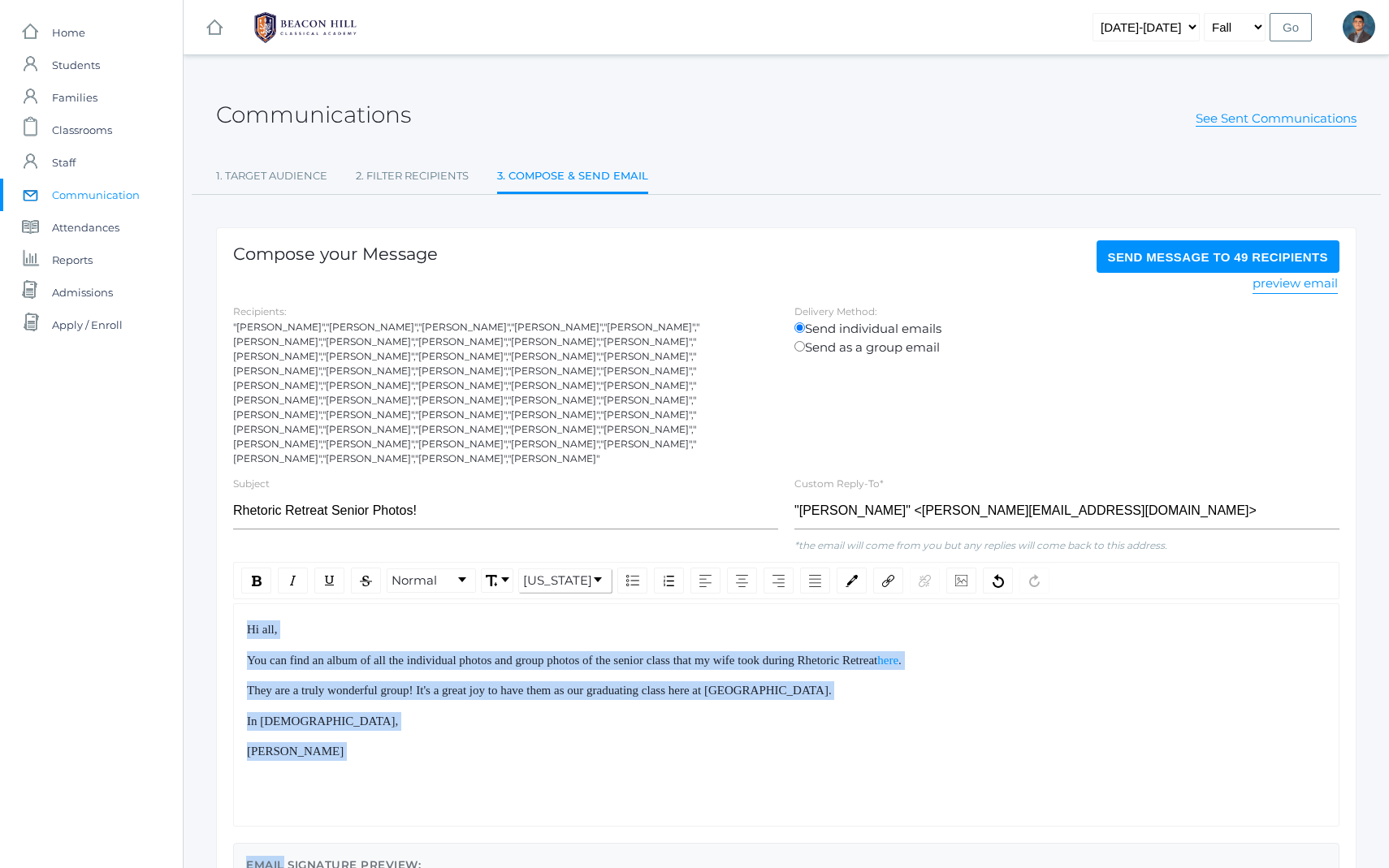
click at [759, 712] on div "In [DEMOGRAPHIC_DATA]," at bounding box center [787, 721] width 1080 height 19
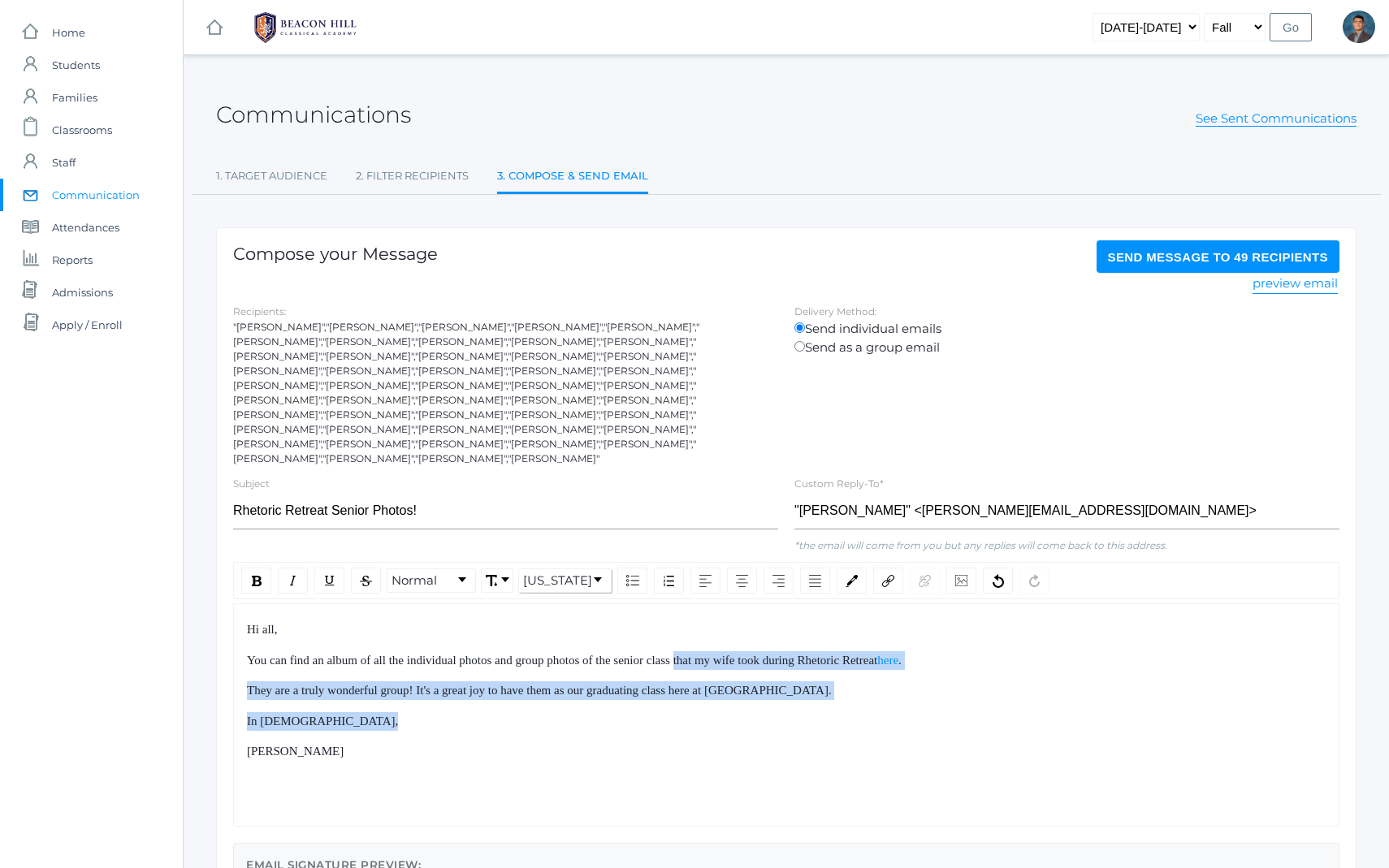
drag, startPoint x: 759, startPoint y: 695, endPoint x: 711, endPoint y: 624, distance: 85.7
click at [713, 625] on div "Hi all, You can find an album of all the individual photos and group photos of …" at bounding box center [787, 690] width 1080 height 141
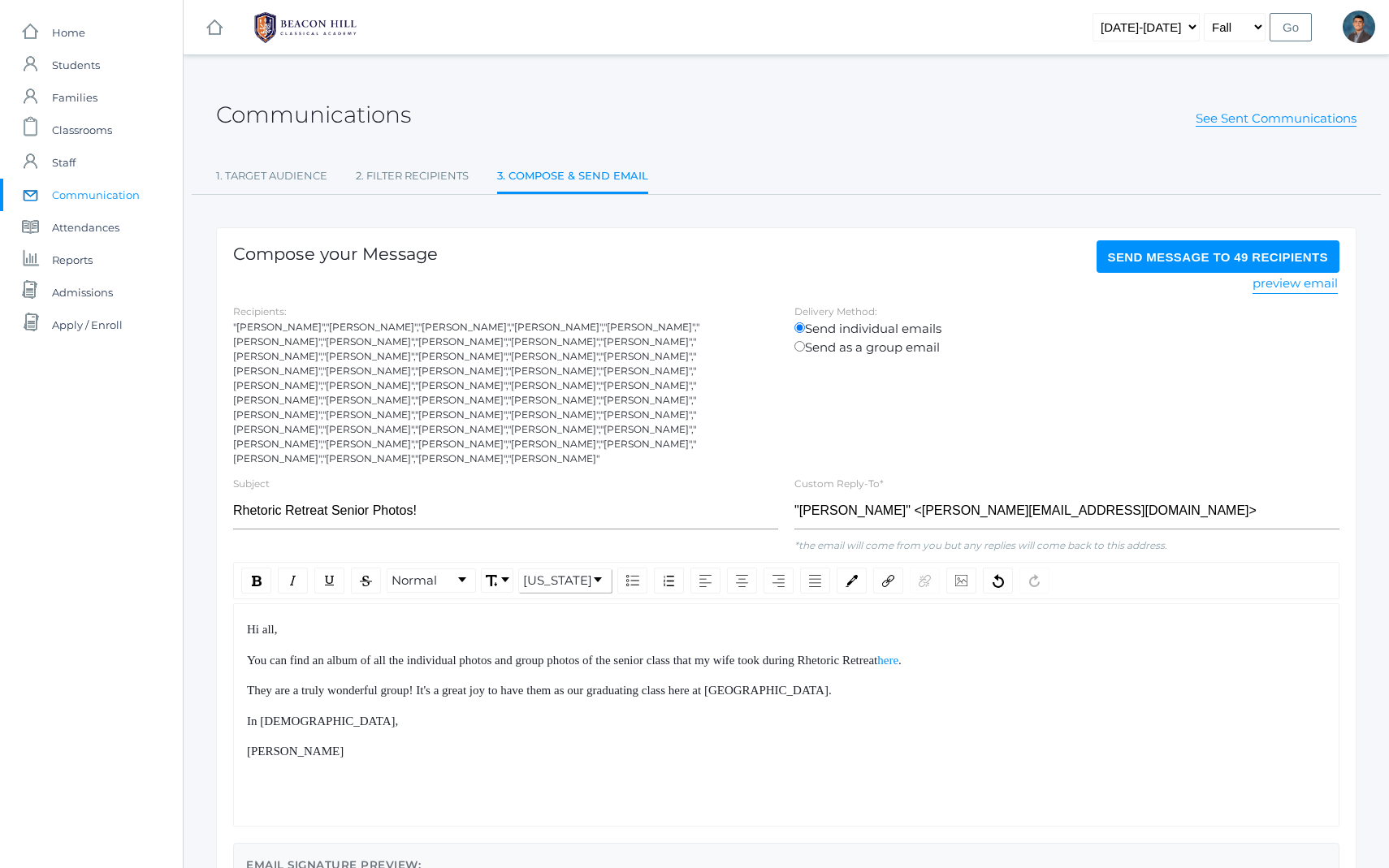
click at [711, 654] on span "You can find an album of all the individual photos and group photos of the seni…" at bounding box center [562, 660] width 630 height 13
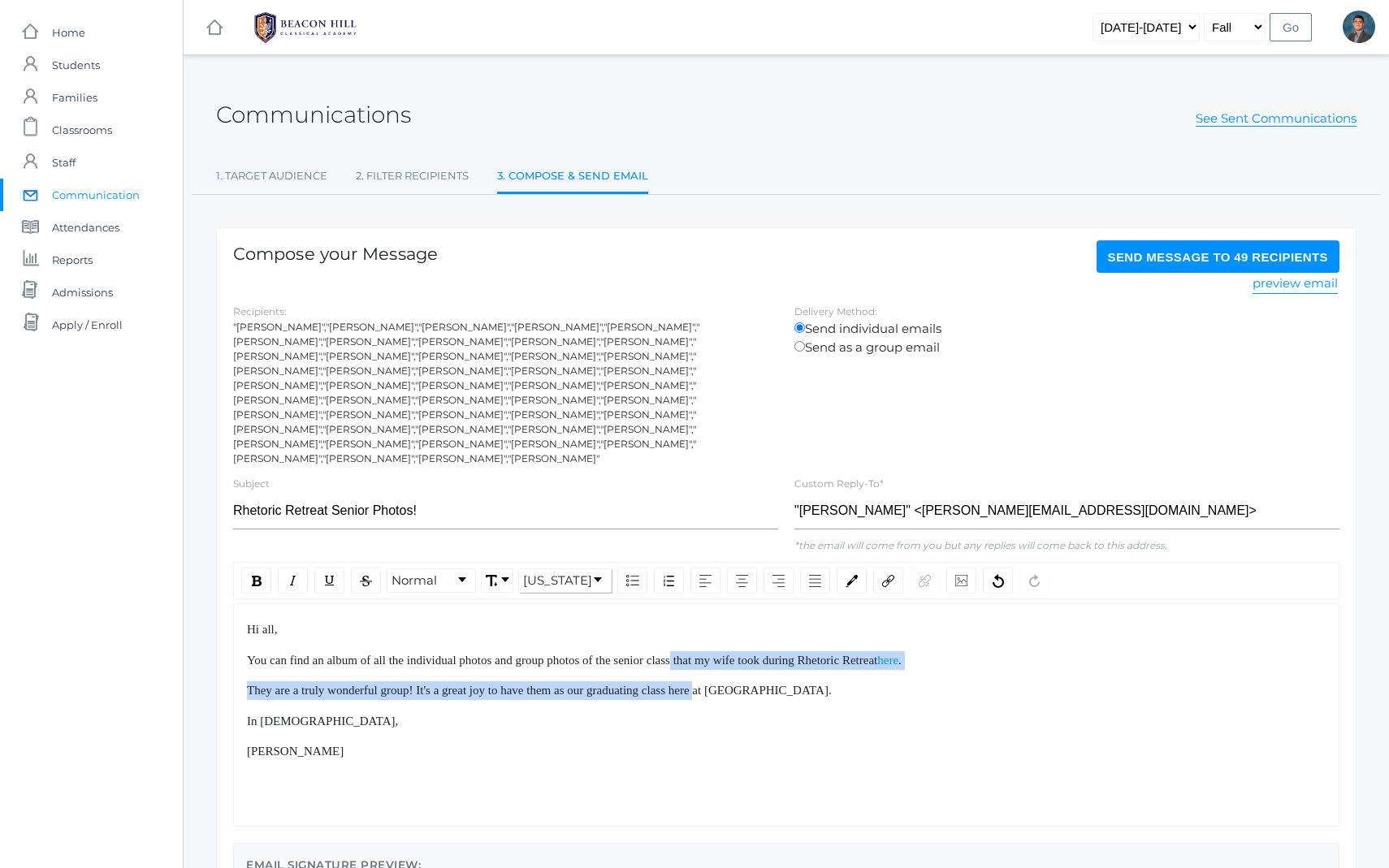
drag, startPoint x: 711, startPoint y: 624, endPoint x: 751, endPoint y: 696, distance: 82.4
click at [749, 694] on div "Hi all, You can find an album of all the individual photos and group photos of …" at bounding box center [787, 690] width 1080 height 141
click at [751, 712] on div "In [DEMOGRAPHIC_DATA]," at bounding box center [787, 721] width 1080 height 19
drag, startPoint x: 751, startPoint y: 696, endPoint x: 704, endPoint y: 603, distance: 104.2
click at [705, 620] on div "Hi all, You can find an album of all the individual photos and group photos of …" at bounding box center [787, 690] width 1080 height 141
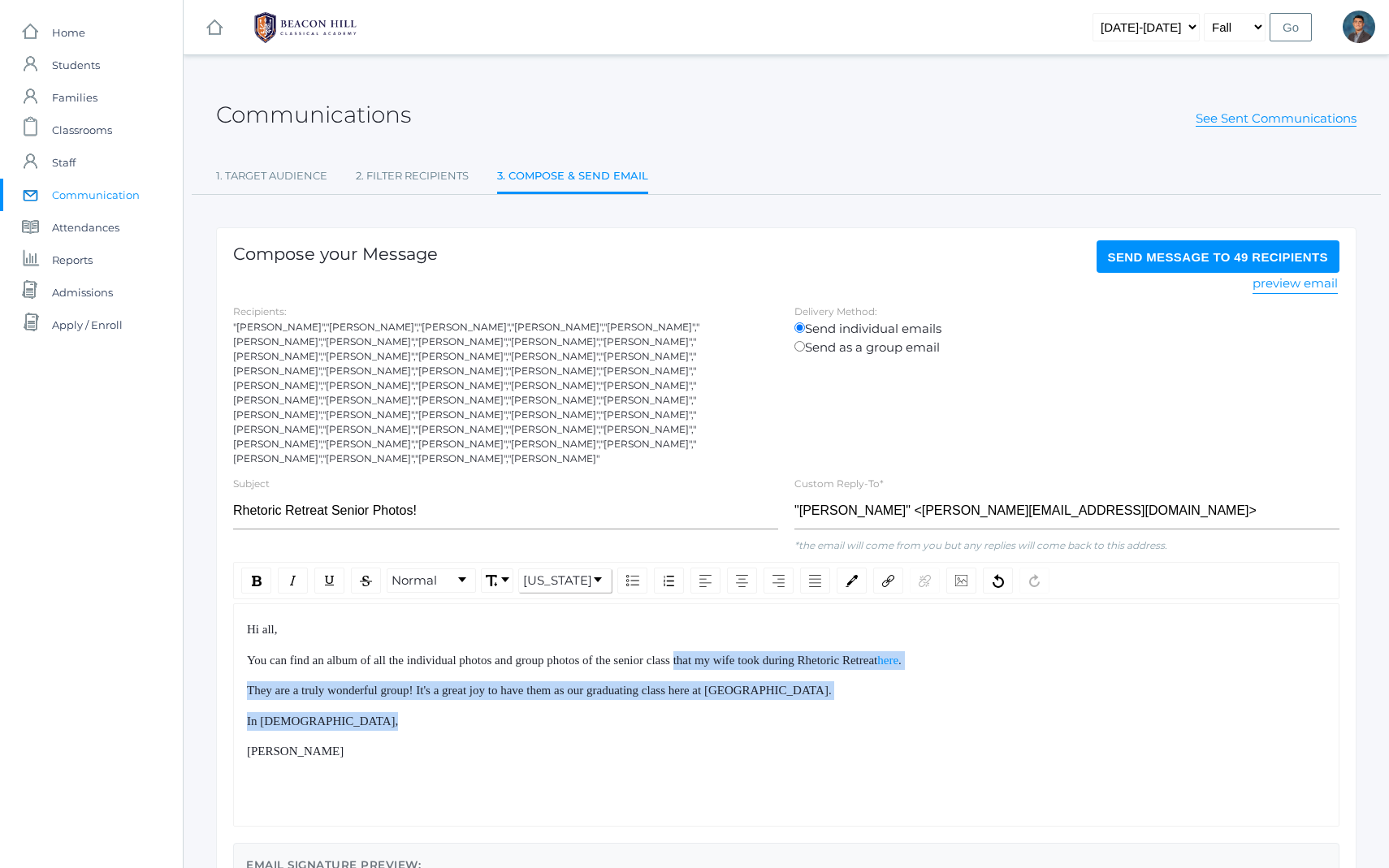
click at [704, 620] on div "Hi all," at bounding box center [787, 629] width 1080 height 19
drag, startPoint x: 704, startPoint y: 599, endPoint x: 751, endPoint y: 724, distance: 133.5
click at [751, 724] on div "Hi all, You can find an album of all the individual photos and group photos of …" at bounding box center [787, 690] width 1080 height 141
click at [752, 743] on div "[PERSON_NAME]" at bounding box center [787, 752] width 1080 height 19
drag, startPoint x: 752, startPoint y: 723, endPoint x: 722, endPoint y: 619, distance: 108.2
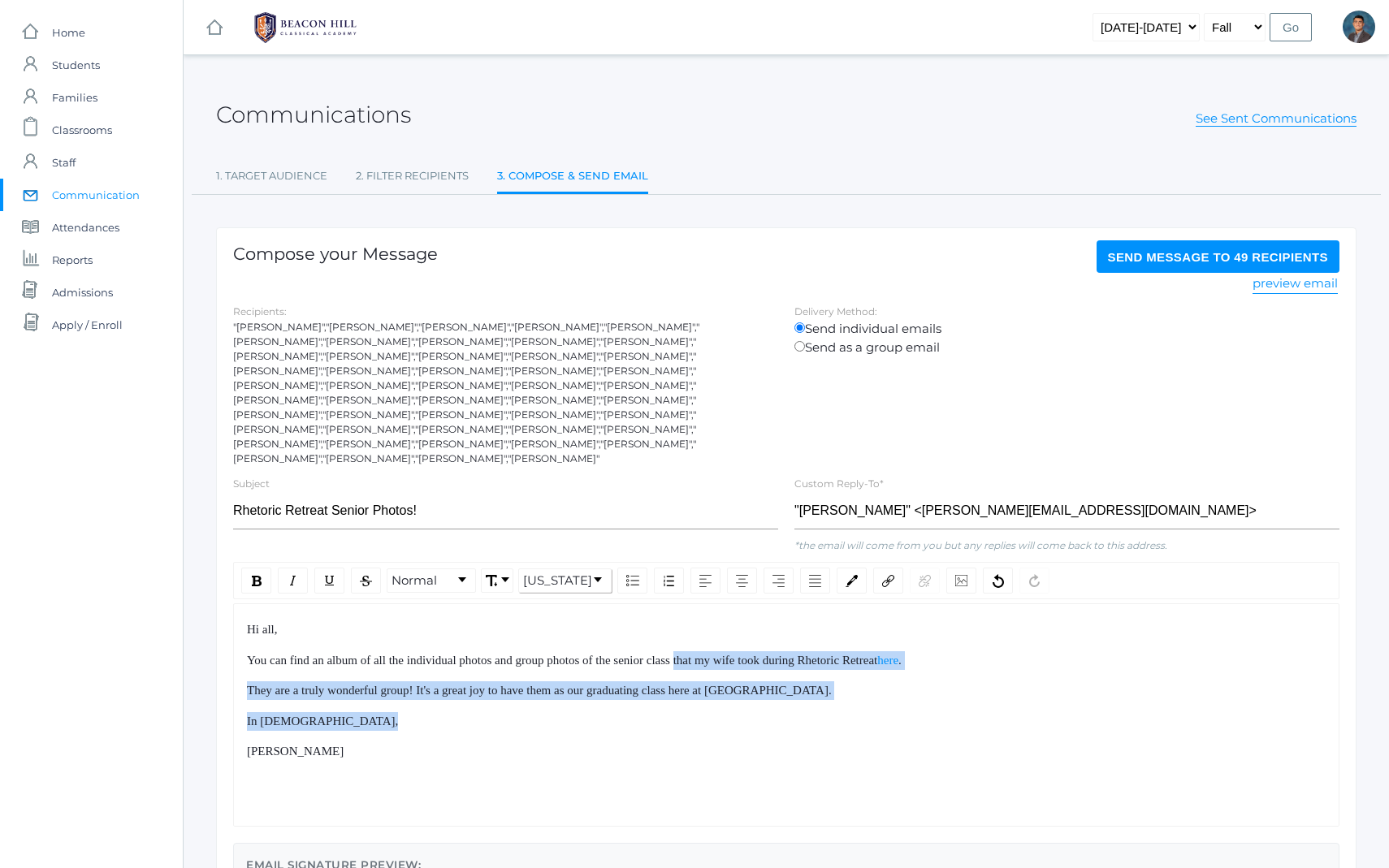
click at [722, 625] on div "Hi all, You can find an album of all the individual photos and group photos of …" at bounding box center [787, 690] width 1080 height 141
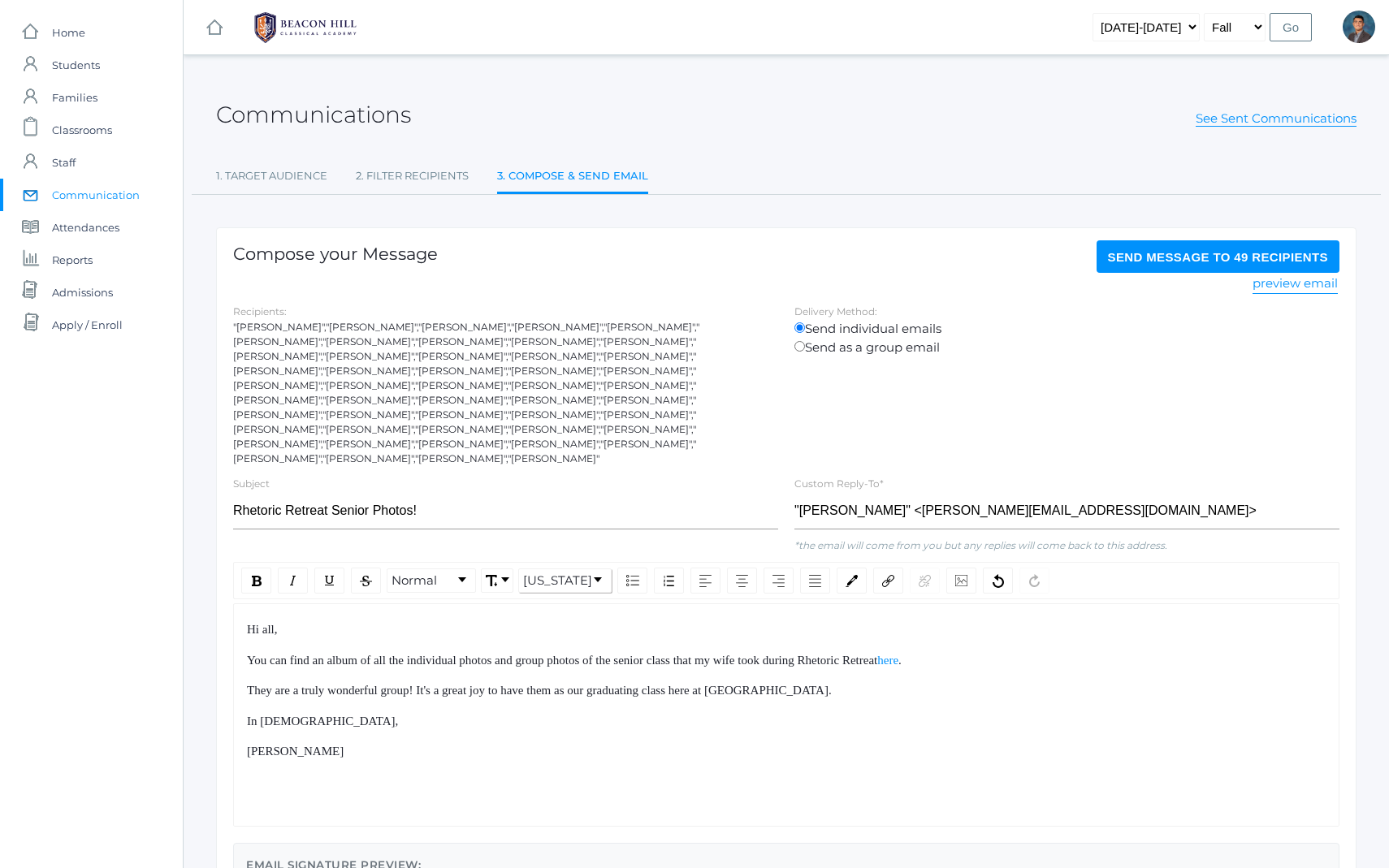
click at [722, 620] on div "Hi all, You can find an album of all the individual photos and group photos of …" at bounding box center [787, 690] width 1080 height 141
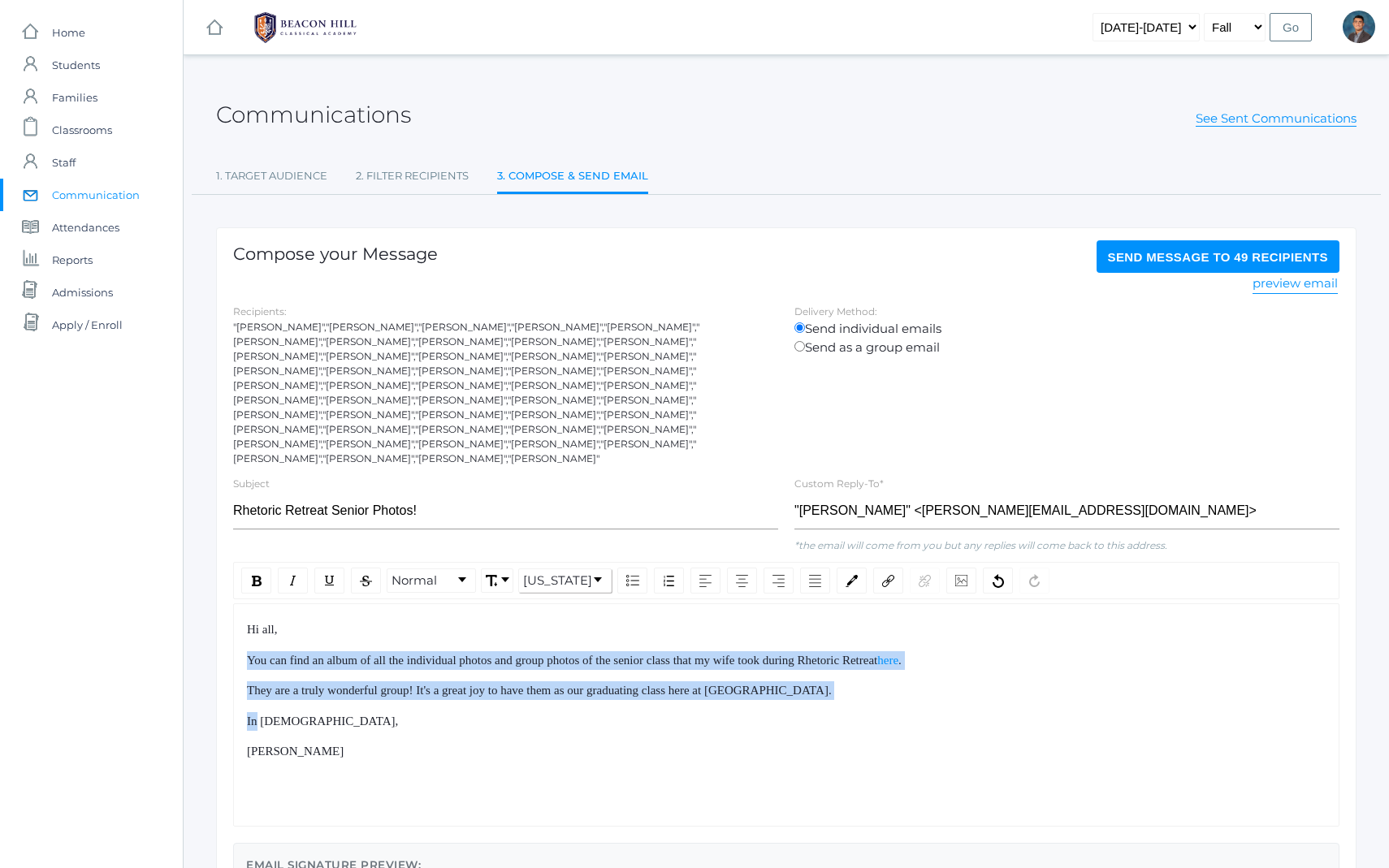
drag, startPoint x: 722, startPoint y: 619, endPoint x: 769, endPoint y: 714, distance: 106.0
click at [759, 703] on div "Hi all, You can find an album of all the individual photos and group photos of …" at bounding box center [787, 690] width 1080 height 141
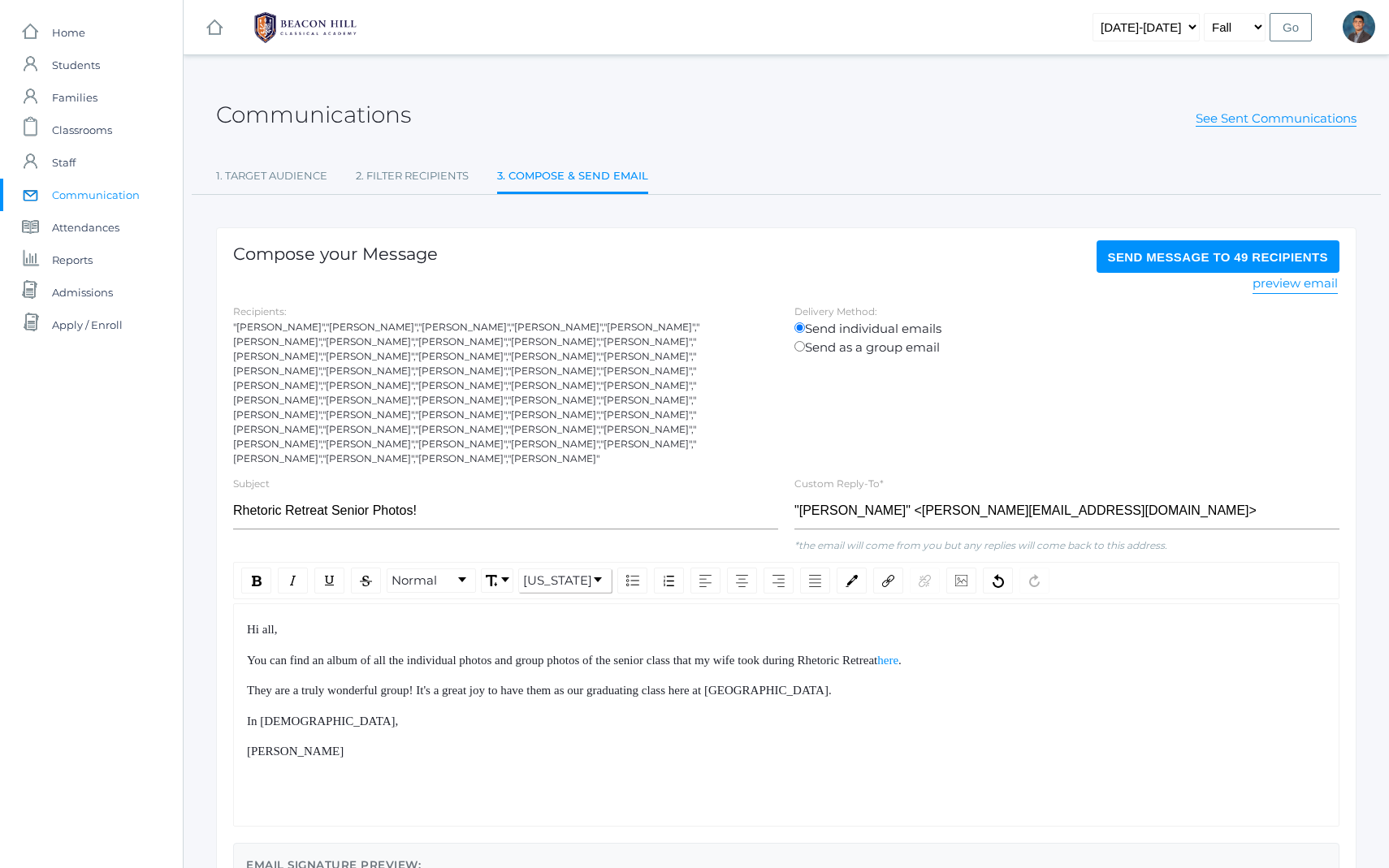
click at [769, 743] on div "[PERSON_NAME]" at bounding box center [787, 752] width 1080 height 19
drag, startPoint x: 585, startPoint y: 629, endPoint x: 665, endPoint y: 725, distance: 125.0
click at [662, 718] on div "Hi all, You can find an album of all the individual photos and group photos of …" at bounding box center [787, 690] width 1080 height 141
click at [665, 743] on div "[PERSON_NAME]" at bounding box center [787, 752] width 1080 height 19
drag, startPoint x: 665, startPoint y: 725, endPoint x: 584, endPoint y: 620, distance: 132.6
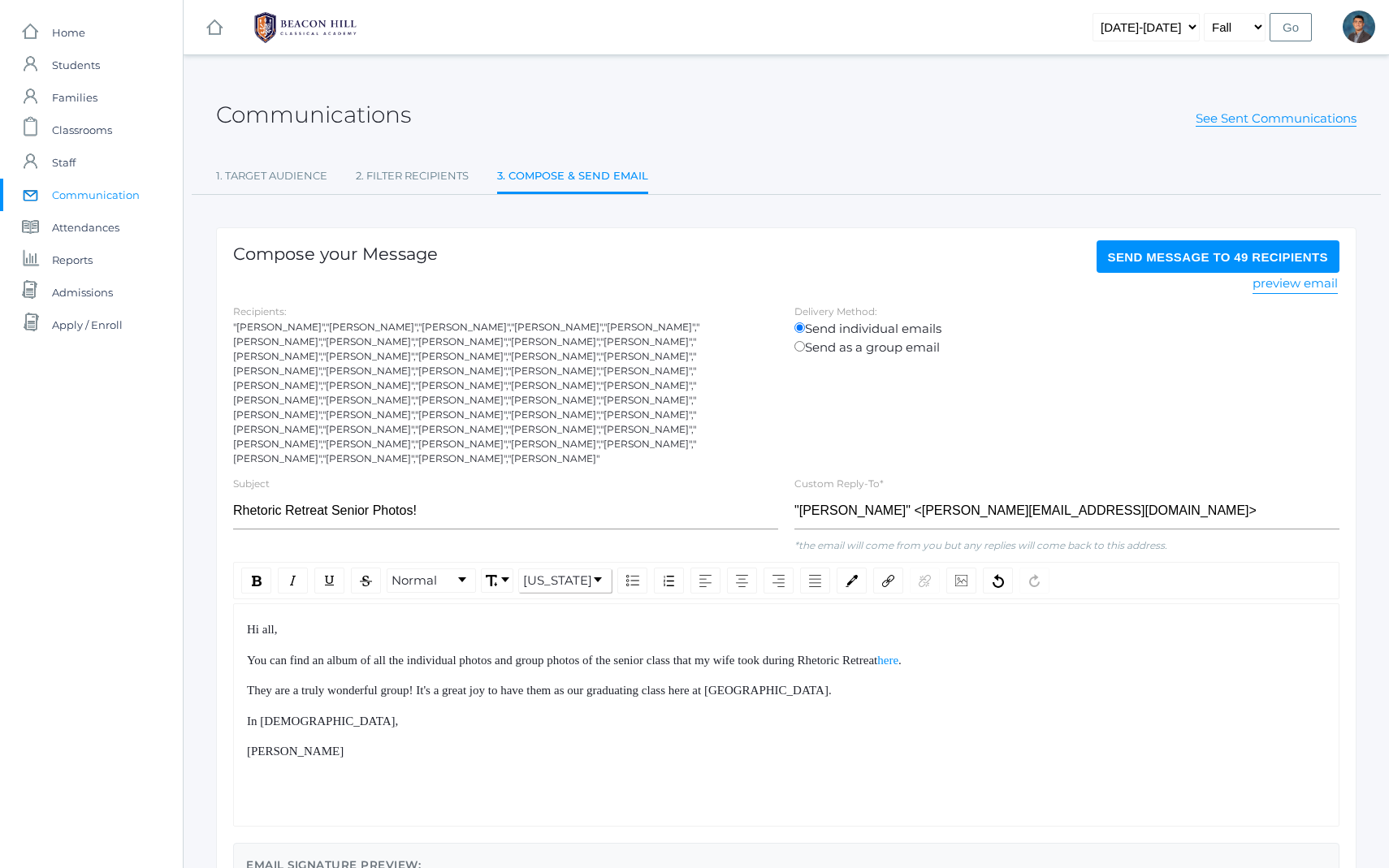
click at [586, 623] on div "Hi all, You can find an album of all the individual photos and group photos of …" at bounding box center [787, 690] width 1080 height 141
click at [584, 620] on div "Hi all, You can find an album of all the individual photos and group photos of …" at bounding box center [787, 690] width 1080 height 141
click at [322, 654] on span "You can find an album of all the individual photos and group photos of the seni…" at bounding box center [562, 660] width 630 height 13
drag, startPoint x: 345, startPoint y: 601, endPoint x: 384, endPoint y: 695, distance: 101.8
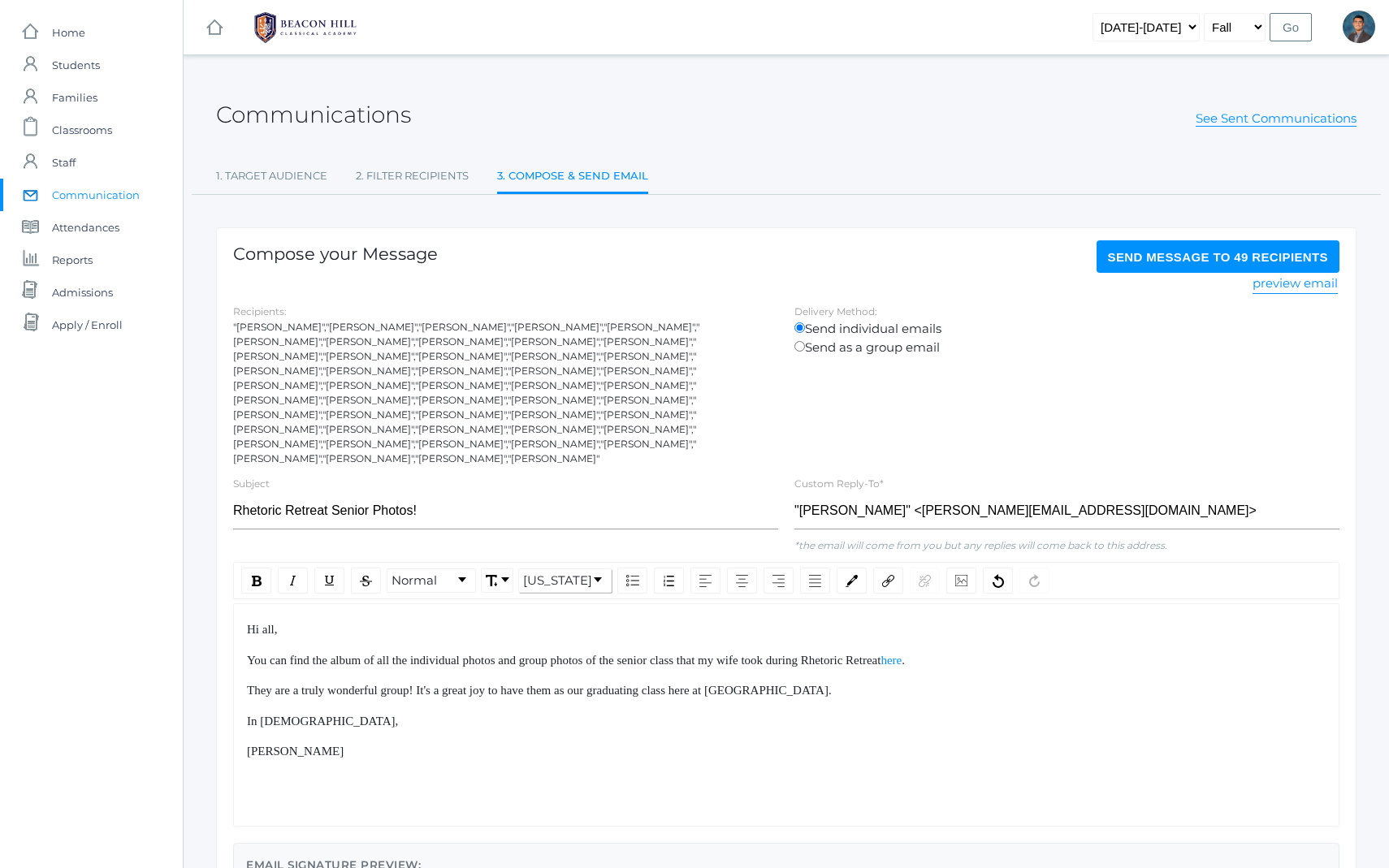
click at [383, 693] on div "Hi all, You can find the album of all the individual photos and group photos of…" at bounding box center [786, 715] width 1106 height 223
click at [384, 712] on div "In [DEMOGRAPHIC_DATA]," at bounding box center [787, 721] width 1080 height 19
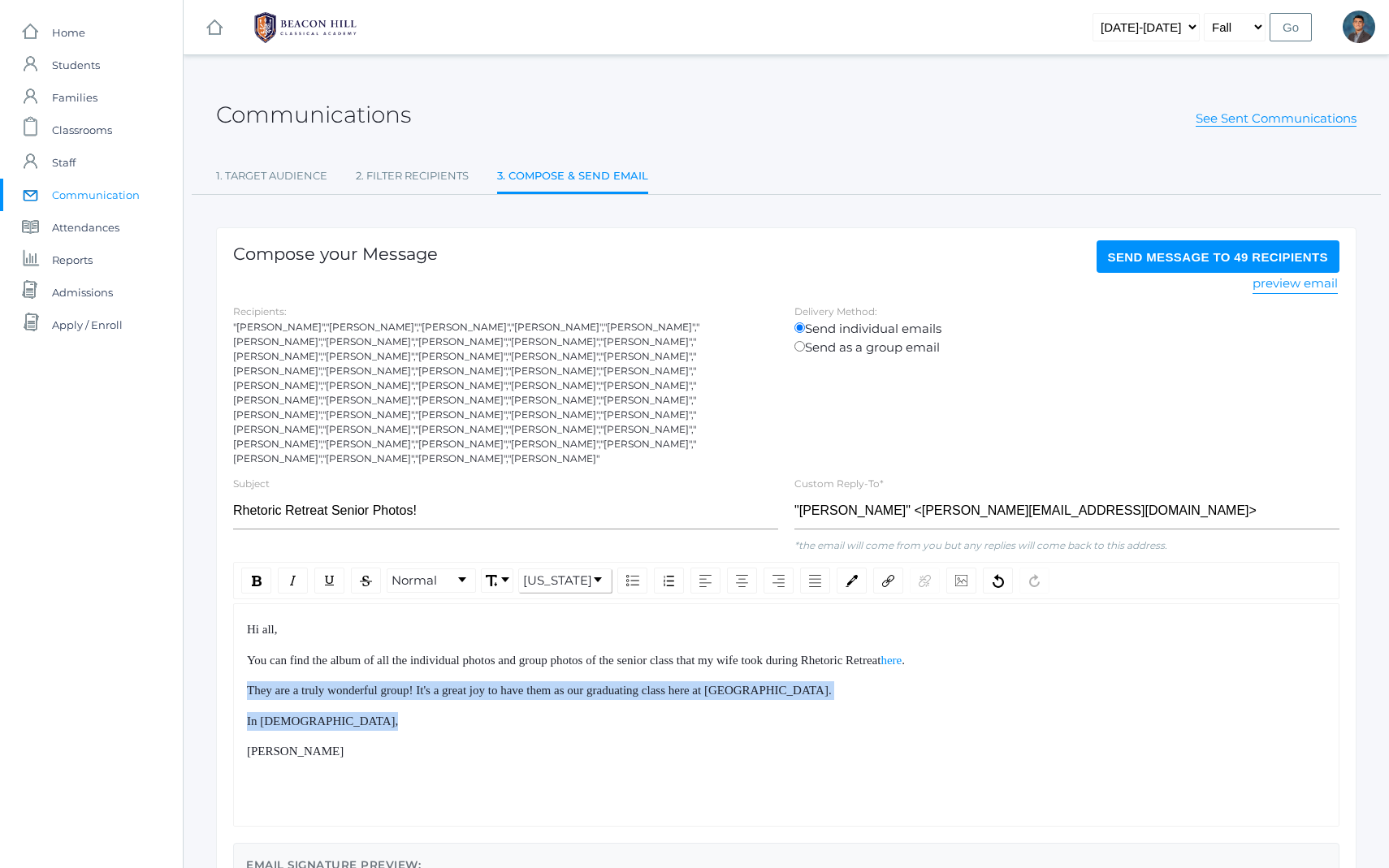
drag, startPoint x: 384, startPoint y: 695, endPoint x: 350, endPoint y: 636, distance: 68.1
click at [353, 638] on div "Hi all, You can find the album of all the individual photos and group photos of…" at bounding box center [787, 690] width 1080 height 141
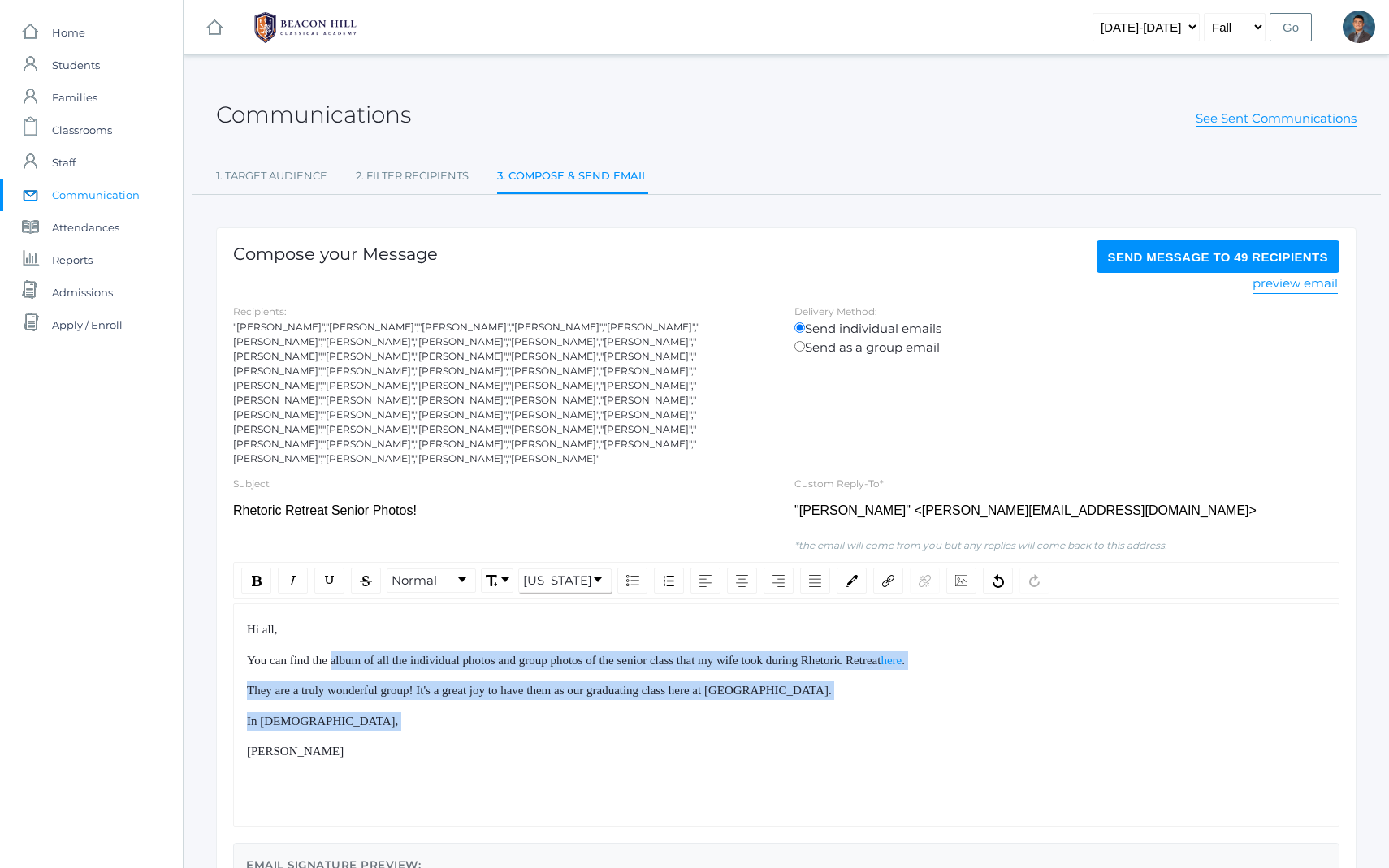
click at [350, 654] on span "You can find the album of all the individual photos and group photos of the sen…" at bounding box center [563, 660] width 633 height 13
drag, startPoint x: 350, startPoint y: 636, endPoint x: 401, endPoint y: 712, distance: 91.5
click at [397, 706] on div "Hi all, You can find the album of all the individual photos and group photos of…" at bounding box center [787, 690] width 1080 height 141
click at [401, 712] on div "Hi all, You can find the album of all the individual photos and group photos of…" at bounding box center [787, 690] width 1080 height 141
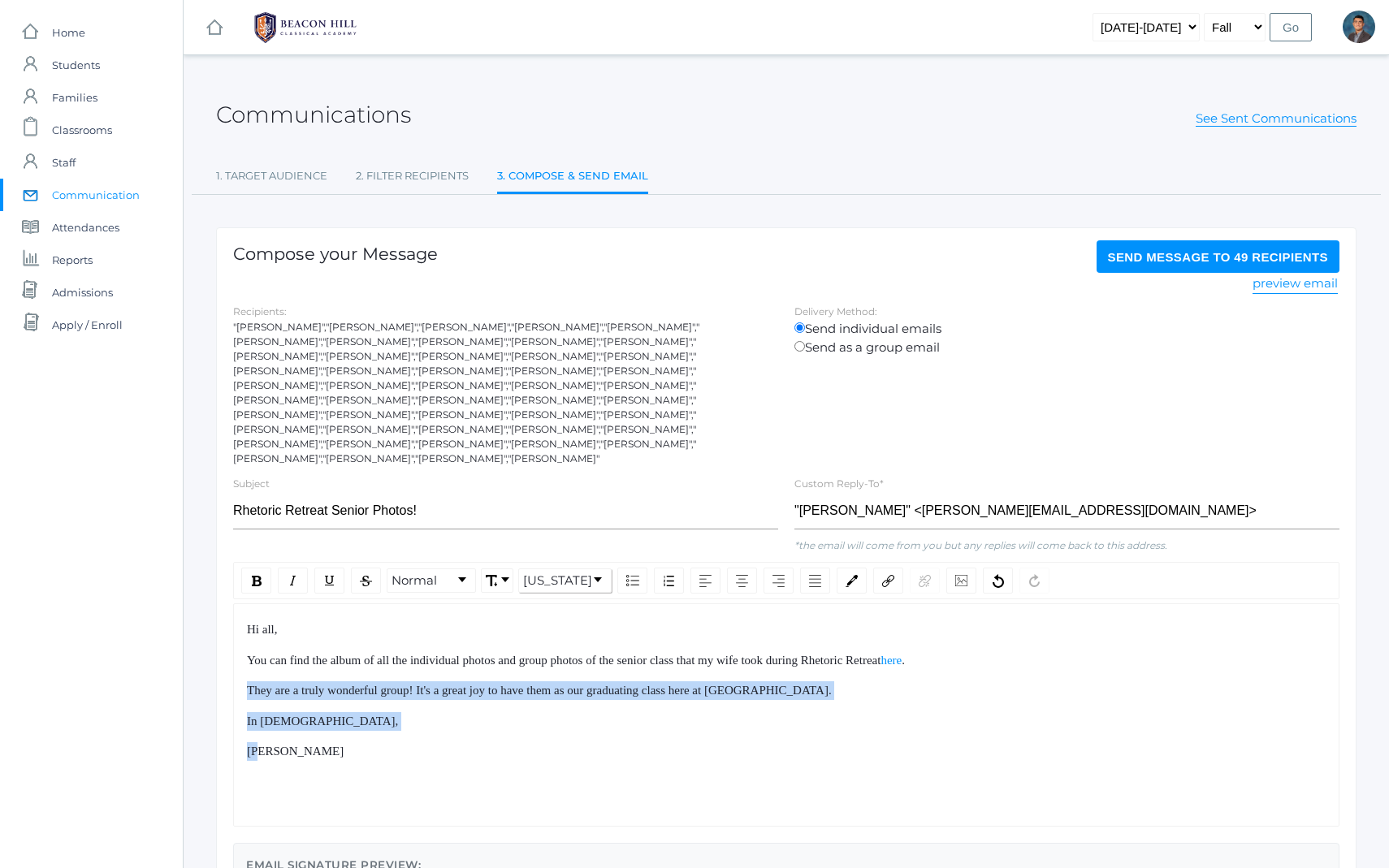
drag, startPoint x: 401, startPoint y: 712, endPoint x: 366, endPoint y: 612, distance: 105.9
click at [366, 620] on div "Hi all, You can find the album of all the individual photos and group photos of…" at bounding box center [787, 690] width 1080 height 141
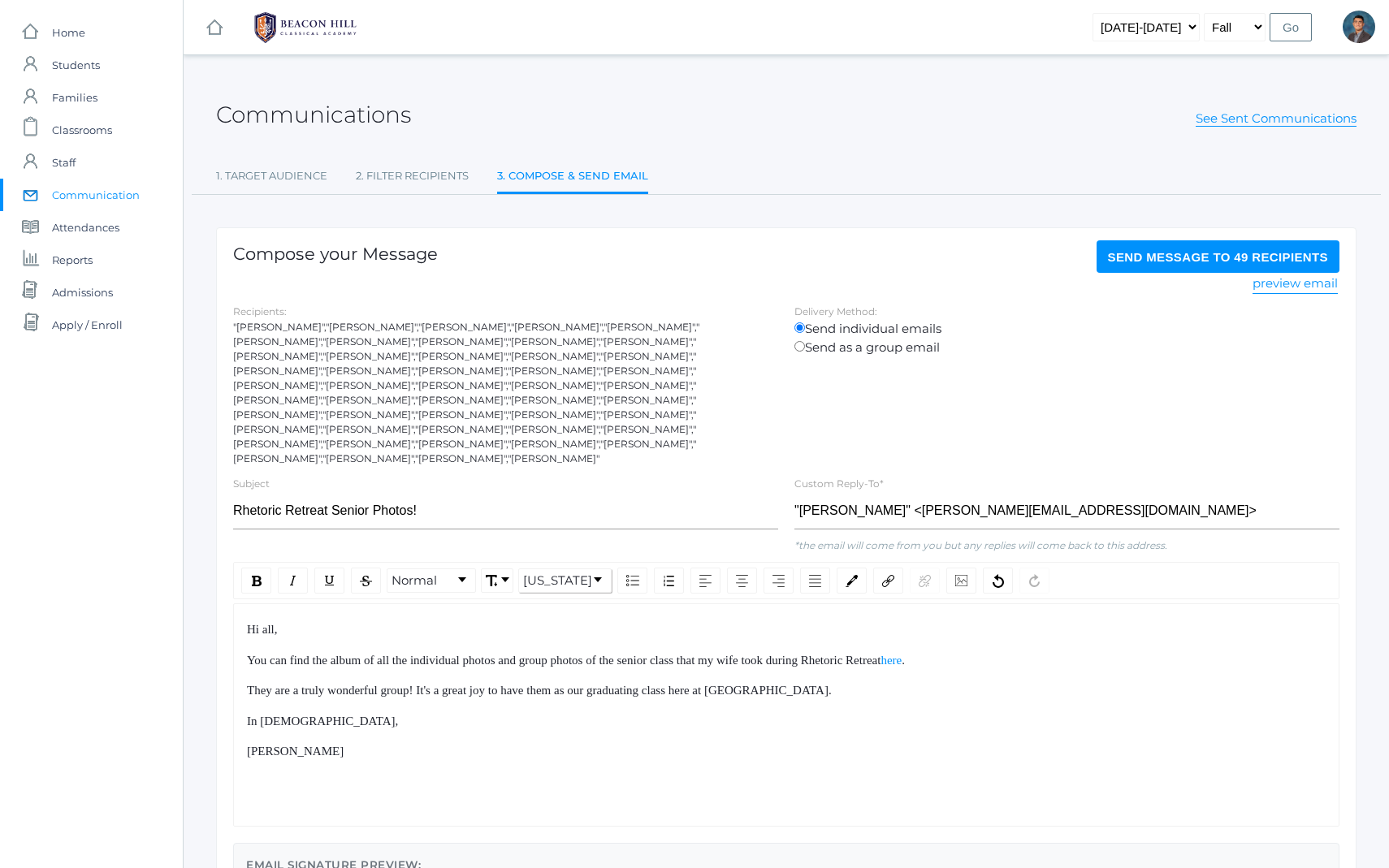
click at [363, 620] on div "Hi all," at bounding box center [787, 629] width 1080 height 19
drag, startPoint x: 363, startPoint y: 608, endPoint x: 413, endPoint y: 726, distance: 128.2
click at [413, 726] on div "Hi all, You can find the album of all the individual photos and group photos of…" at bounding box center [787, 690] width 1080 height 141
click at [419, 734] on div "Hi all, You can find the album of all the individual photos and group photos of…" at bounding box center [786, 715] width 1106 height 223
drag, startPoint x: 419, startPoint y: 734, endPoint x: 375, endPoint y: 607, distance: 134.4
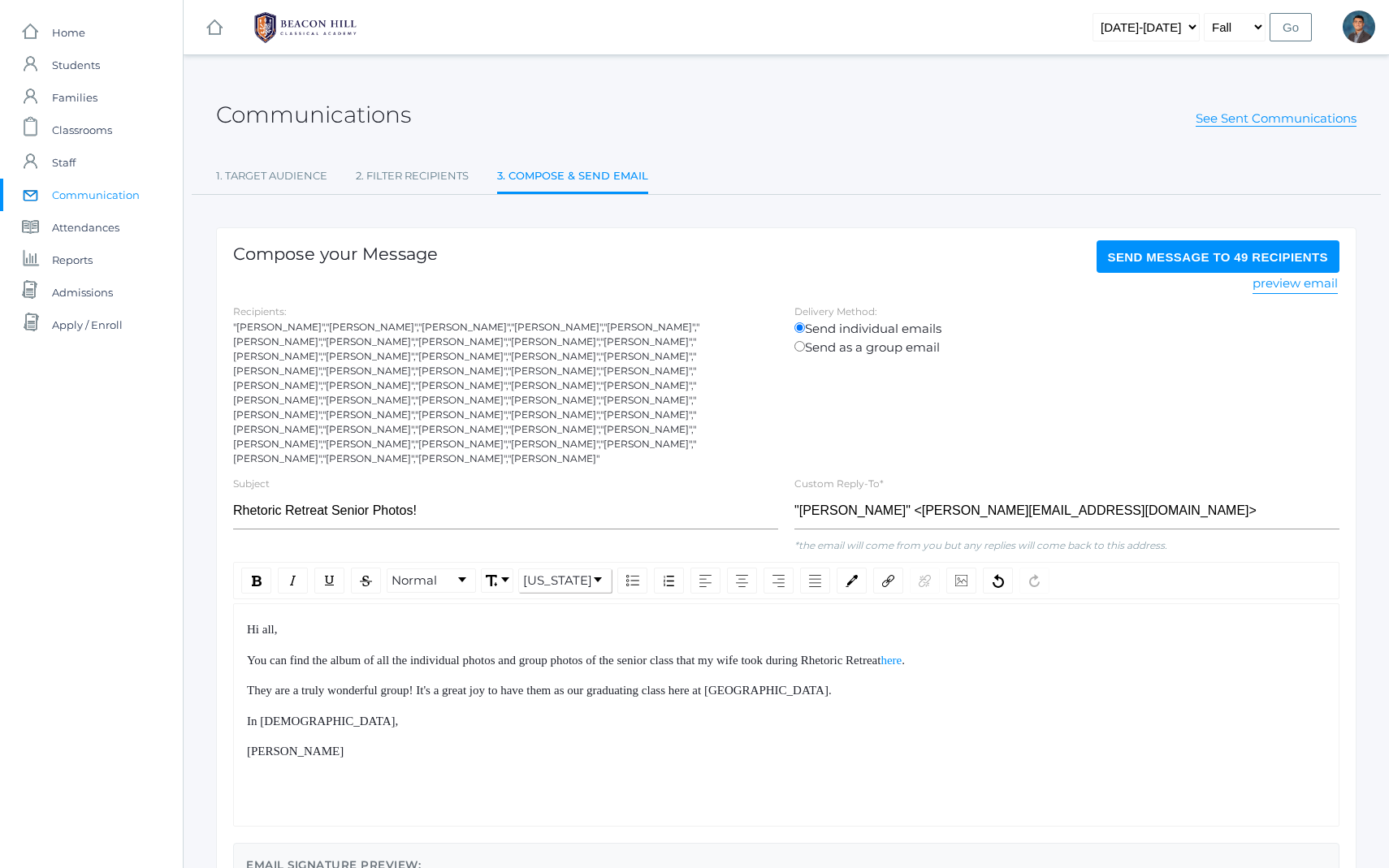
click at [376, 609] on div "Hi all, You can find the album of all the individual photos and group photos of…" at bounding box center [786, 715] width 1106 height 223
click at [375, 620] on div "Hi all," at bounding box center [787, 629] width 1080 height 19
drag, startPoint x: 375, startPoint y: 607, endPoint x: 435, endPoint y: 733, distance: 139.6
click at [427, 723] on div "Hi all, You can find the album of all the individual photos and group photos of…" at bounding box center [787, 690] width 1080 height 141
click at [435, 733] on div "Hi all, You can find the album of all the individual photos and group photos of…" at bounding box center [786, 715] width 1106 height 223
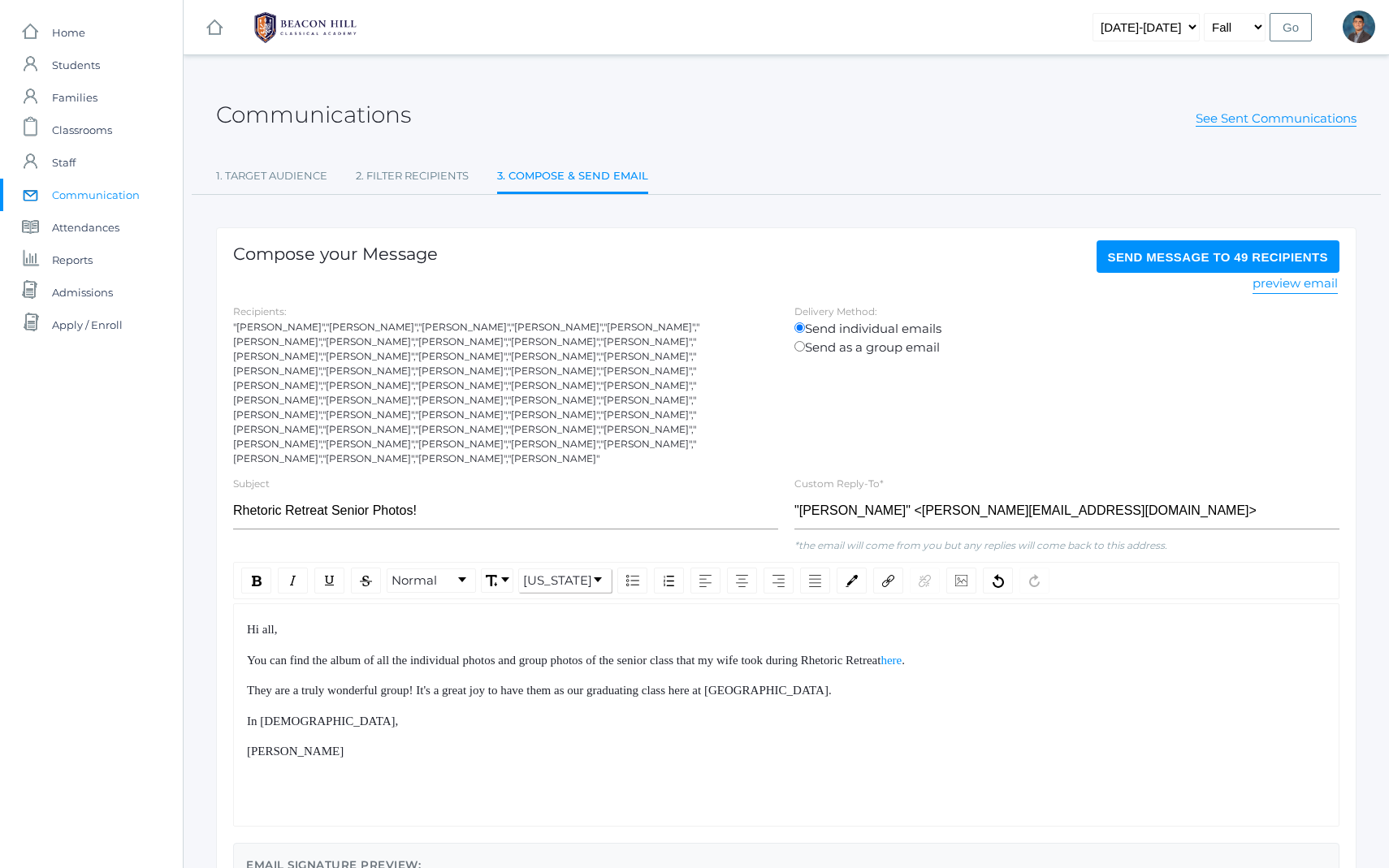
click at [476, 682] on div "They are a truly wonderful group! It's a great joy to have them as our graduati…" at bounding box center [787, 690] width 1080 height 19
drag, startPoint x: 1001, startPoint y: 635, endPoint x: 1039, endPoint y: 647, distance: 39.8
click at [1039, 647] on div "Hi all, You can find the album of all the individual photos and group photos of…" at bounding box center [787, 690] width 1080 height 141
drag, startPoint x: 996, startPoint y: 632, endPoint x: 1008, endPoint y: 695, distance: 64.1
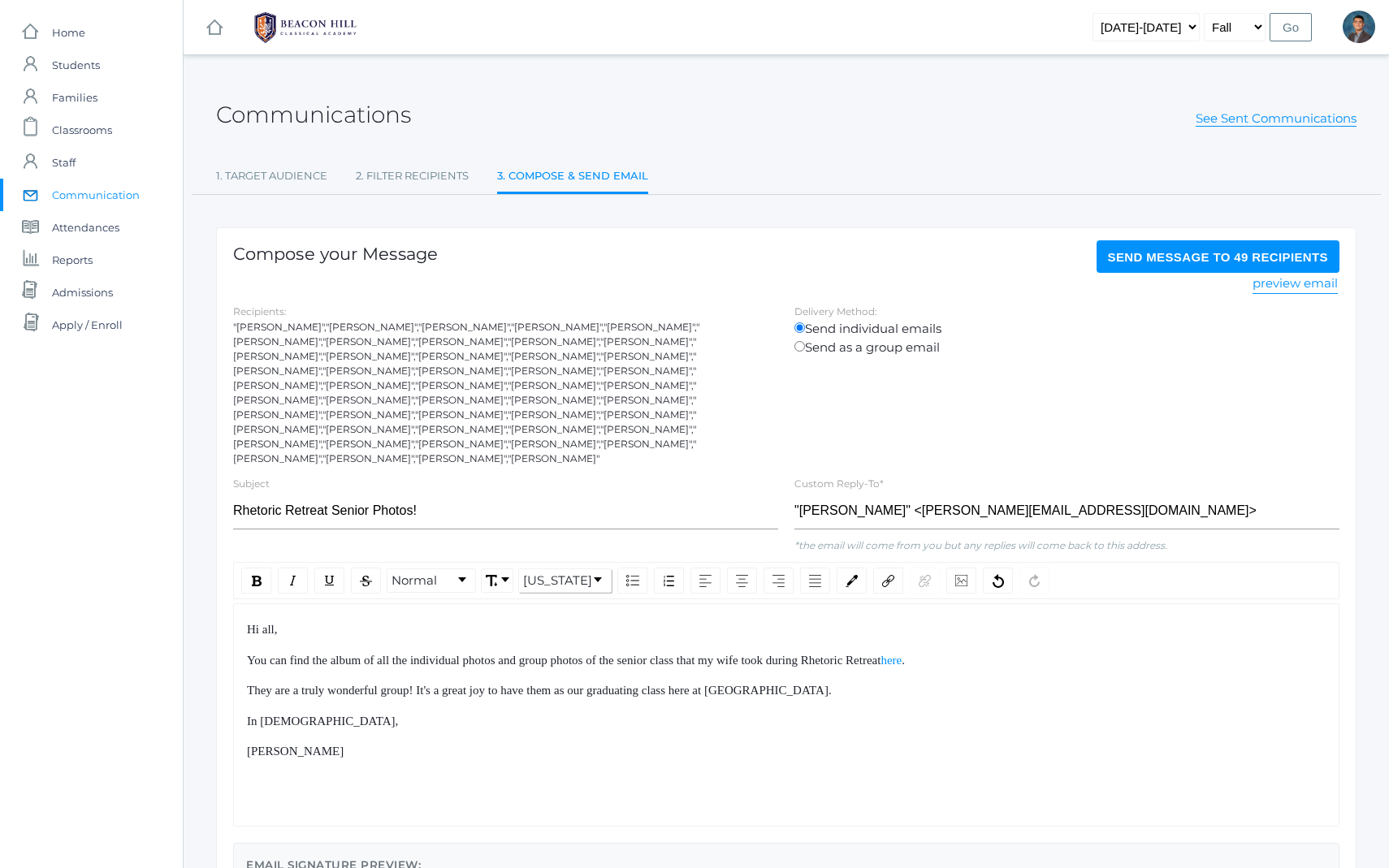
click at [1008, 694] on div "Hi all, You can find the album of all the individual photos and group photos of…" at bounding box center [787, 690] width 1080 height 141
click at [673, 743] on div "[PERSON_NAME]" at bounding box center [787, 752] width 1080 height 19
click at [255, 623] on span "Hi all," at bounding box center [262, 629] width 31 height 13
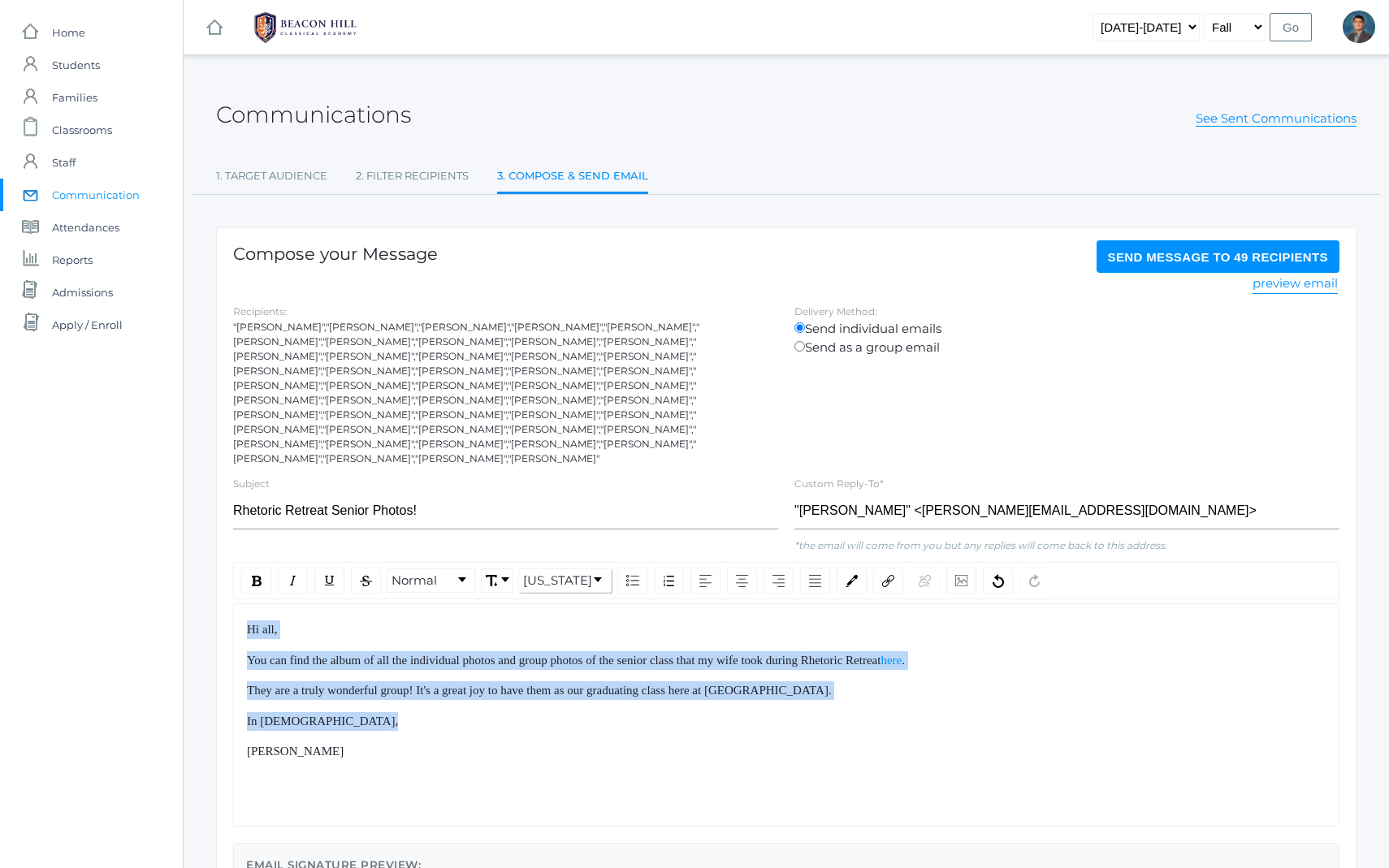
drag, startPoint x: 255, startPoint y: 598, endPoint x: 375, endPoint y: 701, distance: 158.1
click at [375, 701] on div "Hi all, You can find the album of all the individual photos and group photos of…" at bounding box center [787, 690] width 1080 height 141
click at [377, 704] on div "Hi all, You can find the album of all the individual photos and group photos of…" at bounding box center [787, 690] width 1080 height 141
drag, startPoint x: 377, startPoint y: 704, endPoint x: 279, endPoint y: 613, distance: 133.7
click at [280, 620] on div "Hi all, You can find the album of all the individual photos and group photos of…" at bounding box center [787, 690] width 1080 height 141
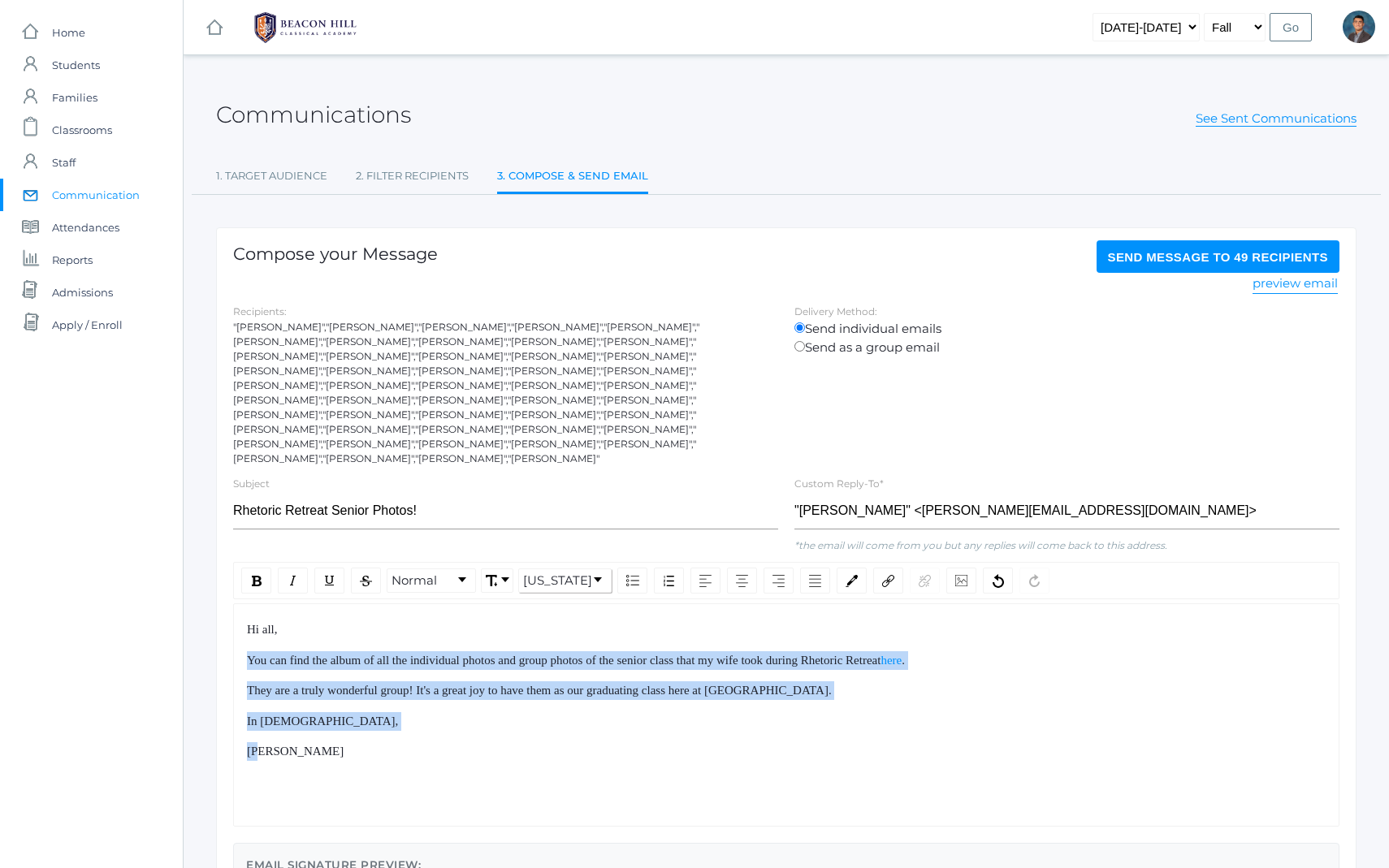
click at [279, 620] on div "Hi all, You can find the album of all the individual photos and group photos of…" at bounding box center [787, 690] width 1080 height 141
drag, startPoint x: 279, startPoint y: 613, endPoint x: 363, endPoint y: 721, distance: 136.8
click at [358, 716] on div "Hi all, You can find the album of all the individual photos and group photos of…" at bounding box center [787, 690] width 1080 height 141
click at [363, 743] on div "[PERSON_NAME]" at bounding box center [787, 752] width 1080 height 19
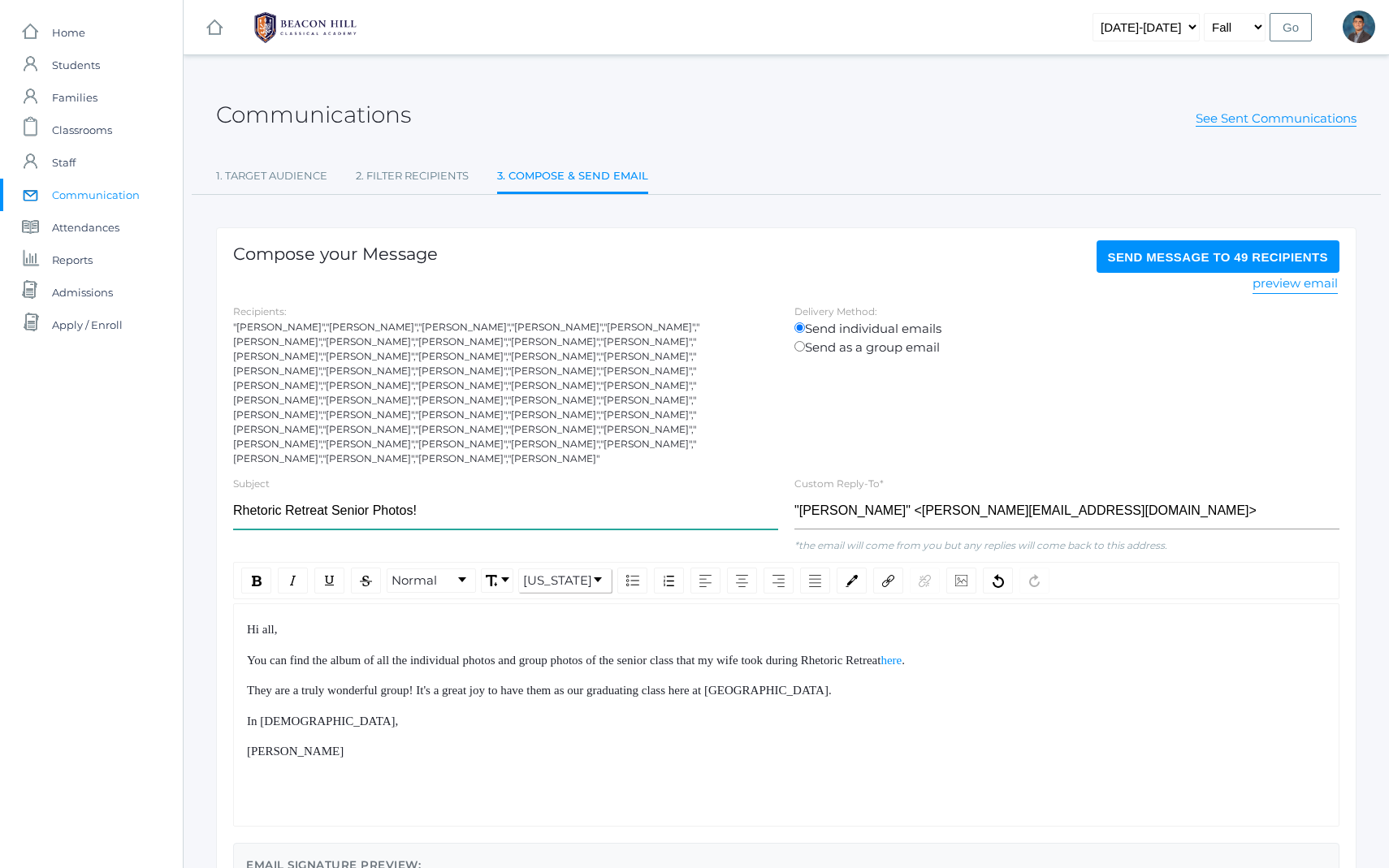
click at [331, 493] on input "Rhetoric Retreat Senior Photos!" at bounding box center [505, 511] width 545 height 37
drag, startPoint x: 357, startPoint y: 627, endPoint x: 321, endPoint y: 600, distance: 45.0
click at [323, 620] on div "Hi all, You can find the album of all the individual photos and group photos of…" at bounding box center [787, 690] width 1080 height 141
click at [321, 620] on div "Hi all," at bounding box center [787, 629] width 1080 height 19
drag, startPoint x: 321, startPoint y: 600, endPoint x: 386, endPoint y: 720, distance: 136.5
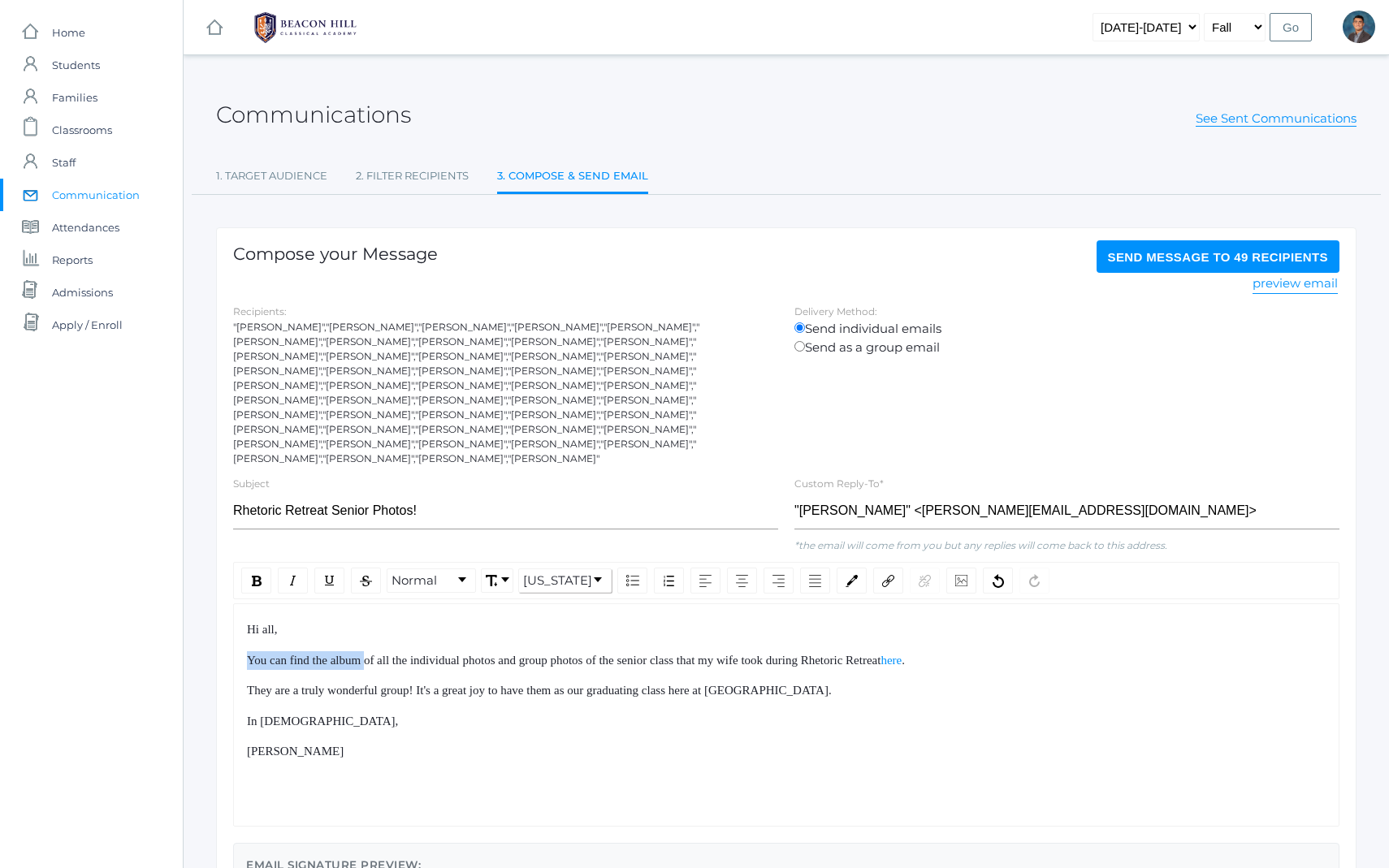
click at [385, 717] on div "Hi all, You can find the album of all the individual photos and group photos of…" at bounding box center [787, 690] width 1080 height 141
click at [386, 743] on div "[PERSON_NAME]" at bounding box center [787, 752] width 1080 height 19
drag, startPoint x: 386, startPoint y: 720, endPoint x: 257, endPoint y: 586, distance: 186.0
click at [257, 603] on div "Hi all, You can find the album of all the individual photos and group photos of…" at bounding box center [786, 715] width 1106 height 223
click at [256, 623] on span "Hi all," at bounding box center [262, 629] width 31 height 13
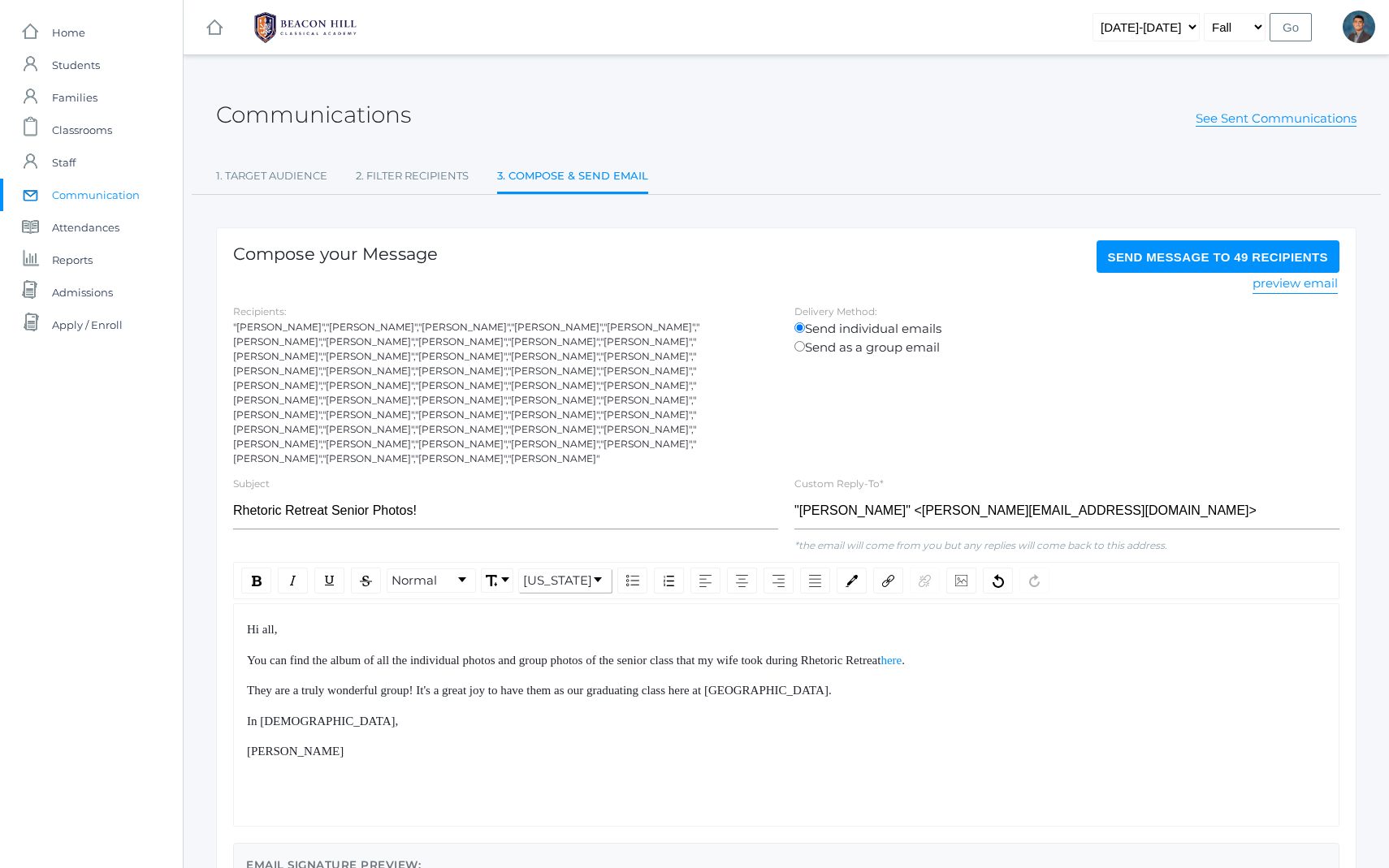
click at [366, 766] on div "Hi all, You can find the album of all the individual photos and group photos of…" at bounding box center [786, 715] width 1106 height 223
click at [400, 747] on div "Hi all, You can find the album of all the individual photos and group photos of…" at bounding box center [786, 715] width 1106 height 223
click at [400, 743] on div "[PERSON_NAME]" at bounding box center [787, 752] width 1080 height 19
click at [413, 493] on input "Rhetoric Retreat Senior Photos!" at bounding box center [505, 511] width 545 height 37
click at [417, 493] on input "Rhetoric Retreat Senior Photos Album Link" at bounding box center [505, 511] width 545 height 37
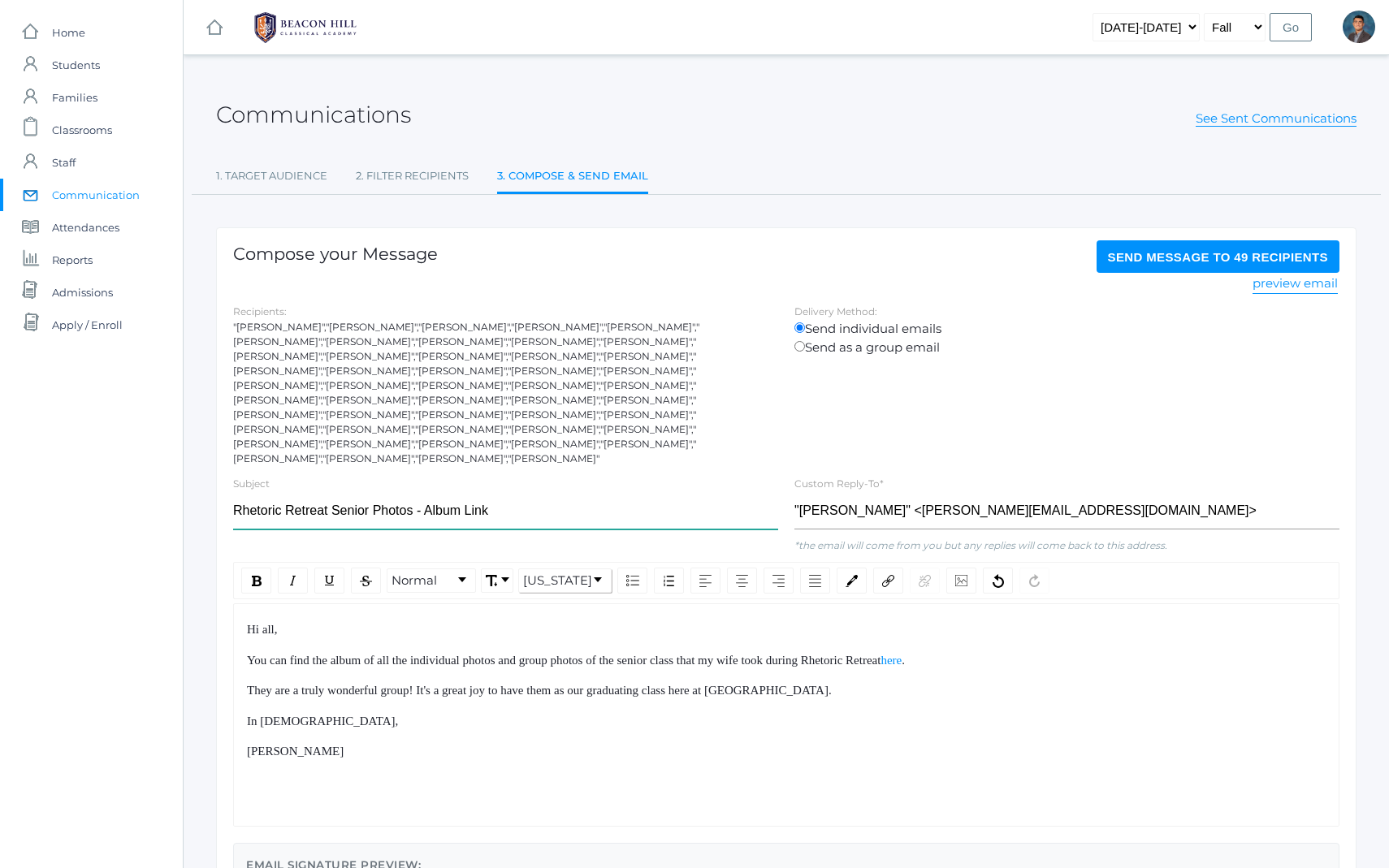
click at [367, 493] on input "Rhetoric Retreat Senior Photos - Album Link" at bounding box center [505, 511] width 545 height 37
click at [472, 493] on input "Rhetoric Retreat Senior Photos - Album Link" at bounding box center [505, 511] width 545 height 37
click at [475, 493] on input "Rhetoric Retreat Senior Photos - Album Link" at bounding box center [505, 511] width 545 height 37
click at [427, 493] on input "Rhetoric Retreat Senior Photos - Album Link" at bounding box center [505, 511] width 545 height 37
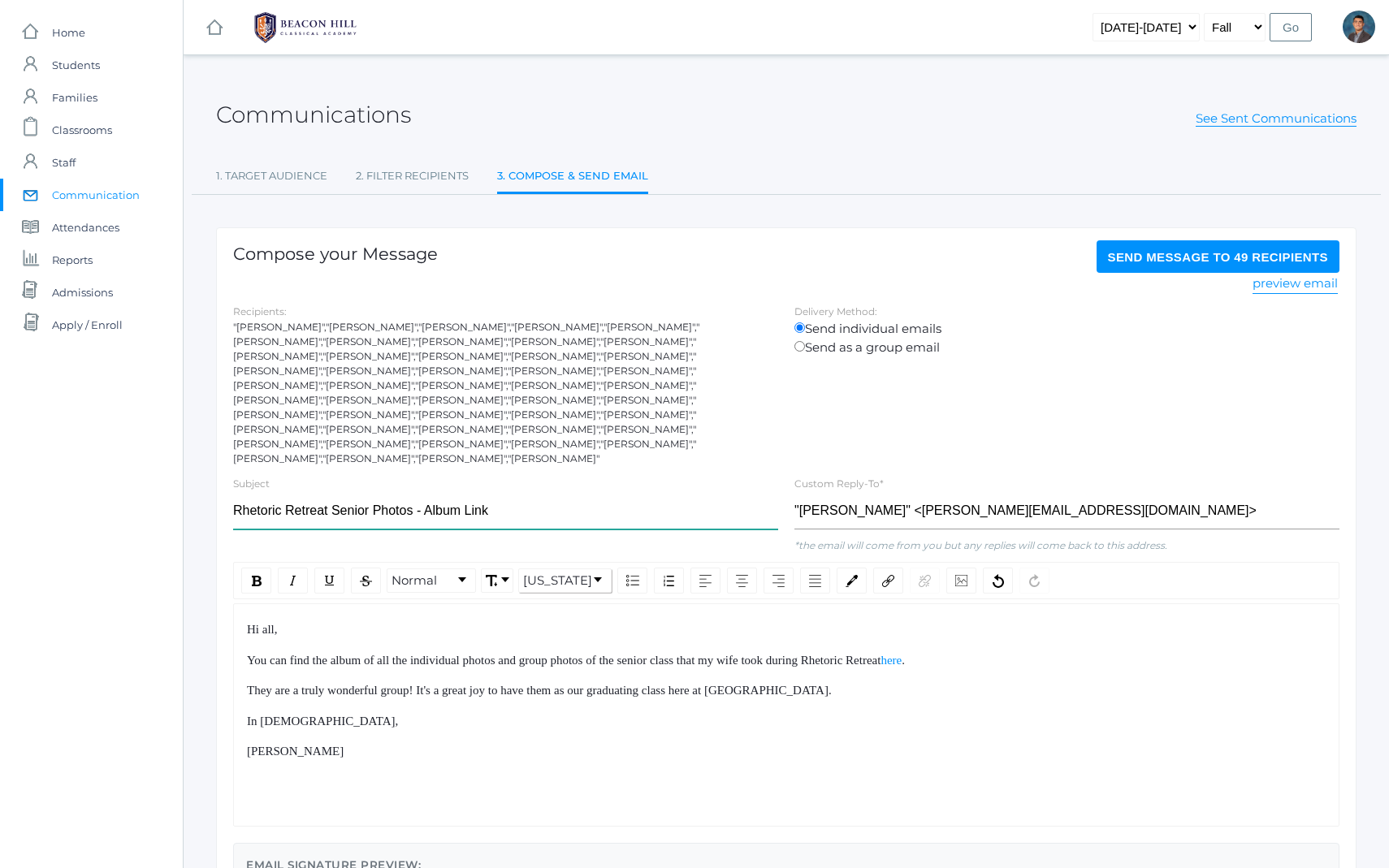
type input "Rhetoric Retreat Senior Photos - Album Link"
click at [516, 743] on div "[PERSON_NAME]" at bounding box center [787, 752] width 1080 height 19
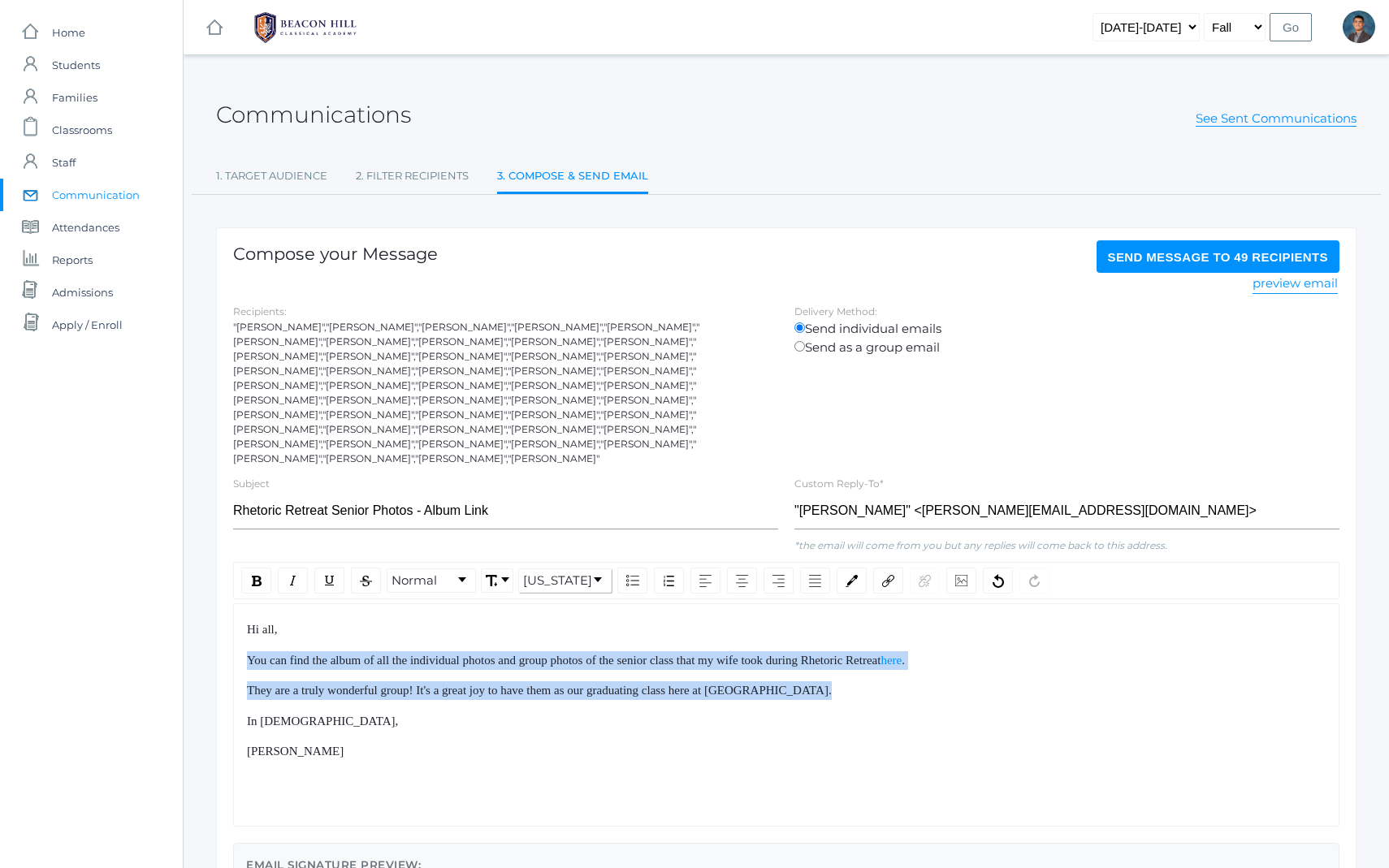
click at [501, 698] on div "Hi all, You can find the album of all the individual photos and group photos of…" at bounding box center [787, 690] width 1080 height 141
click at [502, 712] on div "In [DEMOGRAPHIC_DATA]," at bounding box center [787, 721] width 1080 height 19
click at [440, 620] on div "Hi all, You can find the album of all the individual photos and group photos of…" at bounding box center [787, 690] width 1080 height 141
click at [440, 620] on div "Hi all," at bounding box center [787, 629] width 1080 height 19
click at [499, 699] on div "Hi all, You can find the album of all the individual photos and group photos of…" at bounding box center [787, 690] width 1080 height 141
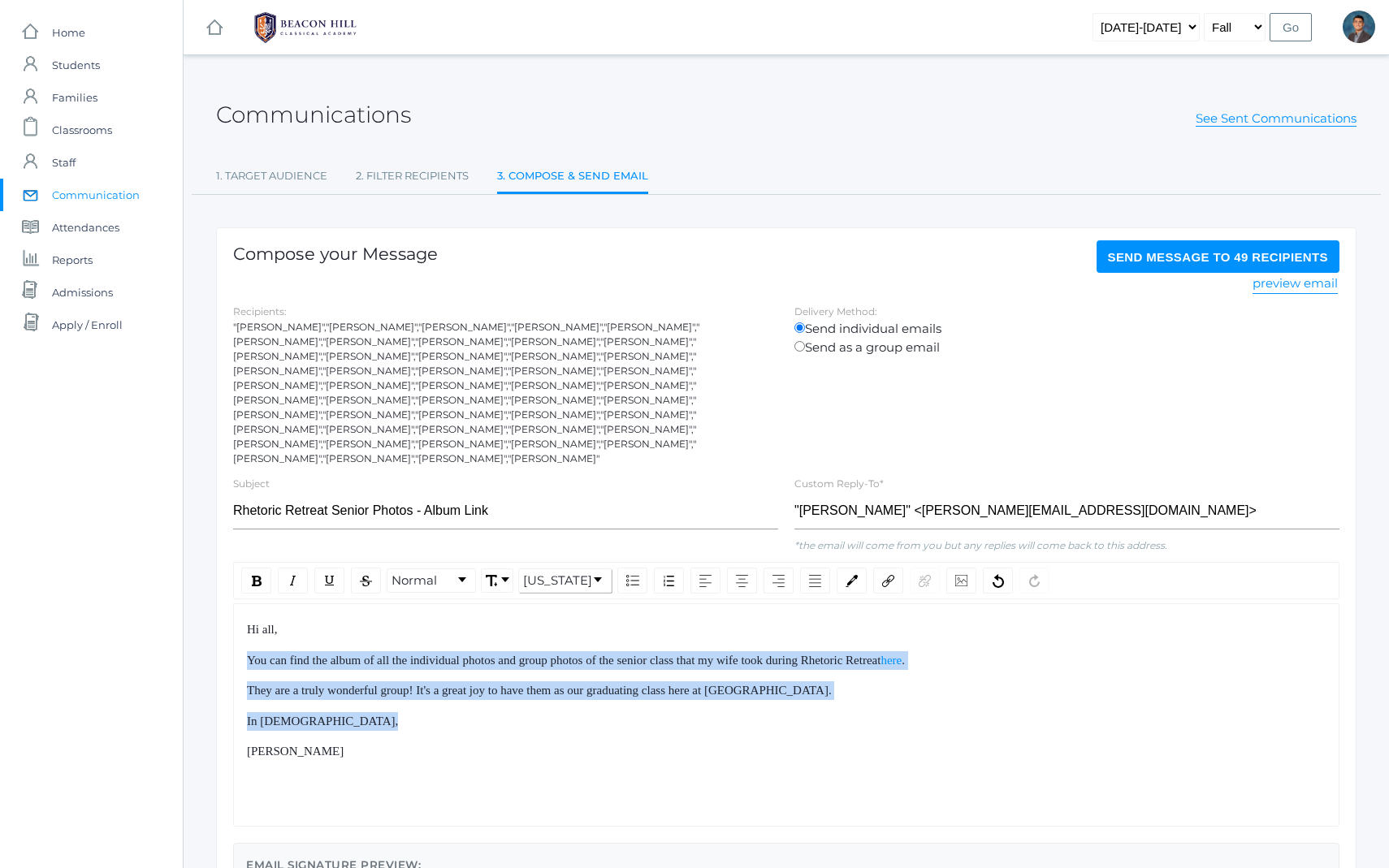
click at [503, 704] on div "Hi all, You can find the album of all the individual photos and group photos of…" at bounding box center [787, 690] width 1080 height 141
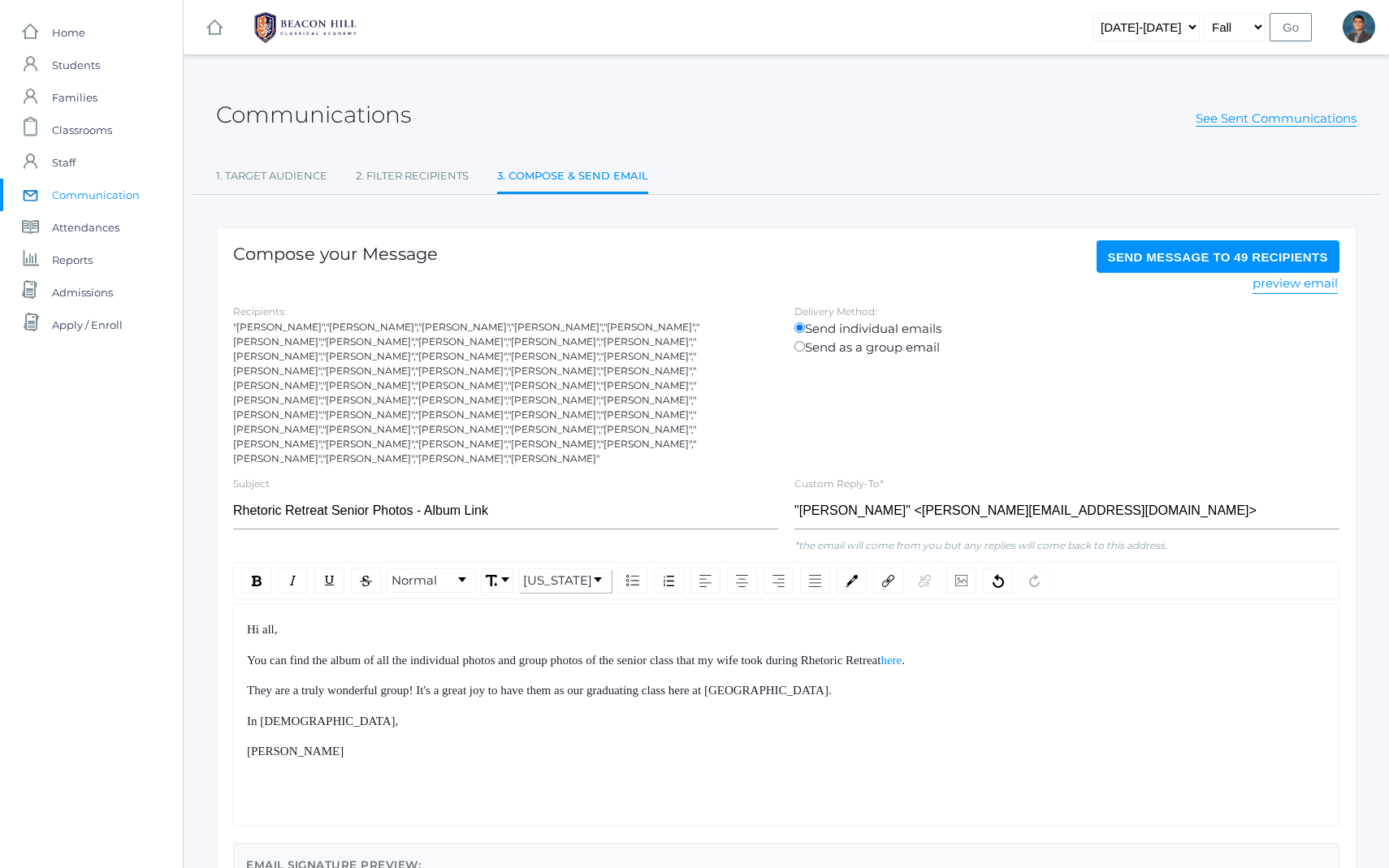
click at [516, 685] on div "Hi all, You can find the album of all the individual photos and group photos of…" at bounding box center [787, 690] width 1080 height 141
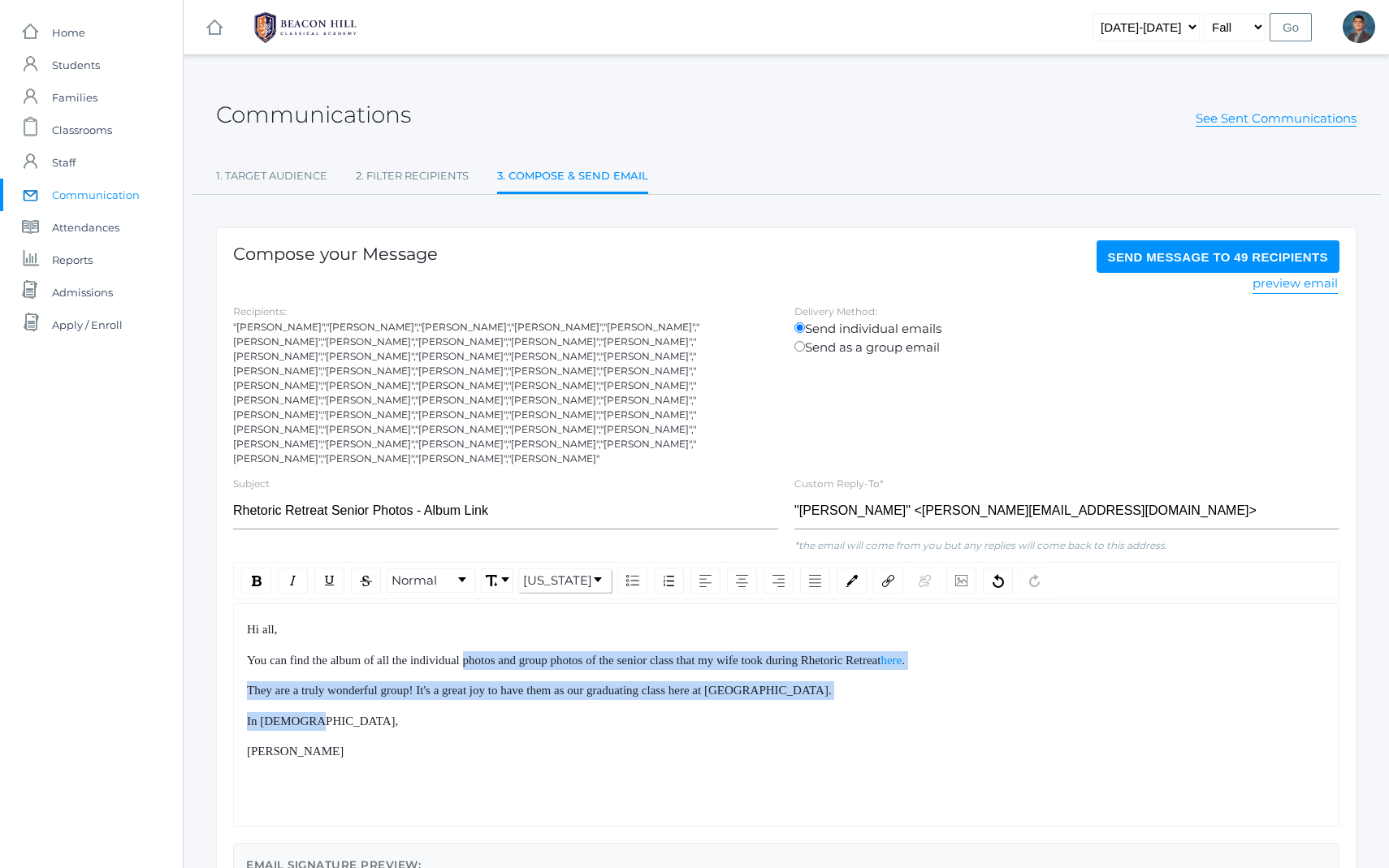
click at [524, 712] on div "In [DEMOGRAPHIC_DATA]," at bounding box center [787, 721] width 1080 height 19
click at [476, 629] on div "Hi all, You can find the album of all the individual photos and group photos of…" at bounding box center [787, 690] width 1080 height 141
click at [475, 654] on span "You can find the album of all the individual photos and group photos of the sen…" at bounding box center [563, 660] width 633 height 13
click at [515, 712] on div "Hi all, You can find the album of all the individual photos and group photos of…" at bounding box center [787, 690] width 1080 height 141
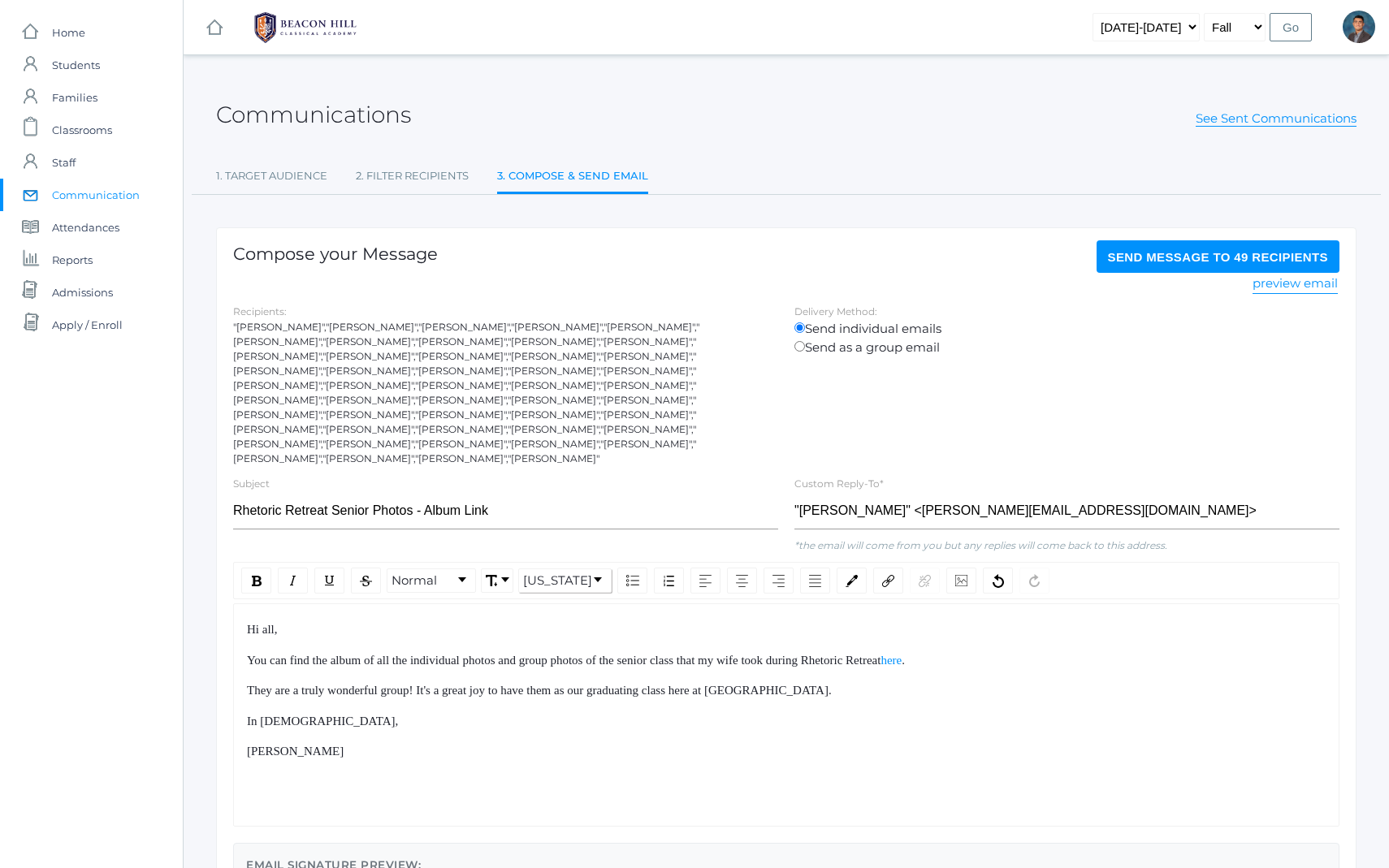
click at [522, 743] on div "[PERSON_NAME]" at bounding box center [787, 752] width 1080 height 19
click at [1175, 252] on span "Send Message to 49 recipients" at bounding box center [1218, 256] width 221 height 14
